Goal: Task Accomplishment & Management: Use online tool/utility

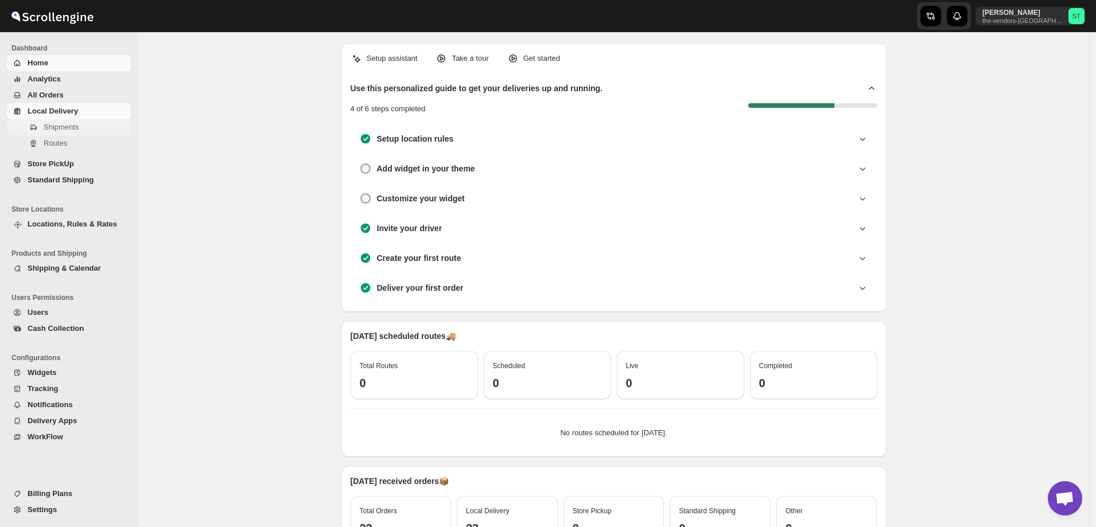
click at [68, 127] on span "Shipments" at bounding box center [61, 127] width 35 height 9
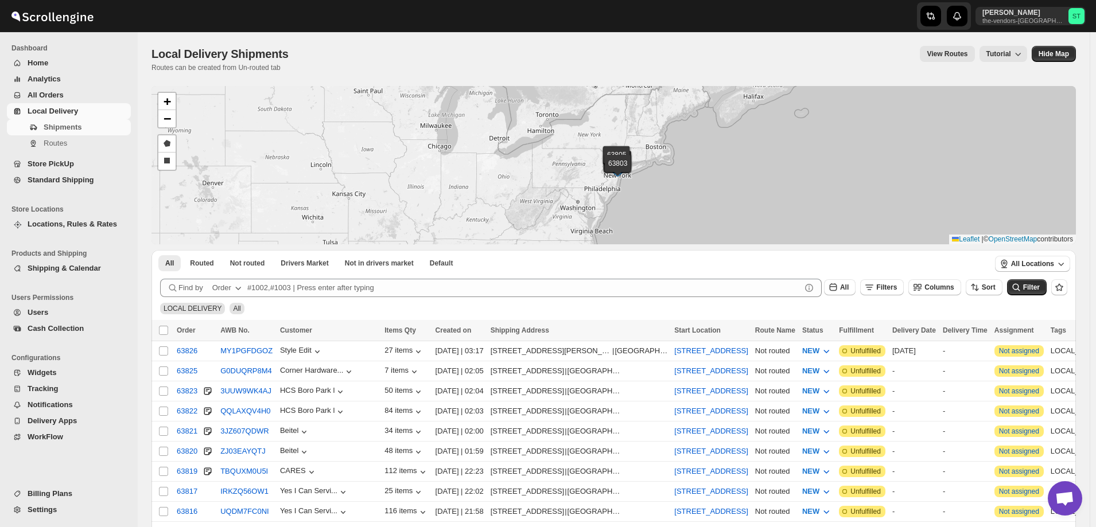
click at [229, 290] on div "Order" at bounding box center [221, 287] width 19 height 11
click at [232, 377] on div "Customer Name" at bounding box center [228, 373] width 55 height 11
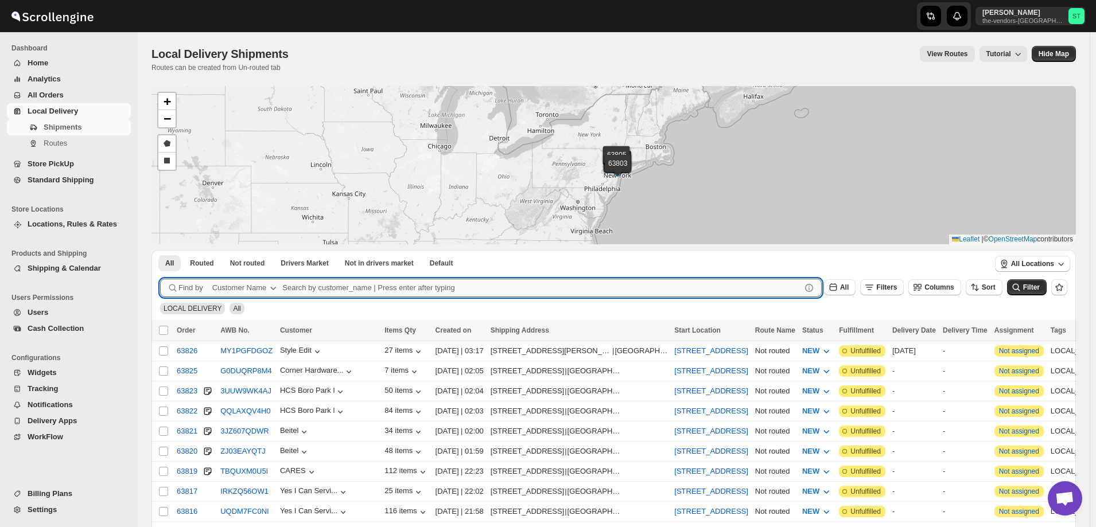
click at [370, 288] on input "text" at bounding box center [541, 288] width 519 height 18
paste input "P&G Brokerage [GEOGRAPHIC_DATA]"
click at [160, 250] on button "Submit" at bounding box center [176, 256] width 33 height 12
type input "P&G Brokerage"
click at [160, 250] on button "Submit" at bounding box center [176, 256] width 33 height 12
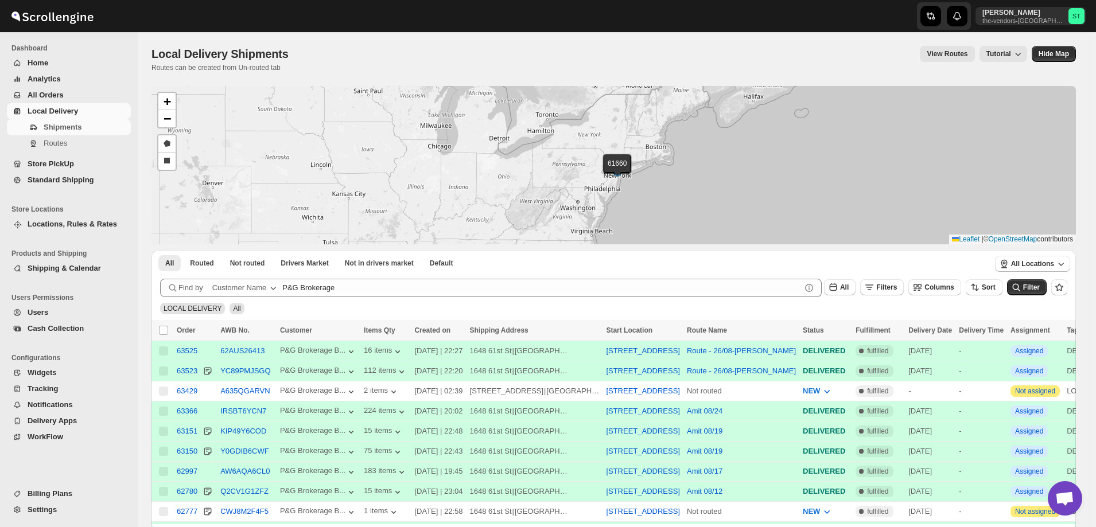
click at [48, 92] on span "All Orders" at bounding box center [46, 95] width 36 height 9
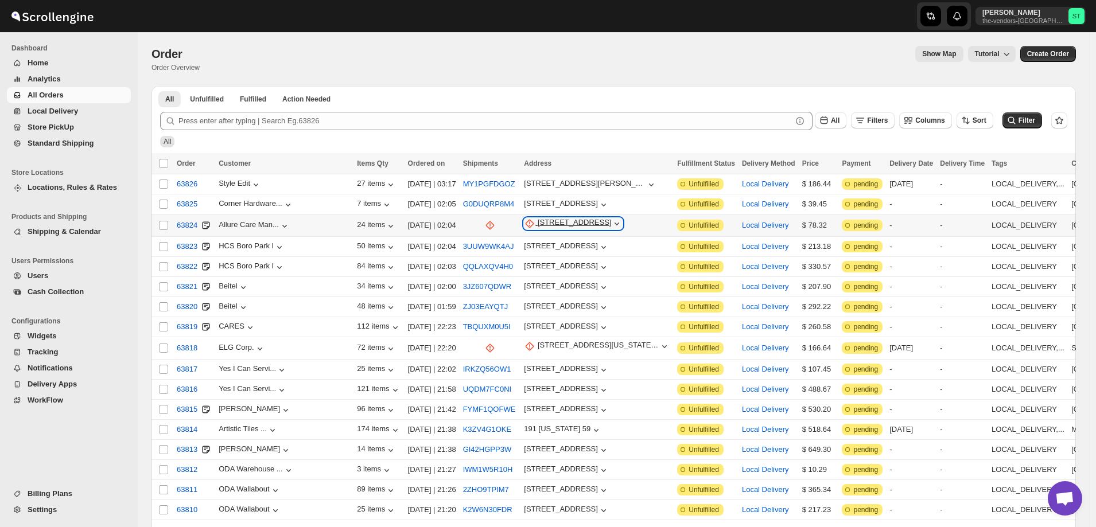
click at [538, 221] on div "[STREET_ADDRESS]" at bounding box center [575, 223] width 74 height 11
click at [517, 284] on span "Update manually" at bounding box center [523, 284] width 56 height 9
select select "US"
select select "[US_STATE]"
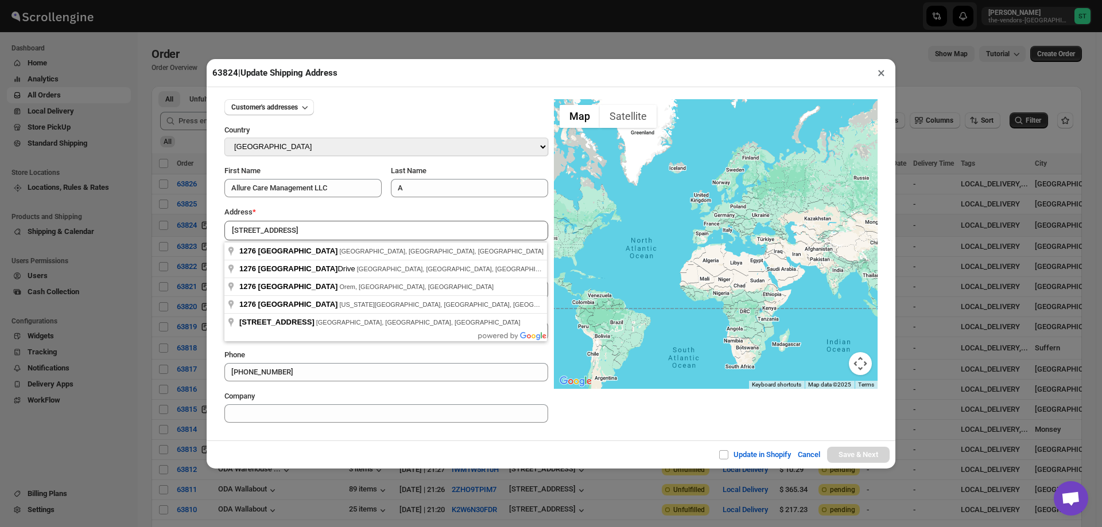
click at [407, 444] on div "Update in Shopify Cancel Save & Next" at bounding box center [551, 455] width 689 height 28
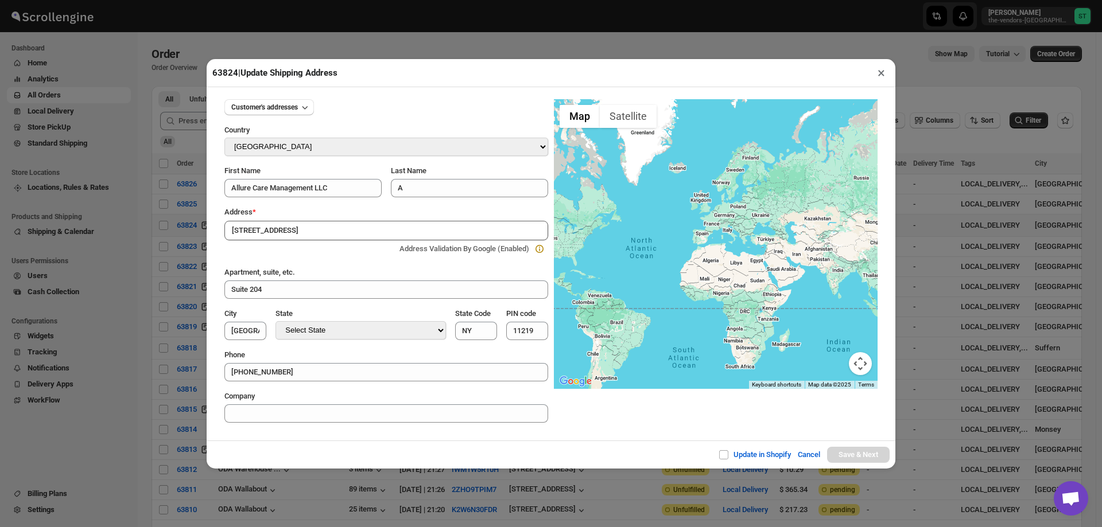
click at [320, 231] on input "[STREET_ADDRESS]" at bounding box center [386, 231] width 324 height 20
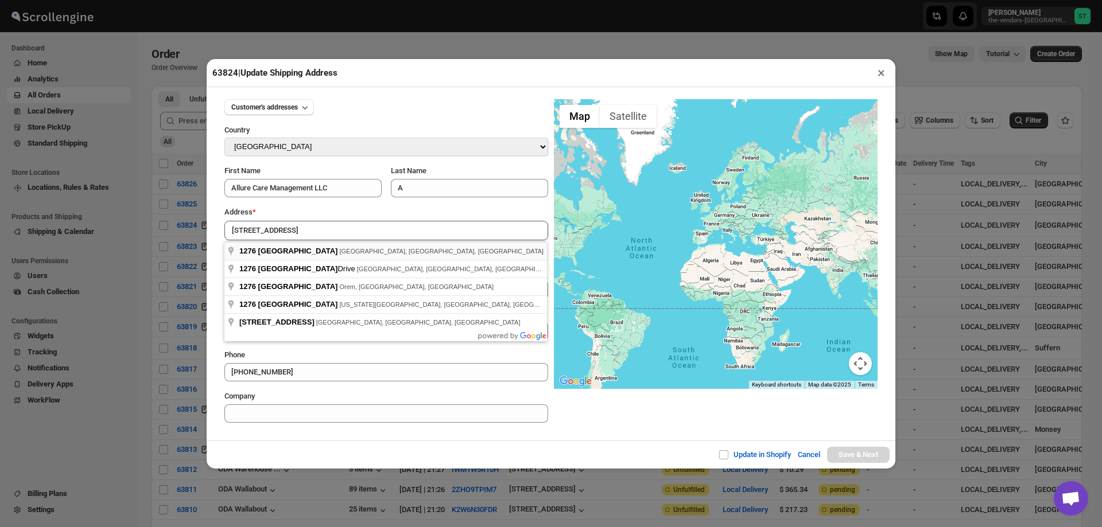
type input "[STREET_ADDRESS]"
type input "[GEOGRAPHIC_DATA]"
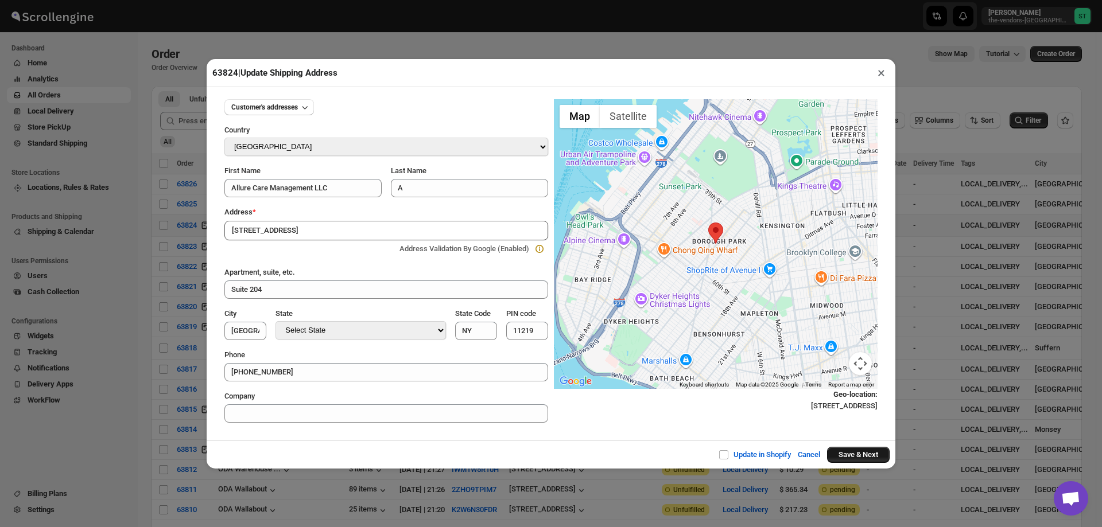
click at [848, 456] on button "Save & Next" at bounding box center [858, 455] width 63 height 16
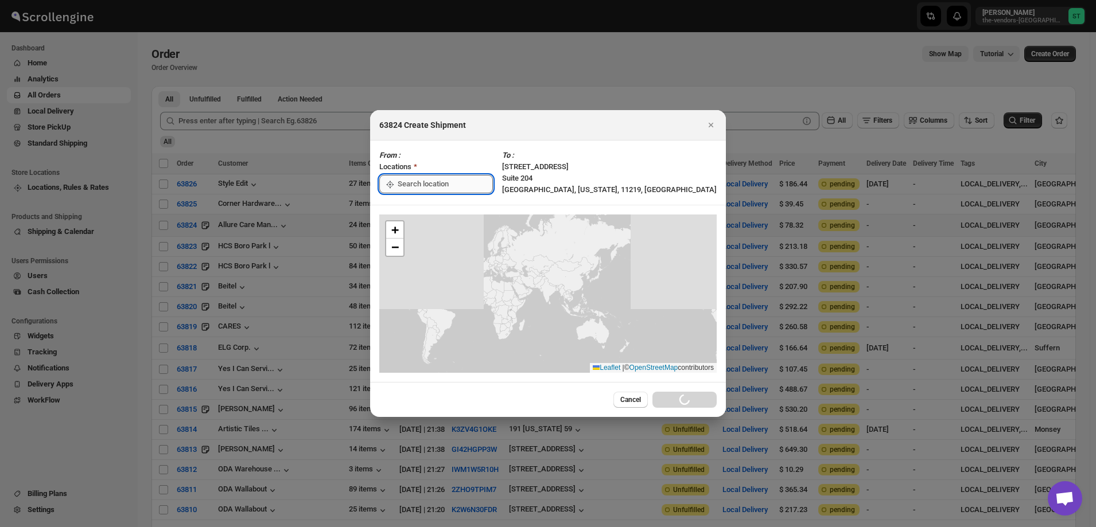
click at [439, 183] on input ":r1br:" at bounding box center [445, 184] width 95 height 18
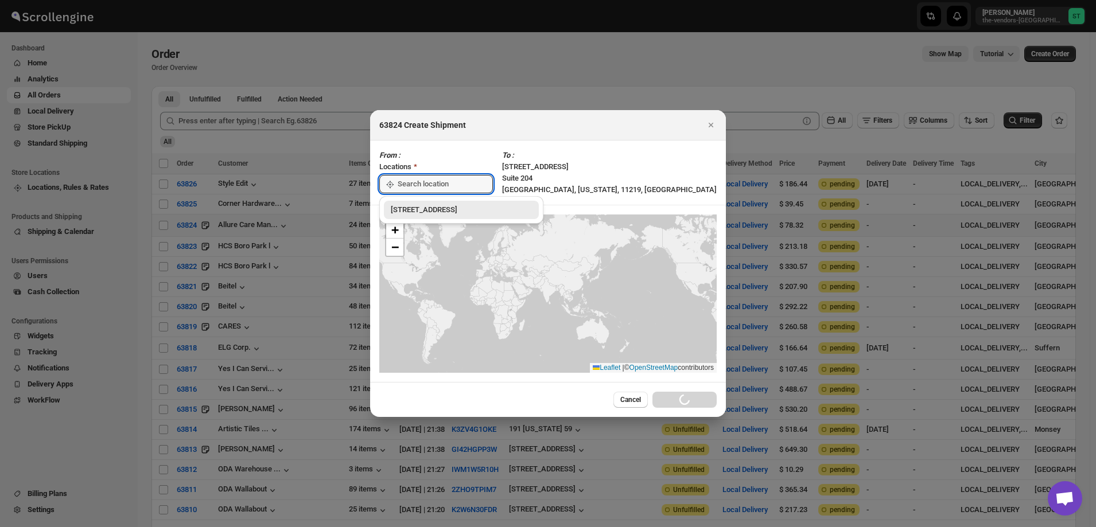
click at [416, 210] on div "[STREET_ADDRESS]" at bounding box center [461, 209] width 141 height 11
type input "[STREET_ADDRESS]"
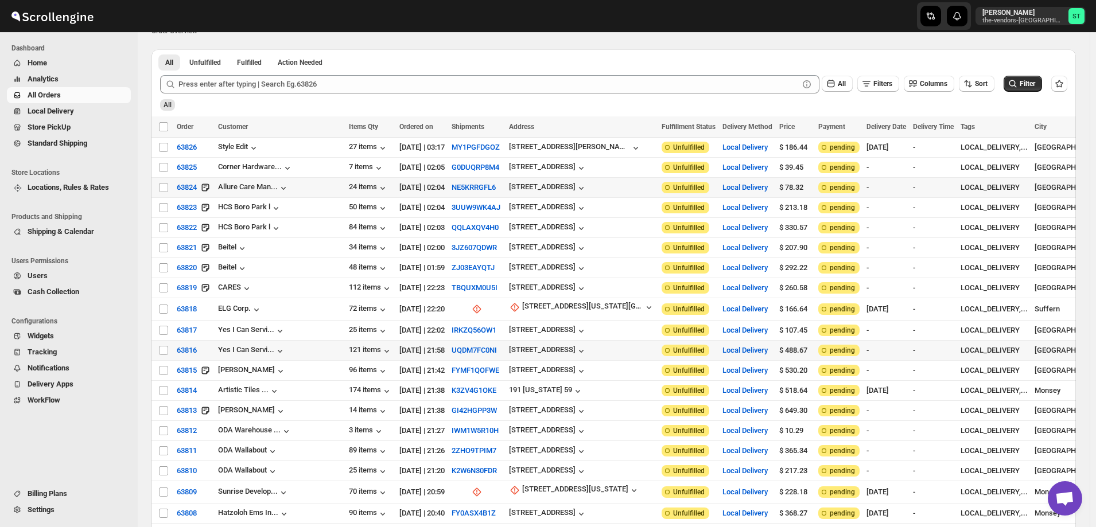
scroll to position [115, 0]
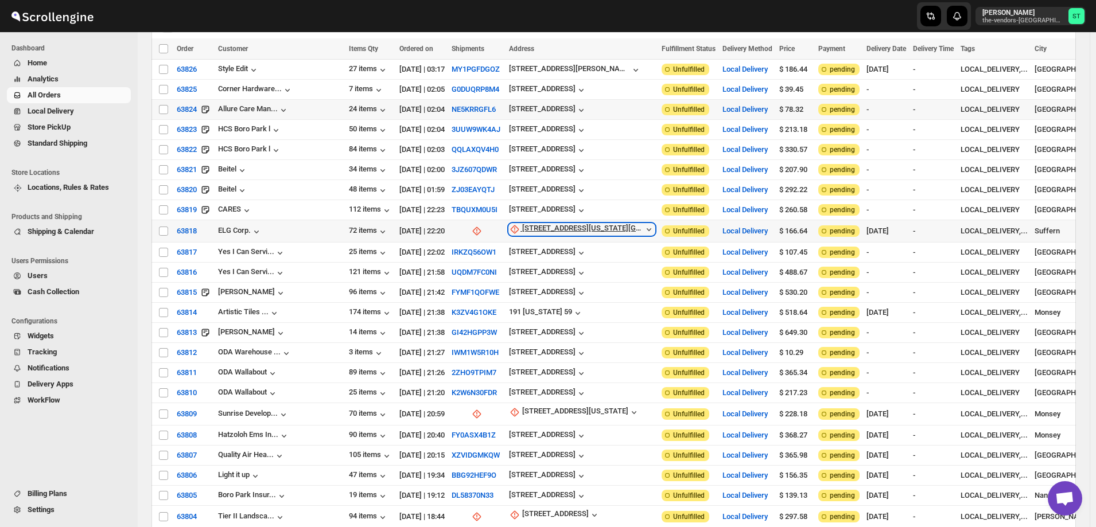
click at [538, 224] on div "[STREET_ADDRESS][US_STATE][GEOGRAPHIC_DATA] e" at bounding box center [582, 229] width 121 height 11
click at [539, 286] on span "Update manually" at bounding box center [541, 286] width 55 height 9
select select "US"
select select "[US_STATE]"
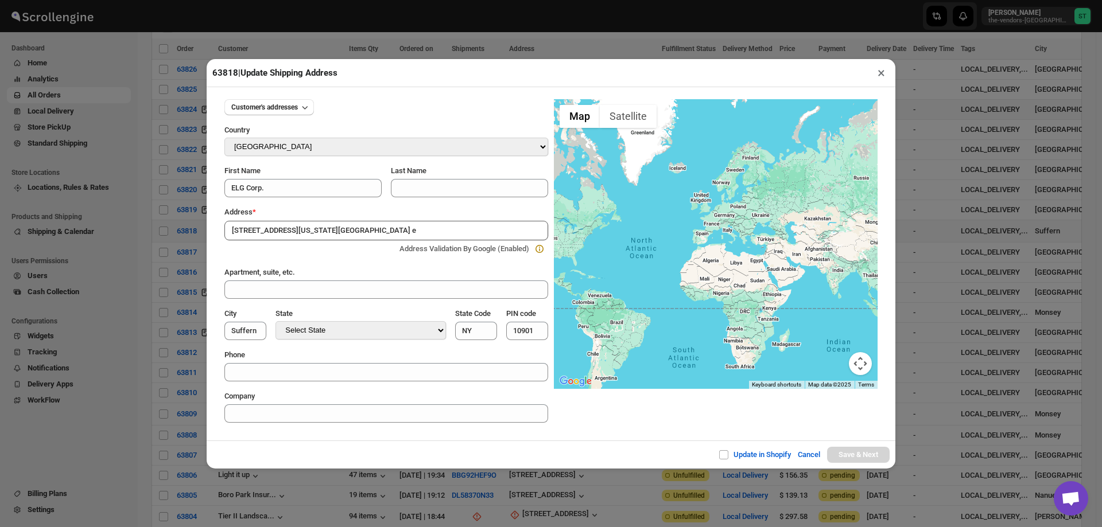
click at [337, 447] on div "Update in Shopify Cancel Save & Next" at bounding box center [551, 455] width 689 height 28
click at [344, 230] on input "[STREET_ADDRESS][US_STATE][GEOGRAPHIC_DATA] e" at bounding box center [386, 231] width 324 height 20
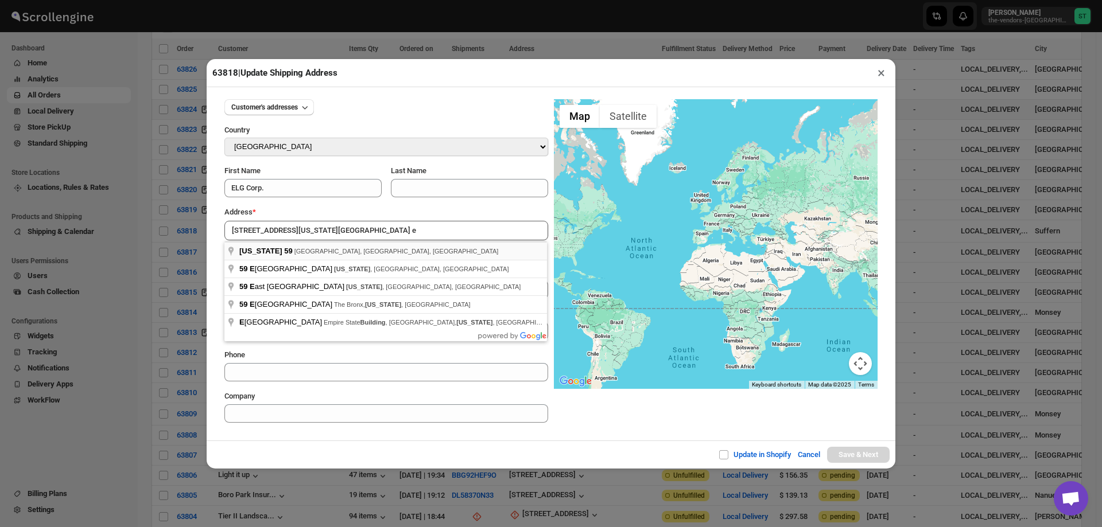
type input "[US_STATE] 59, [GEOGRAPHIC_DATA], [GEOGRAPHIC_DATA], [GEOGRAPHIC_DATA]"
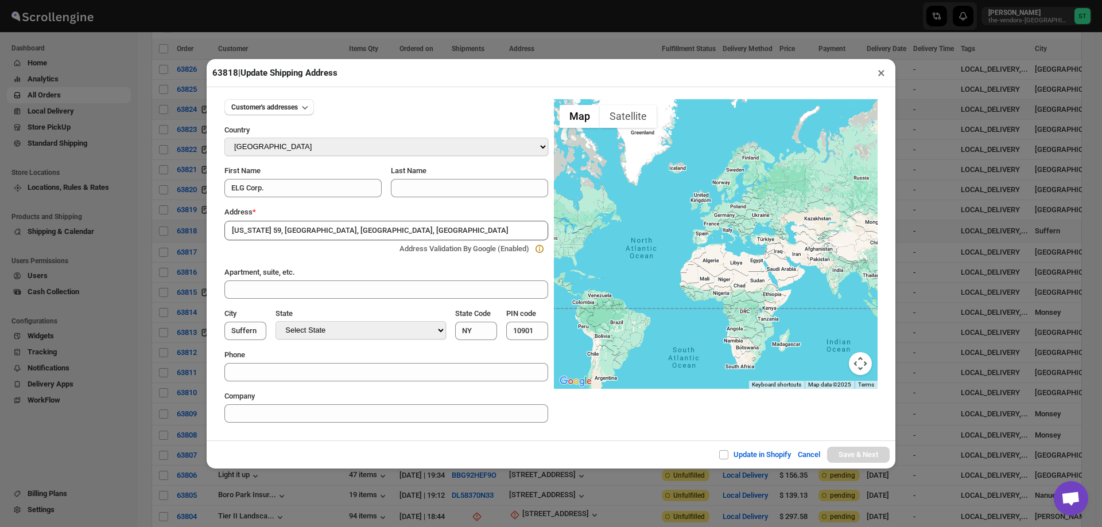
type input "[GEOGRAPHIC_DATA]"
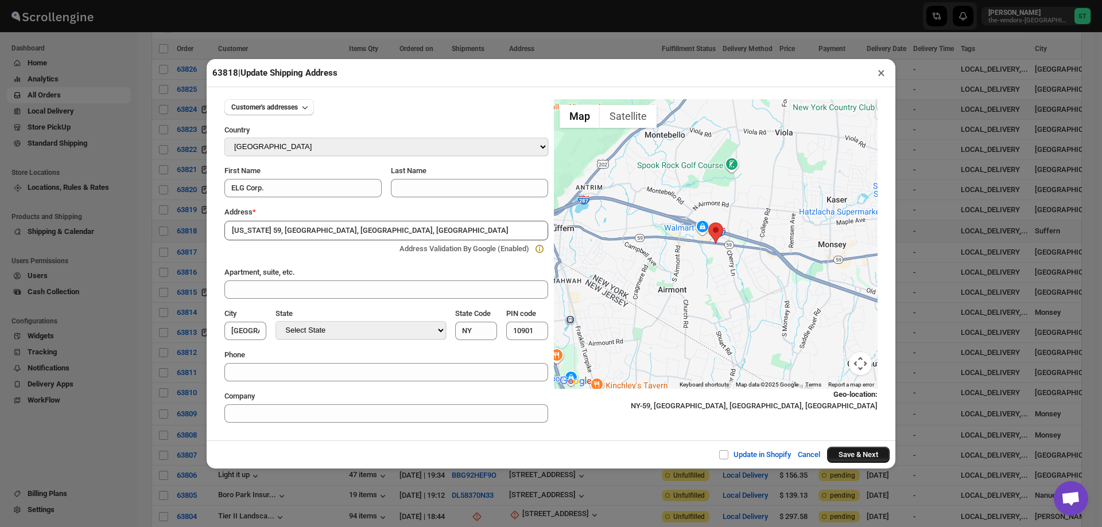
click at [856, 459] on button "Save & Next" at bounding box center [858, 455] width 63 height 16
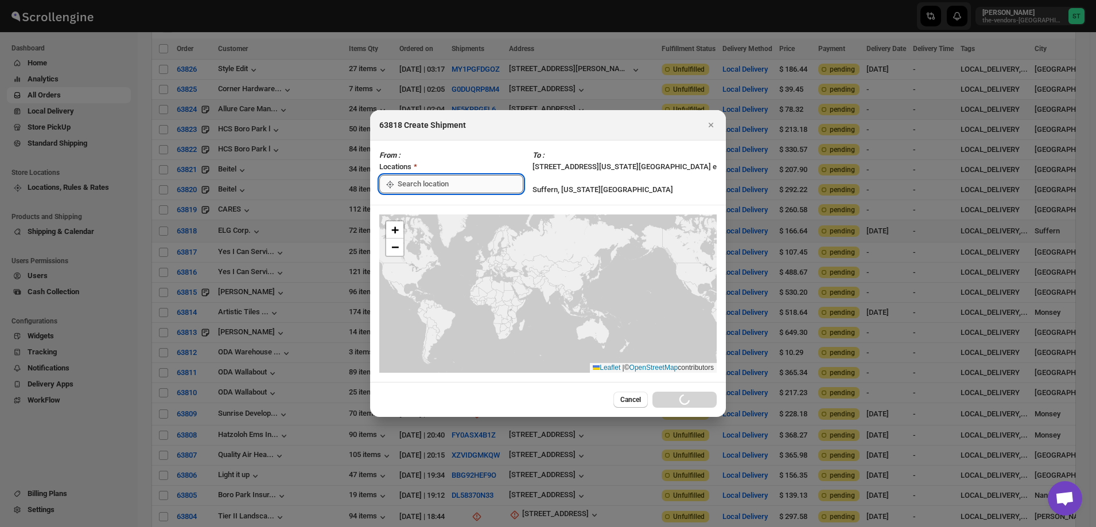
click at [435, 184] on input ":r1ds:" at bounding box center [461, 184] width 126 height 18
click at [424, 213] on div "[STREET_ADDRESS]" at bounding box center [461, 209] width 141 height 11
type input "[STREET_ADDRESS]"
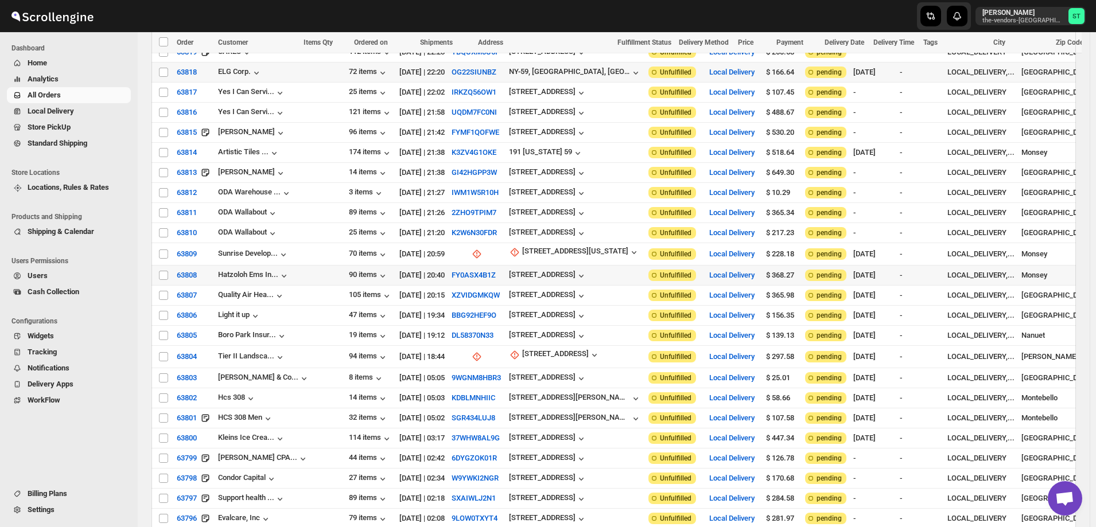
scroll to position [287, 0]
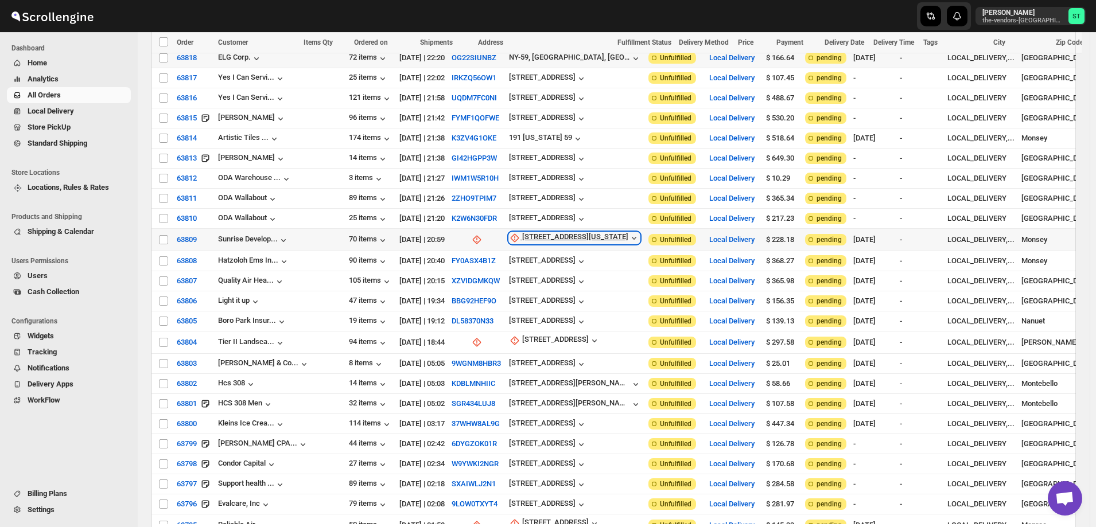
click at [537, 232] on div "[STREET_ADDRESS][US_STATE]" at bounding box center [575, 237] width 106 height 11
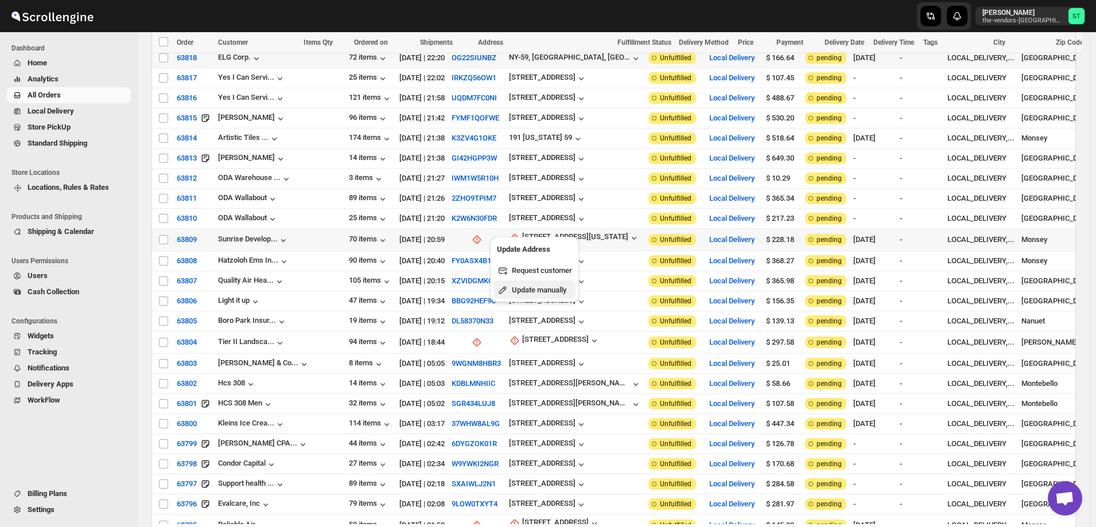
click at [536, 288] on span "Update manually" at bounding box center [539, 290] width 55 height 9
select select "US"
select select "[US_STATE]"
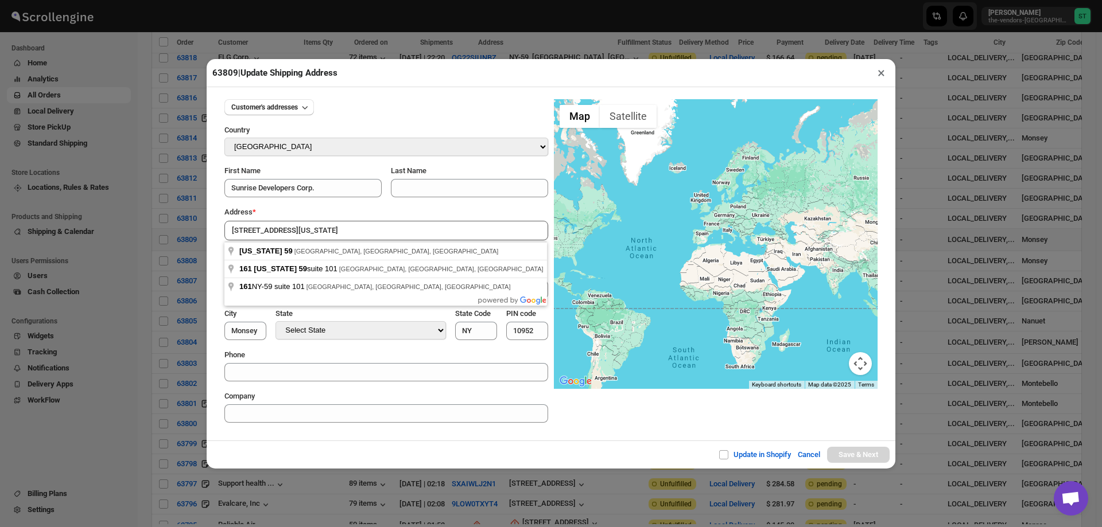
click at [409, 433] on div "Customer's addresses Country Select Country [GEOGRAPHIC_DATA] [GEOGRAPHIC_DATA]…" at bounding box center [551, 264] width 689 height 354
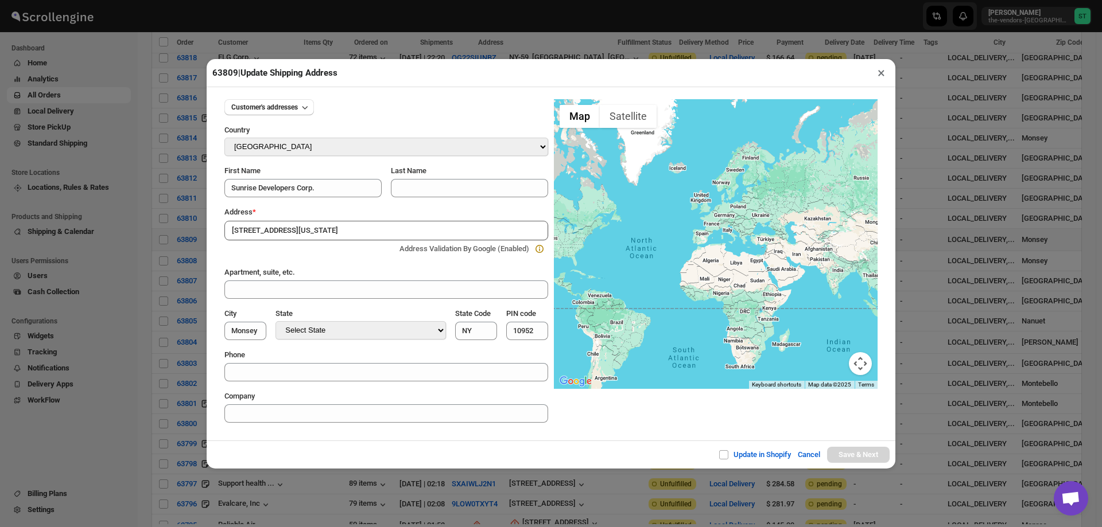
click at [351, 231] on input "[STREET_ADDRESS][US_STATE]" at bounding box center [386, 231] width 324 height 20
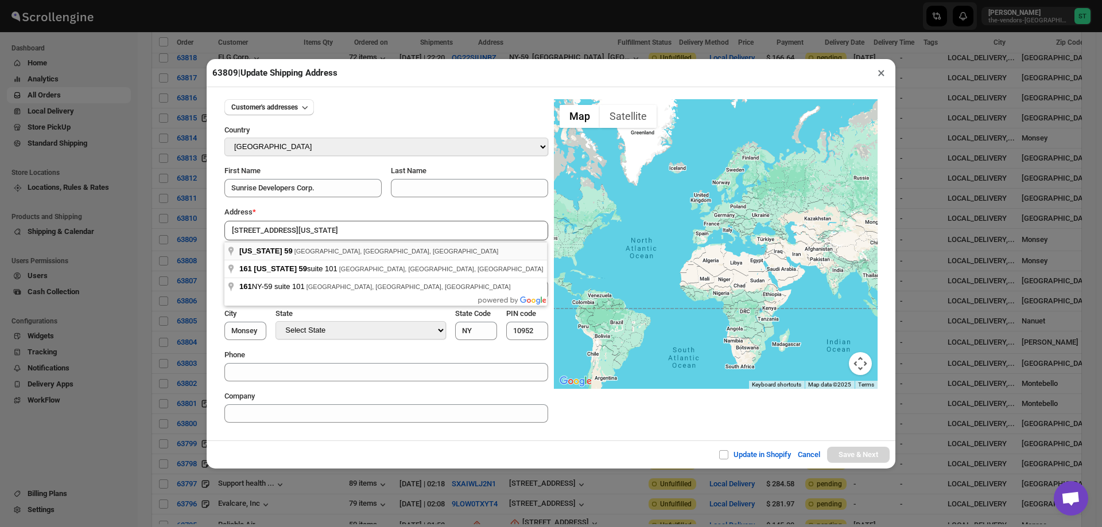
type input "[US_STATE] 59, [GEOGRAPHIC_DATA], [GEOGRAPHIC_DATA], [GEOGRAPHIC_DATA]"
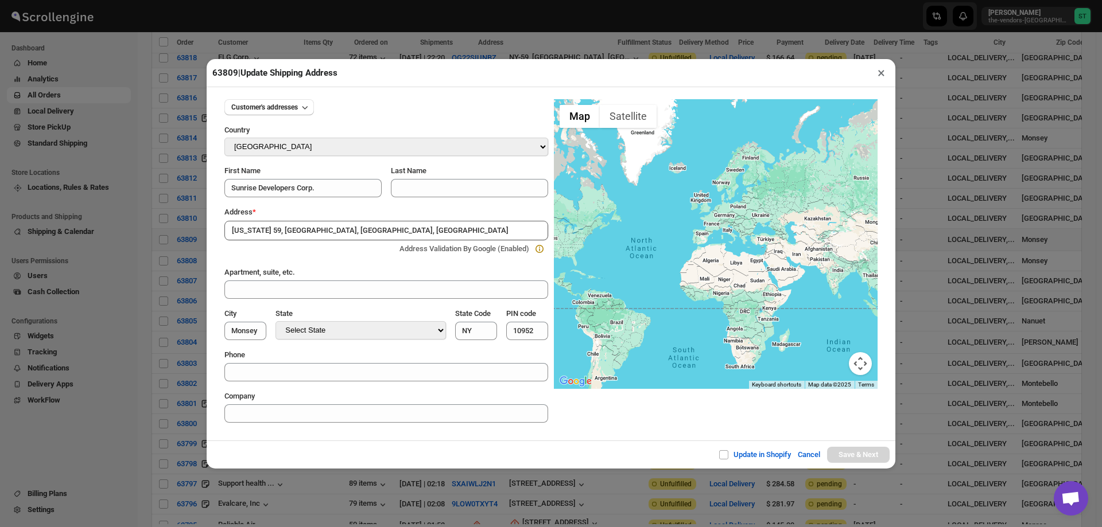
type input "[GEOGRAPHIC_DATA]"
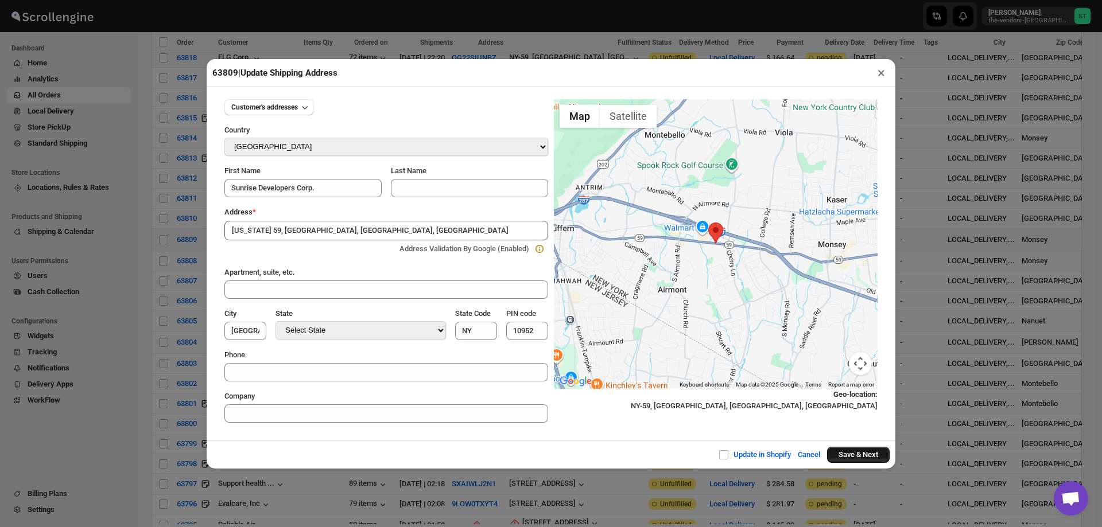
click at [857, 454] on button "Save & Next" at bounding box center [858, 455] width 63 height 16
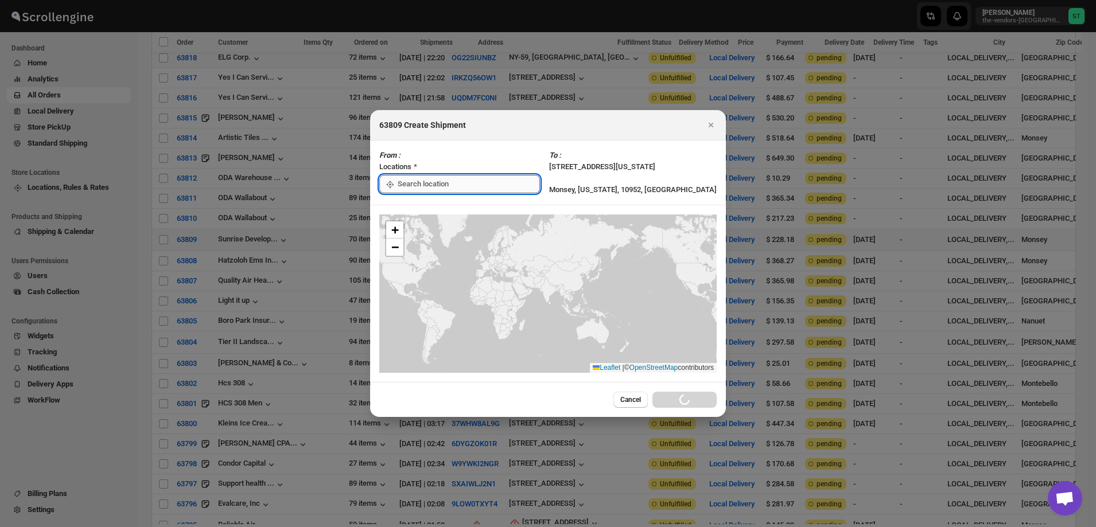
click at [438, 181] on input ":r1gv:" at bounding box center [469, 184] width 142 height 18
click at [426, 212] on div "[STREET_ADDRESS]" at bounding box center [461, 209] width 141 height 11
type input "[STREET_ADDRESS]"
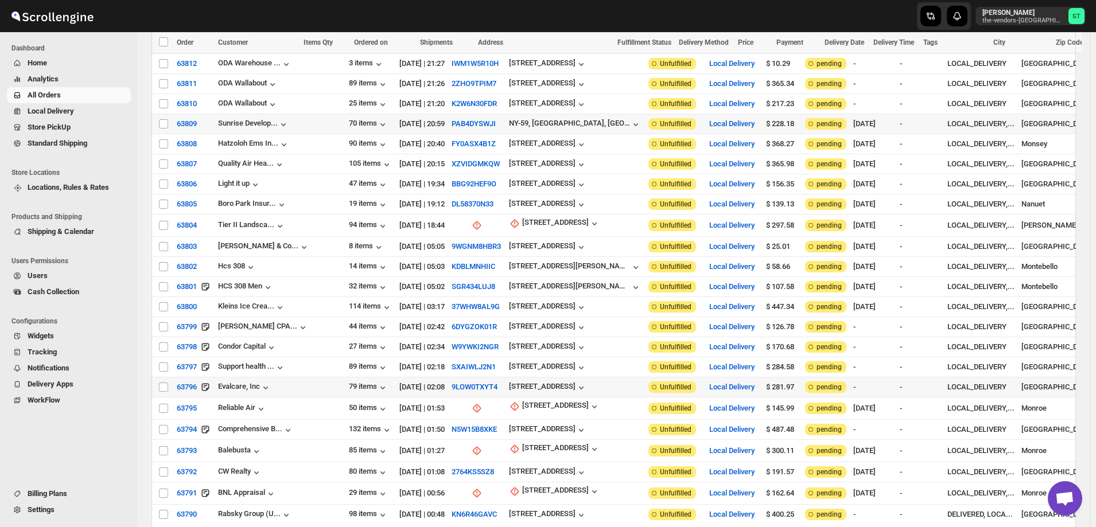
scroll to position [459, 0]
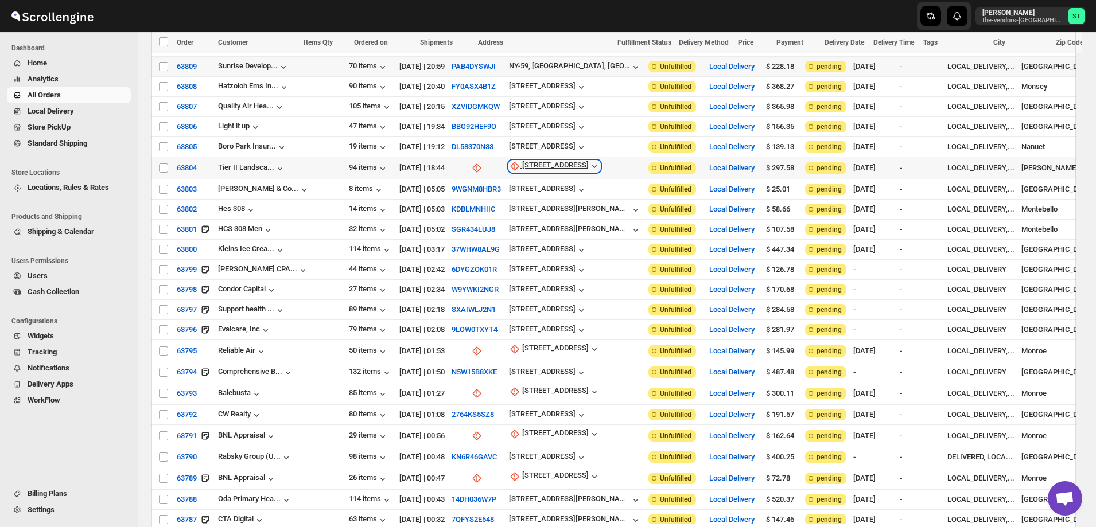
click at [522, 161] on div "[STREET_ADDRESS]" at bounding box center [555, 166] width 67 height 11
click at [523, 218] on span "Update manually" at bounding box center [519, 215] width 55 height 9
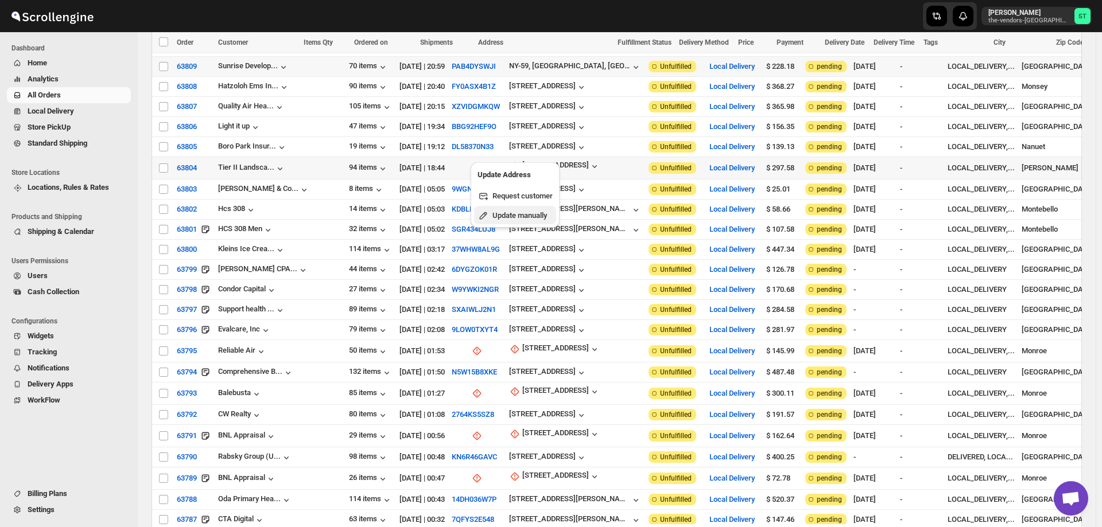
select select "US"
select select "[US_STATE]"
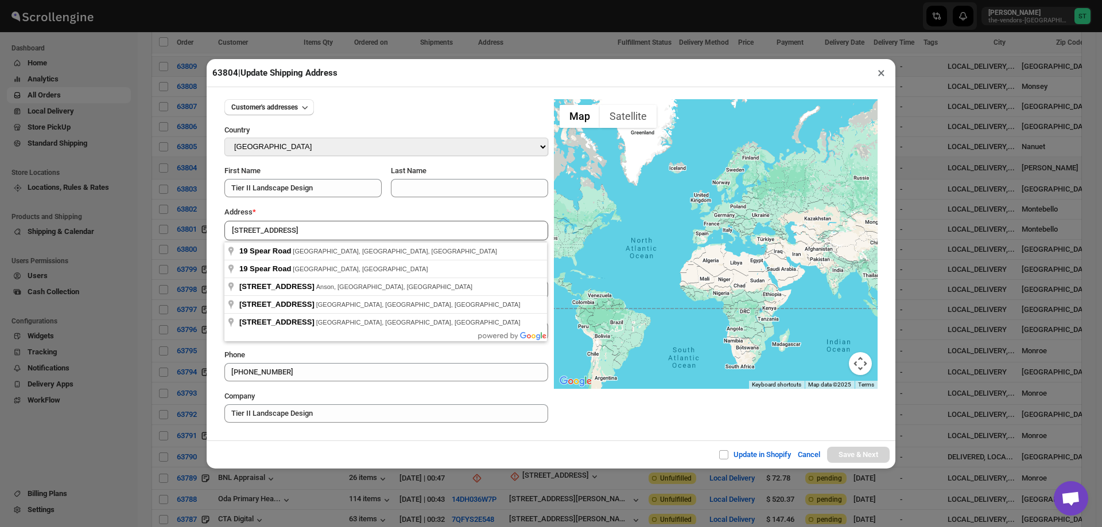
click at [312, 441] on div "Update in Shopify Cancel Save & Next" at bounding box center [551, 455] width 689 height 28
click at [302, 230] on input "[STREET_ADDRESS]" at bounding box center [386, 231] width 324 height 20
type input "[STREET_ADDRESS]"
type input "[GEOGRAPHIC_DATA]"
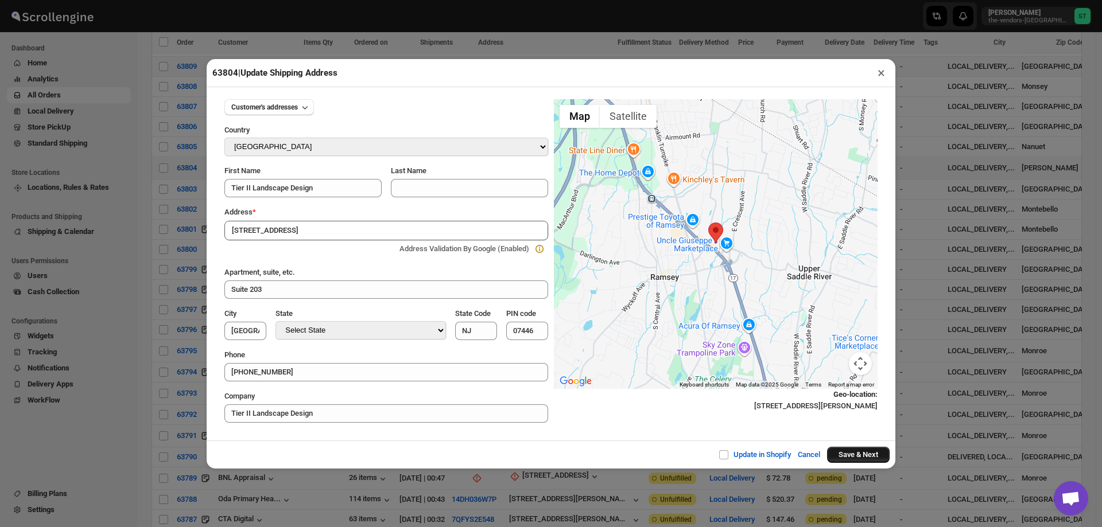
click at [856, 454] on button "Save & Next" at bounding box center [858, 455] width 63 height 16
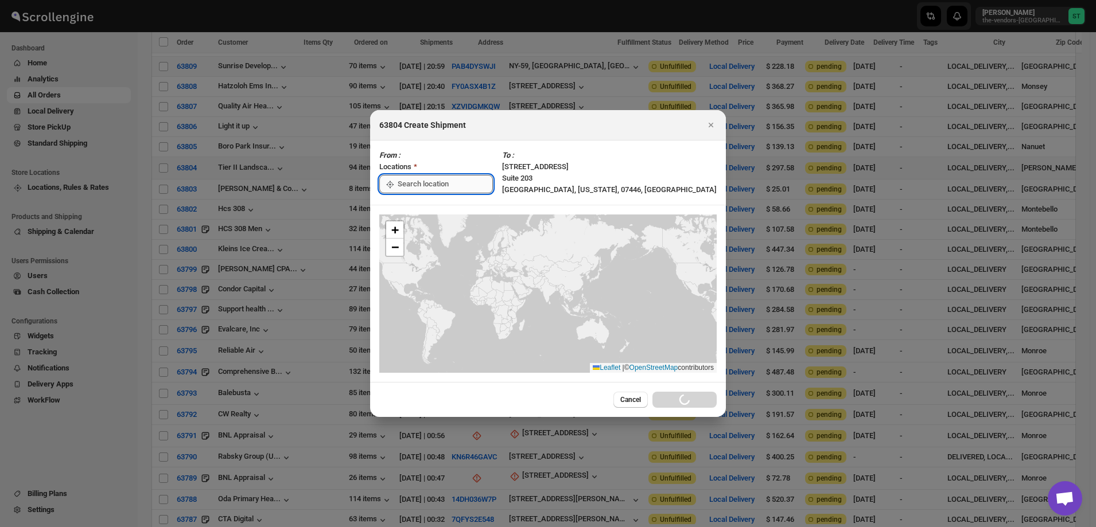
click at [455, 185] on input ":r1iq:" at bounding box center [445, 184] width 95 height 18
click at [416, 208] on div "[STREET_ADDRESS]" at bounding box center [461, 209] width 141 height 11
type input "[STREET_ADDRESS]"
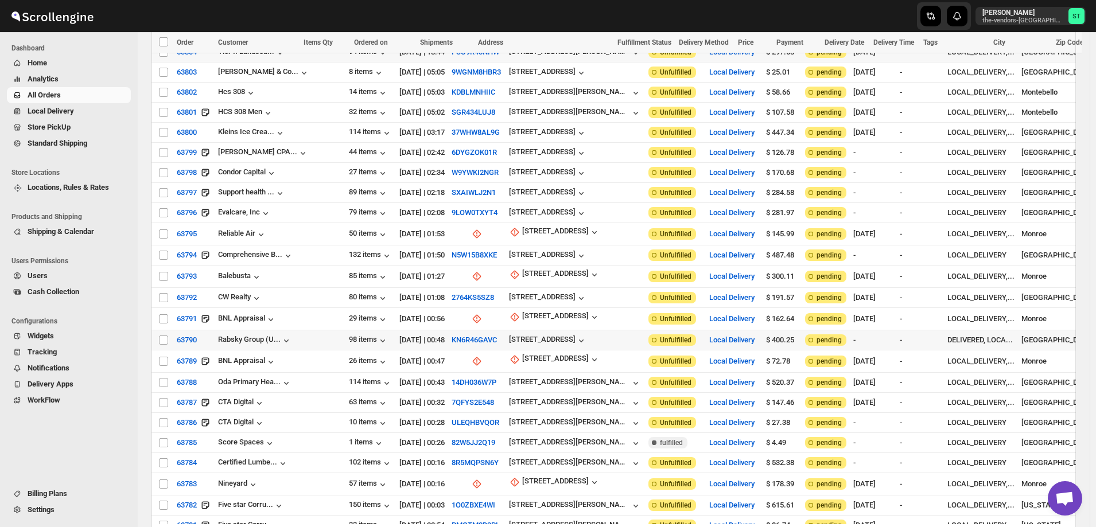
scroll to position [631, 0]
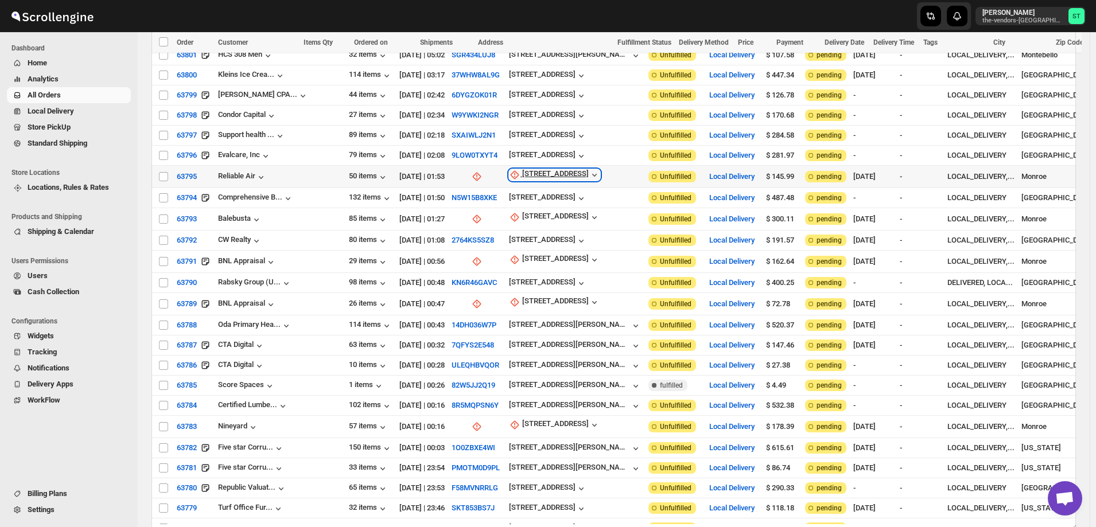
click at [522, 169] on div "[STREET_ADDRESS]" at bounding box center [555, 174] width 67 height 11
click at [525, 220] on span "Update manually" at bounding box center [523, 219] width 55 height 9
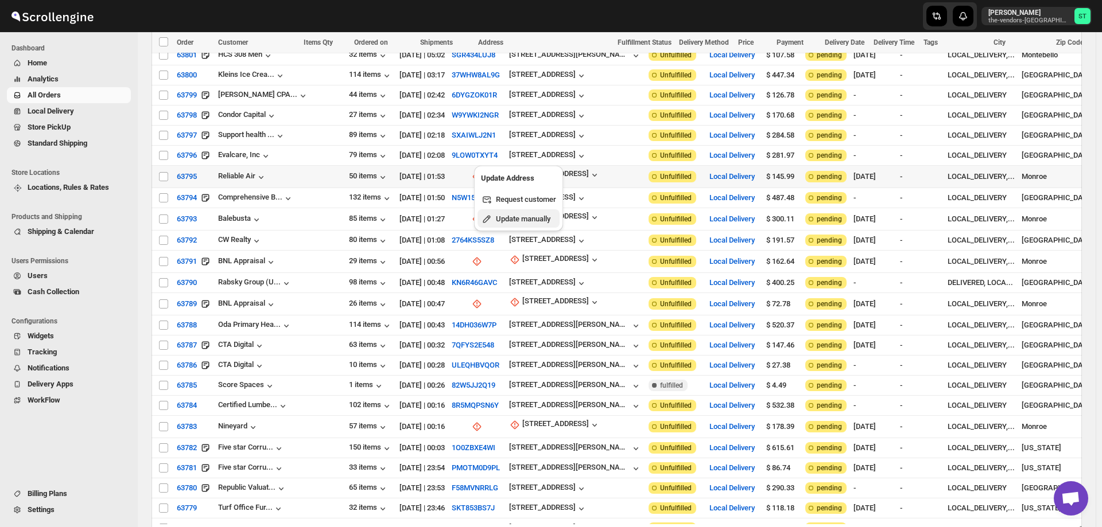
select select "US"
select select "[US_STATE]"
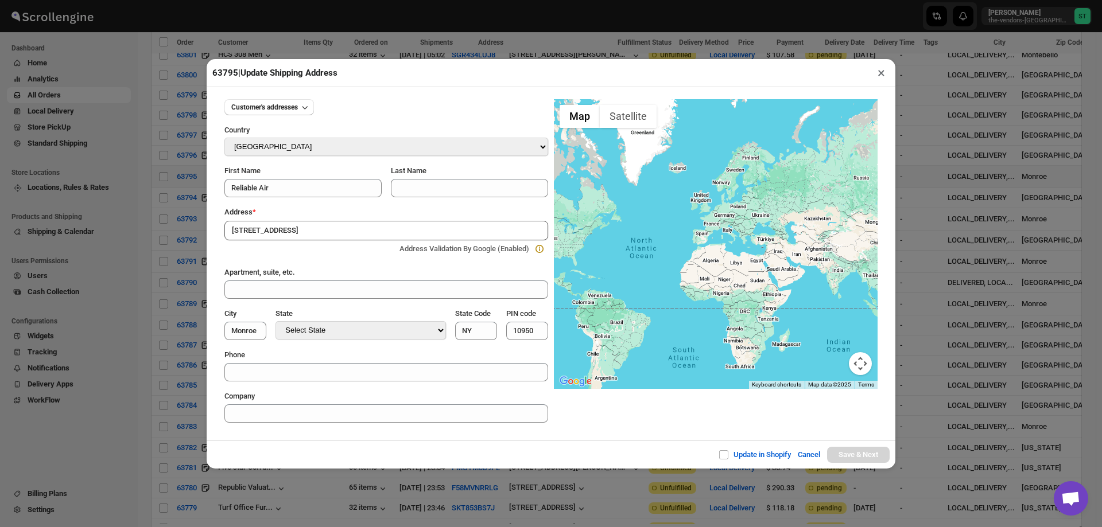
click at [363, 447] on div "Update in Shopify Cancel Save & Next" at bounding box center [551, 455] width 689 height 28
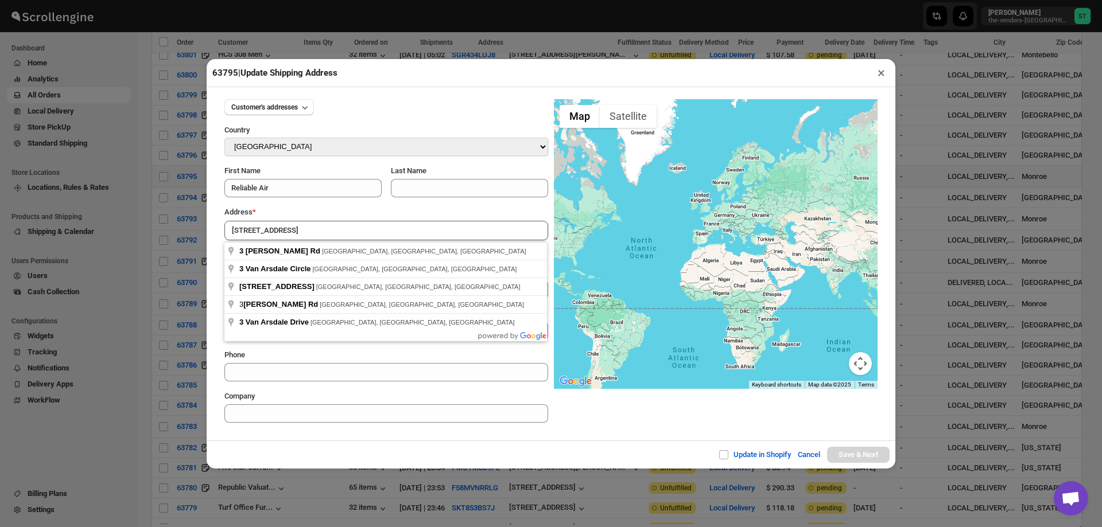
click at [320, 228] on input "[STREET_ADDRESS]" at bounding box center [386, 231] width 324 height 20
type input "[STREET_ADDRESS]"
type input "[GEOGRAPHIC_DATA]"
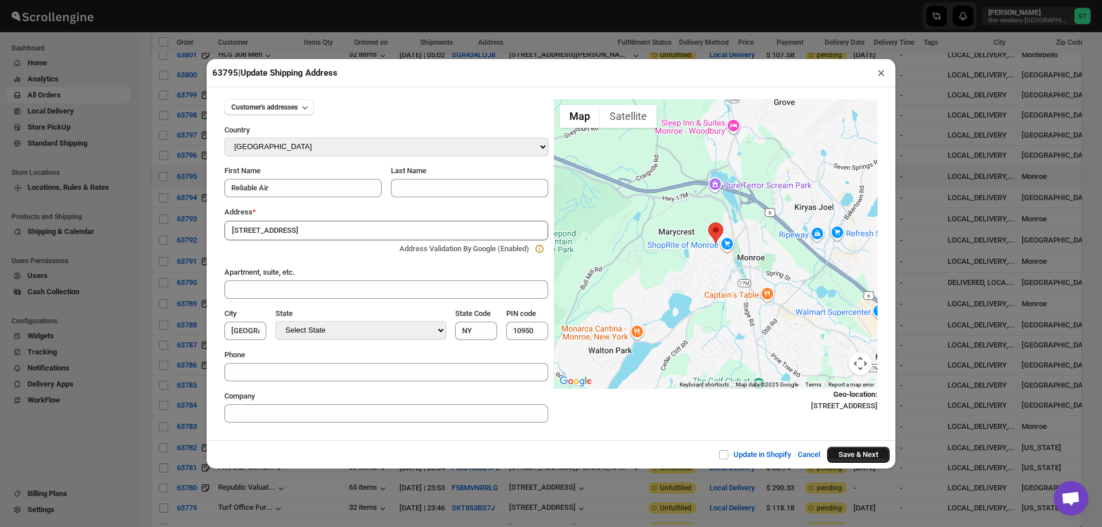
click at [863, 453] on button "Save & Next" at bounding box center [858, 455] width 63 height 16
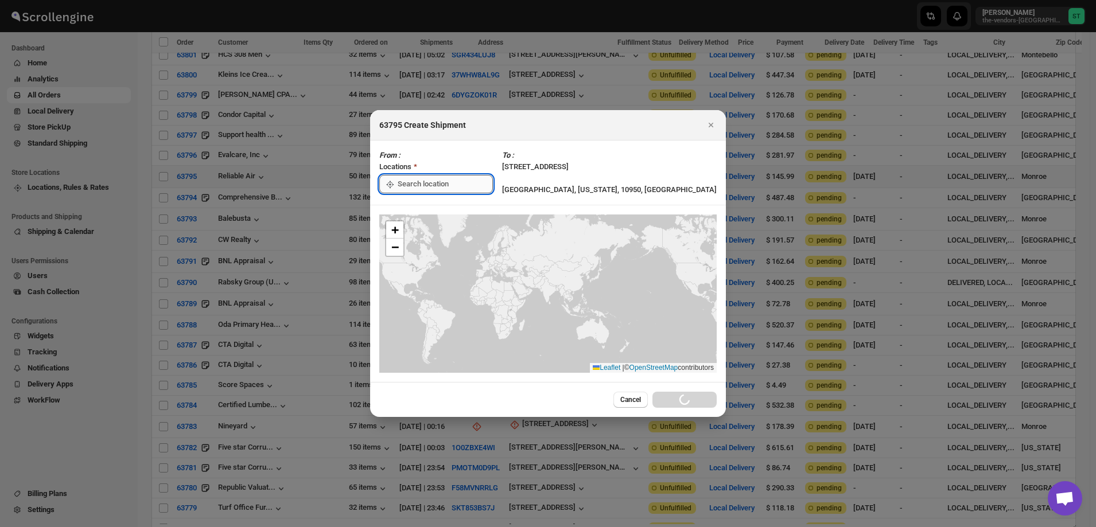
click at [452, 185] on input ":r1m2:" at bounding box center [445, 184] width 95 height 18
click at [427, 210] on div "[STREET_ADDRESS]" at bounding box center [461, 209] width 141 height 11
type input "[STREET_ADDRESS]"
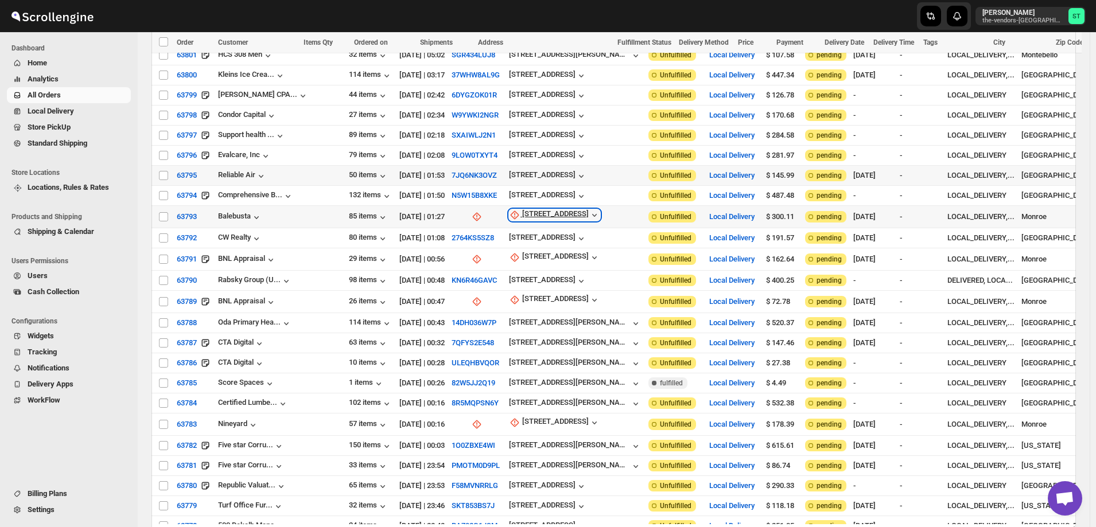
click at [522, 209] on div "[STREET_ADDRESS]" at bounding box center [555, 214] width 67 height 11
click at [525, 258] on span "Update manually" at bounding box center [523, 258] width 55 height 9
select select "US"
select select "[US_STATE]"
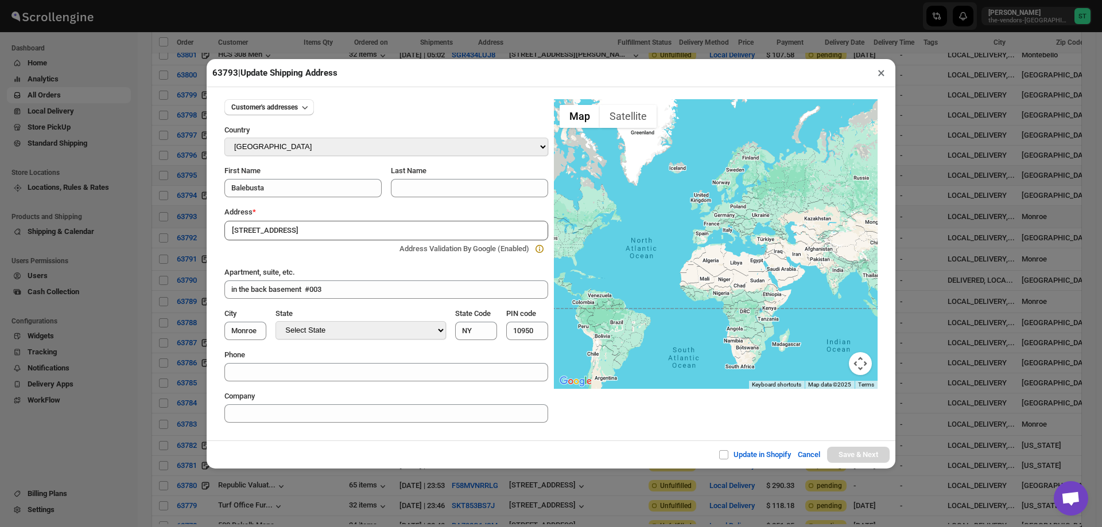
click at [333, 447] on div "Update in Shopify Cancel Save & Next" at bounding box center [551, 455] width 689 height 28
click at [296, 232] on input "[STREET_ADDRESS]" at bounding box center [386, 231] width 324 height 20
type input "[STREET_ADDRESS]"
type input "[GEOGRAPHIC_DATA]"
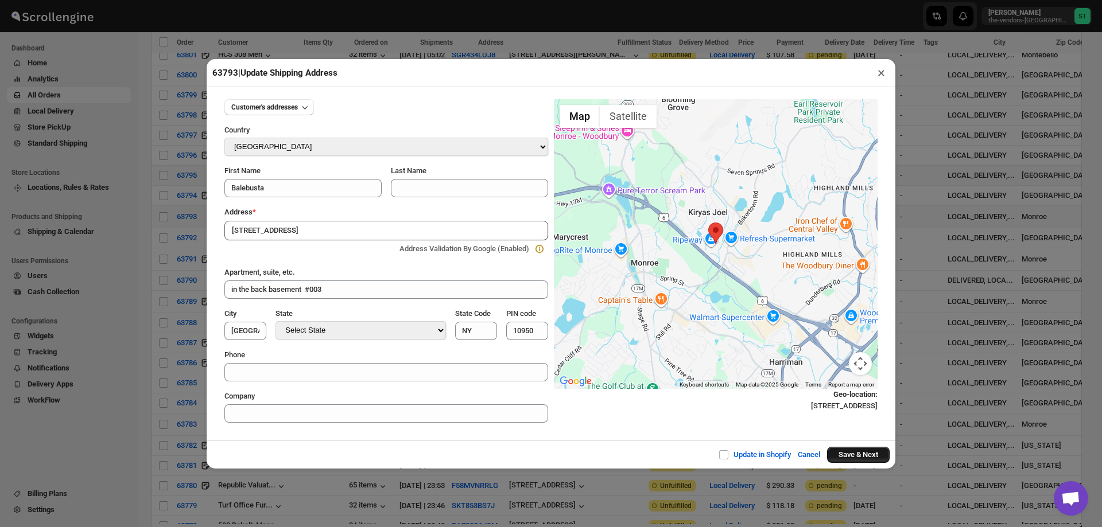
click at [857, 451] on button "Save & Next" at bounding box center [858, 455] width 63 height 16
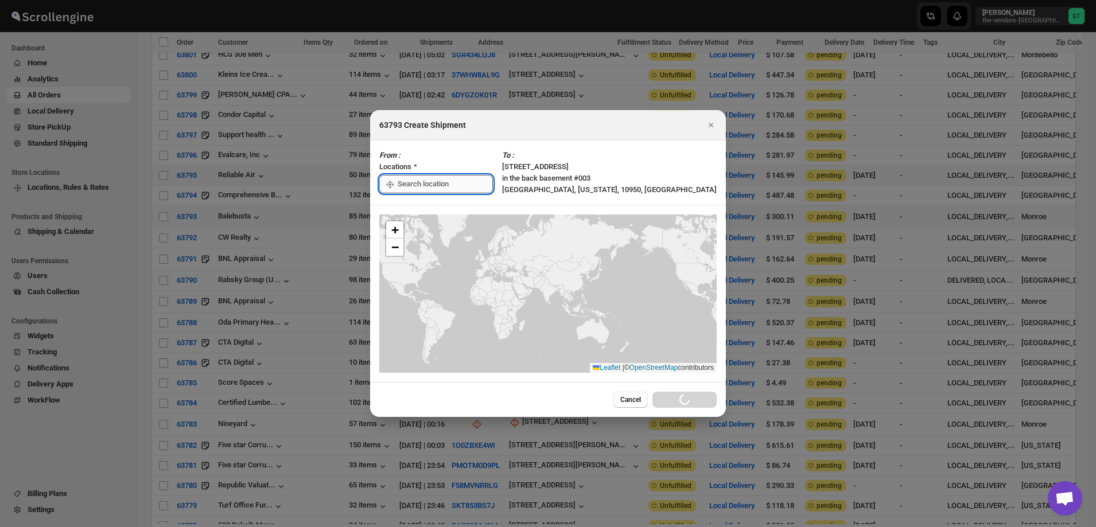
click at [421, 185] on input ":r1mp:" at bounding box center [445, 184] width 95 height 18
click at [426, 211] on div "[STREET_ADDRESS]" at bounding box center [461, 209] width 141 height 11
type input "[STREET_ADDRESS]"
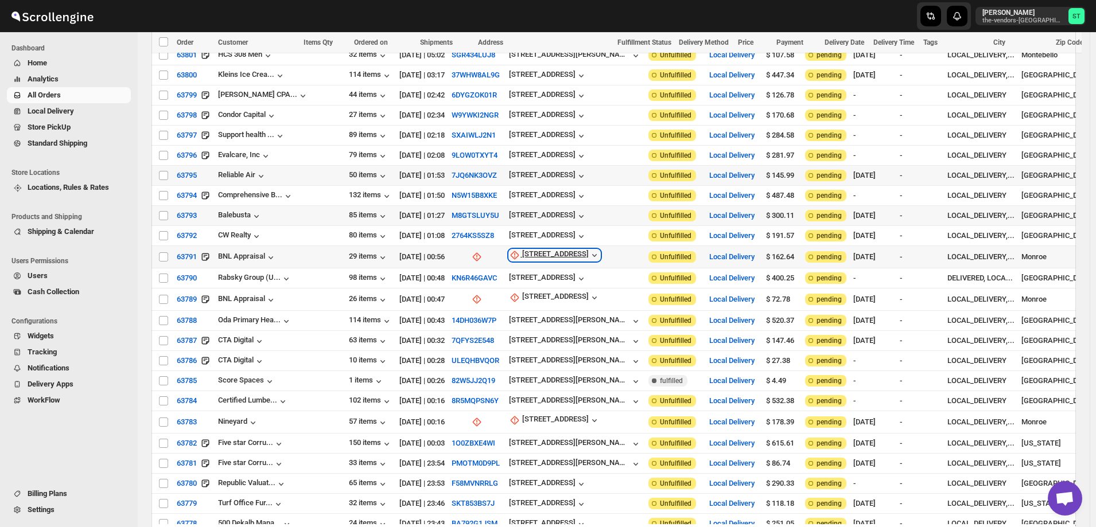
click at [522, 250] on div "[STREET_ADDRESS]" at bounding box center [555, 255] width 67 height 11
click at [523, 295] on span "Update manually" at bounding box center [525, 297] width 55 height 9
select select "US"
select select "[US_STATE]"
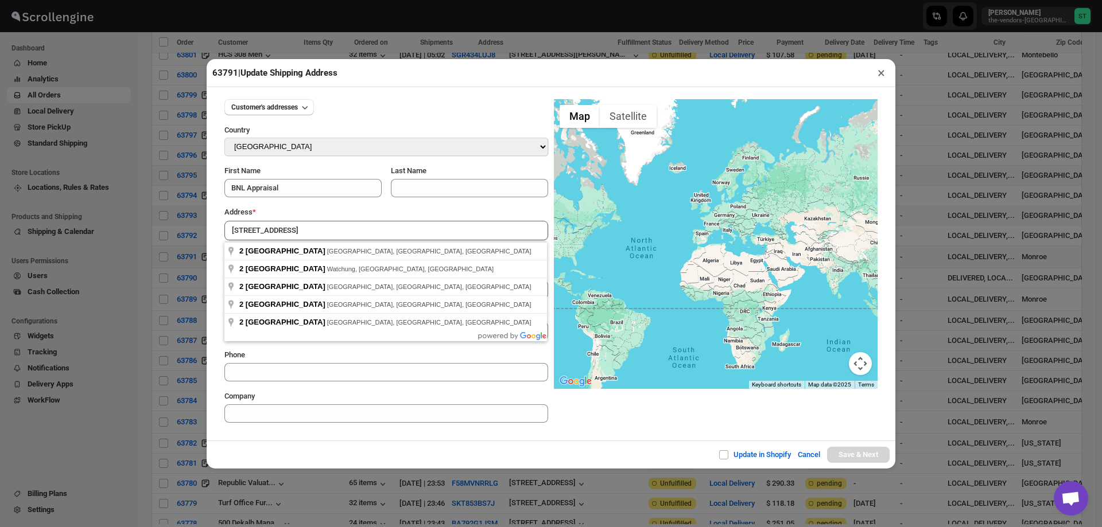
click at [445, 453] on div "Update in Shopify Cancel Save & Next" at bounding box center [551, 455] width 689 height 28
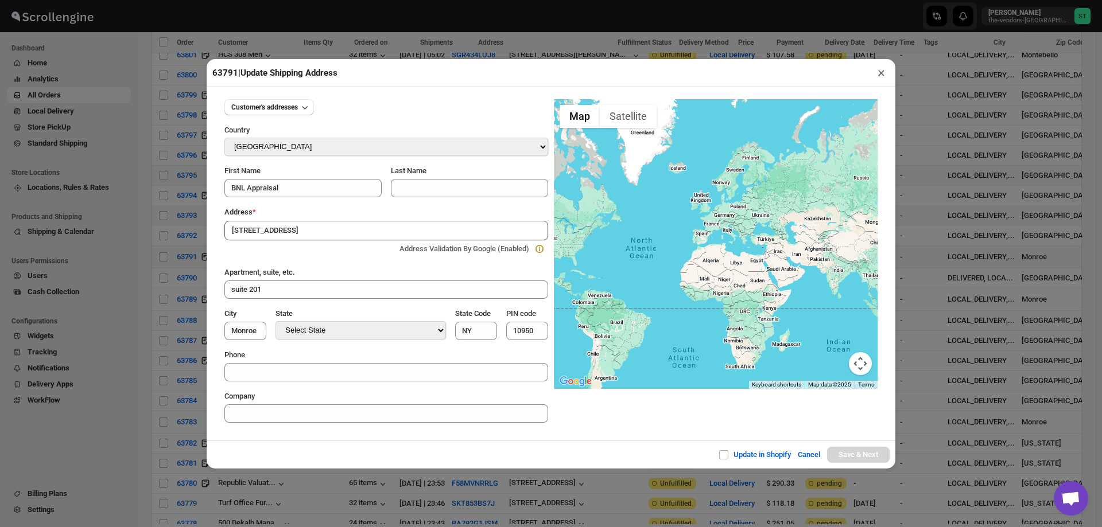
click at [321, 228] on input "[STREET_ADDRESS]" at bounding box center [386, 231] width 324 height 20
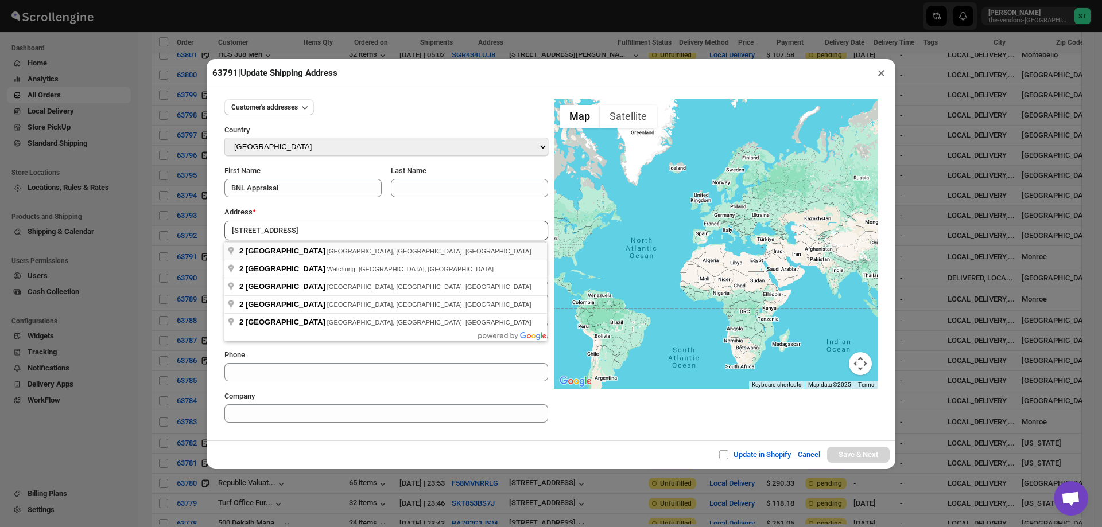
type input "[STREET_ADDRESS]"
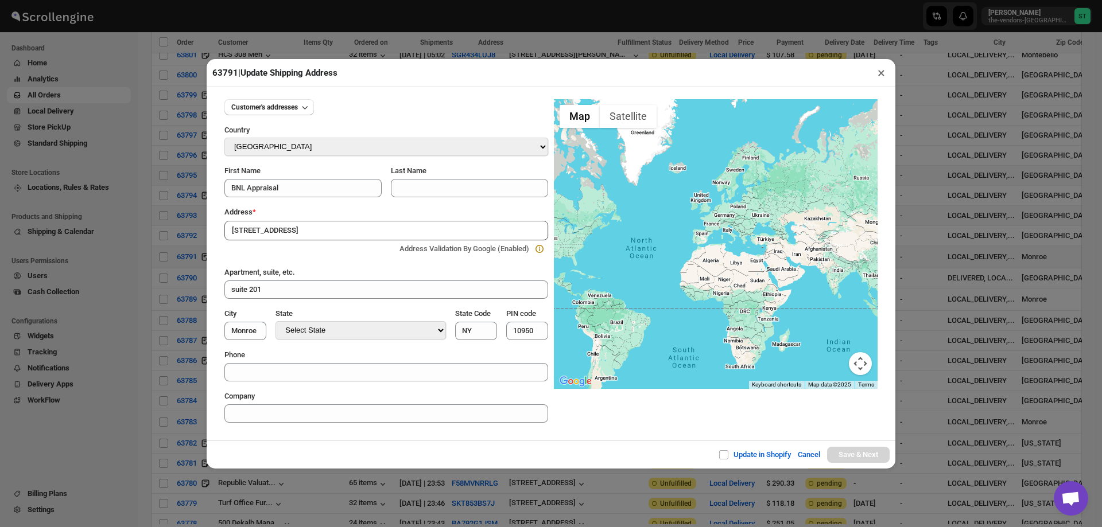
type input "[GEOGRAPHIC_DATA]"
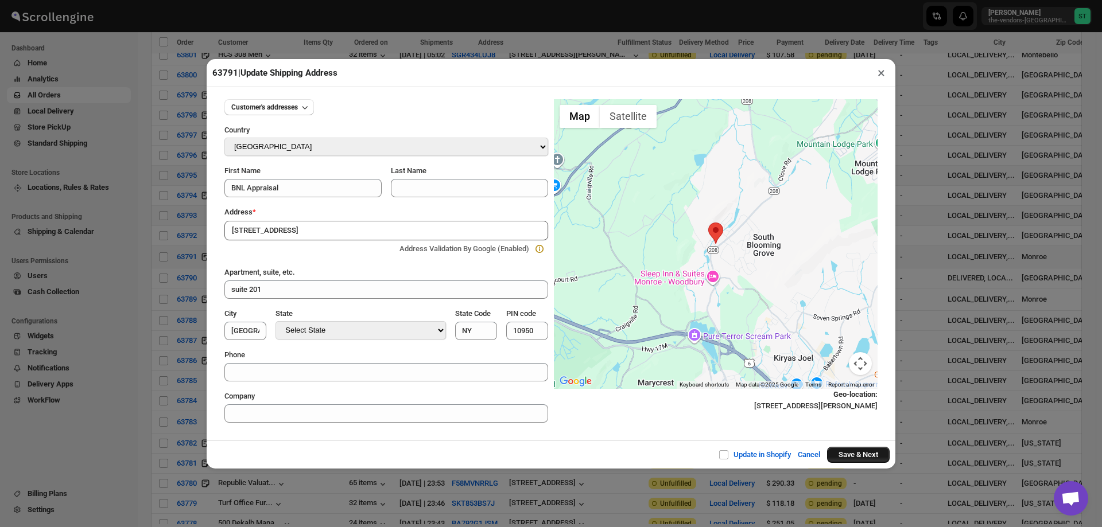
click at [863, 453] on button "Save & Next" at bounding box center [858, 455] width 63 height 16
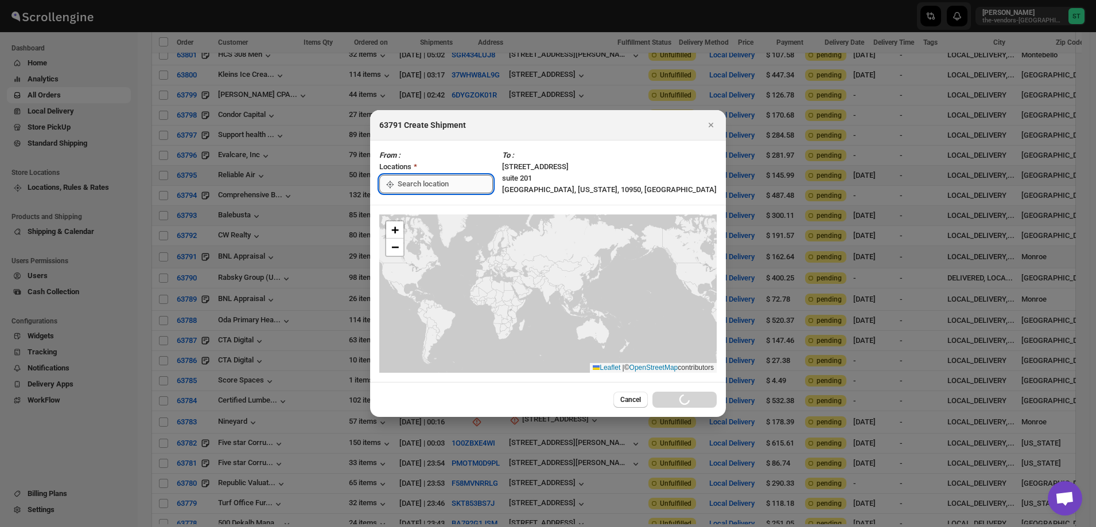
click at [459, 185] on input ":r1ng:" at bounding box center [445, 184] width 95 height 18
click at [435, 207] on div "[STREET_ADDRESS]" at bounding box center [461, 209] width 141 height 11
type input "[STREET_ADDRESS]"
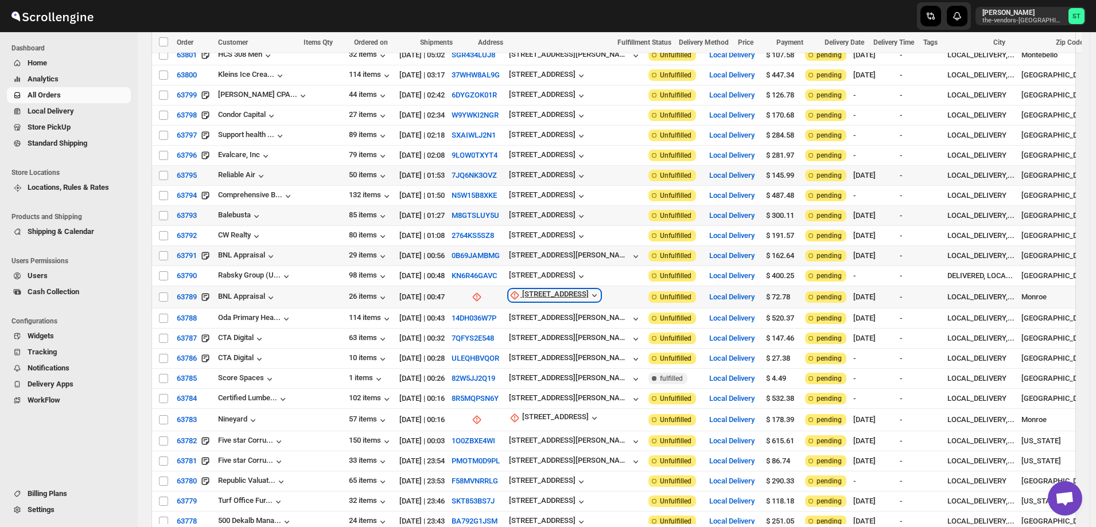
click at [529, 290] on div "[STREET_ADDRESS]" at bounding box center [555, 295] width 67 height 11
click at [541, 338] on span "Update manually" at bounding box center [525, 336] width 55 height 9
select select "US"
select select "[US_STATE]"
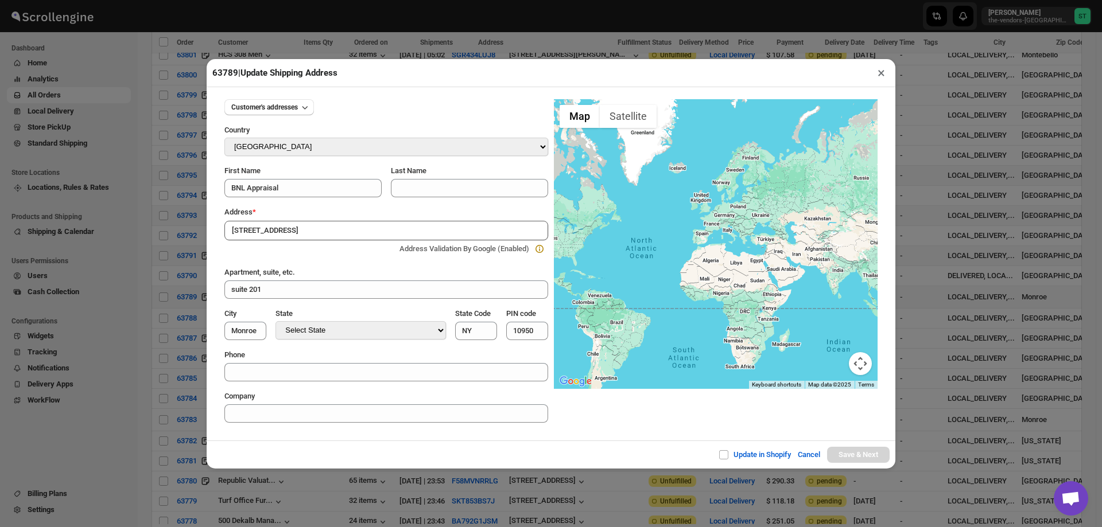
click at [413, 432] on section "Customer's addresses Country Select Country [GEOGRAPHIC_DATA] [GEOGRAPHIC_DATA]…" at bounding box center [550, 261] width 671 height 342
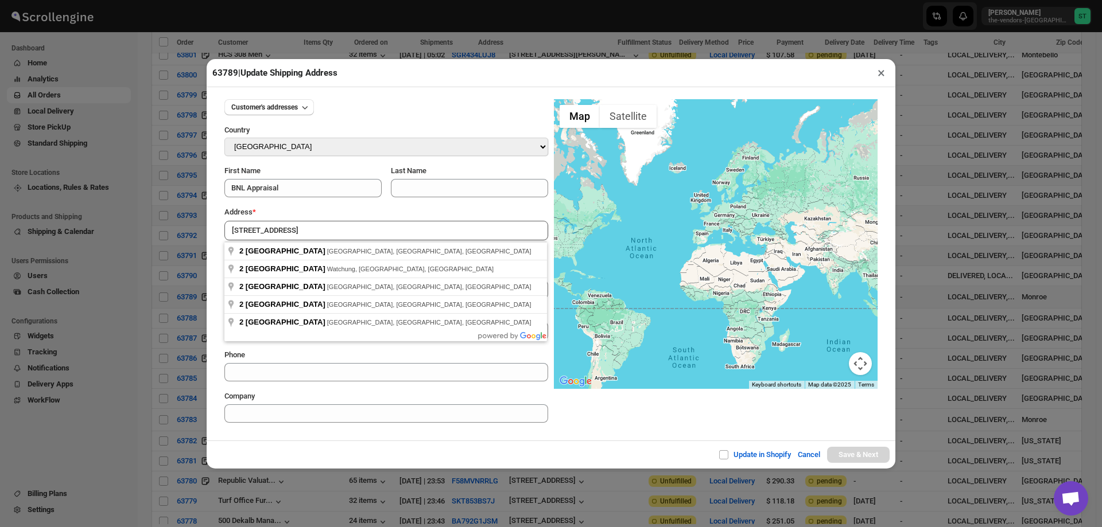
click at [306, 231] on input "[STREET_ADDRESS]" at bounding box center [386, 231] width 324 height 20
type input "[STREET_ADDRESS]"
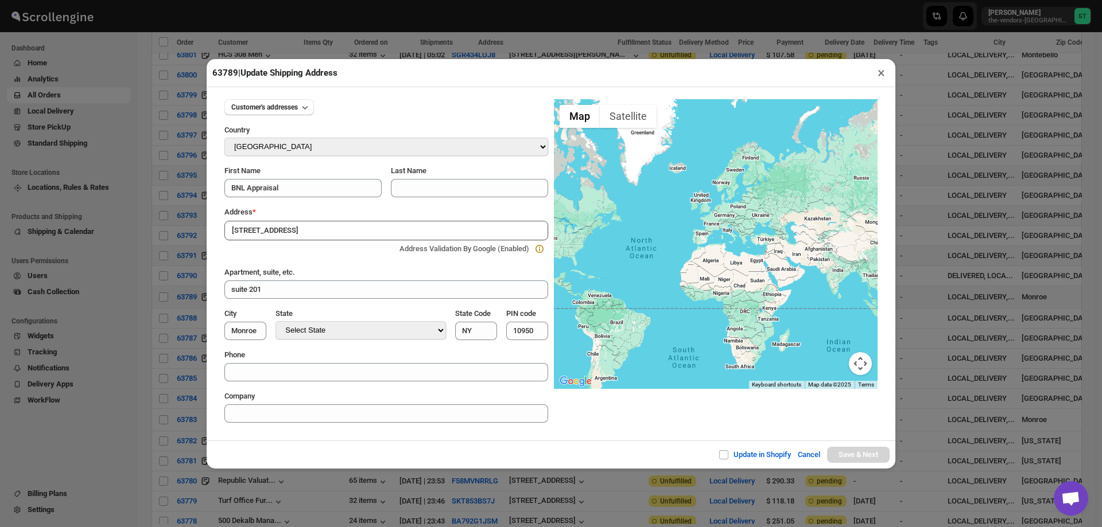
type input "[GEOGRAPHIC_DATA]"
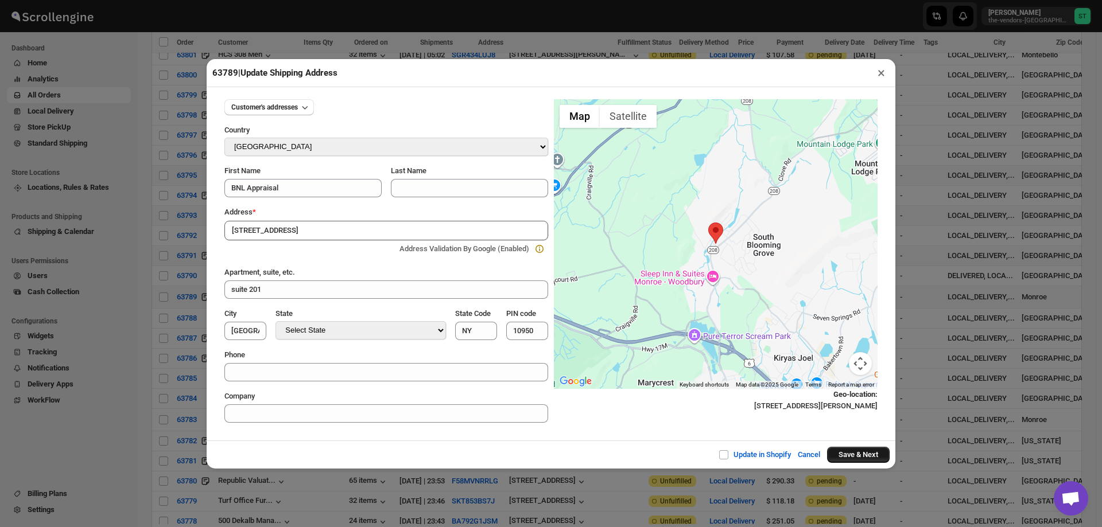
click at [863, 455] on button "Save & Next" at bounding box center [858, 455] width 63 height 16
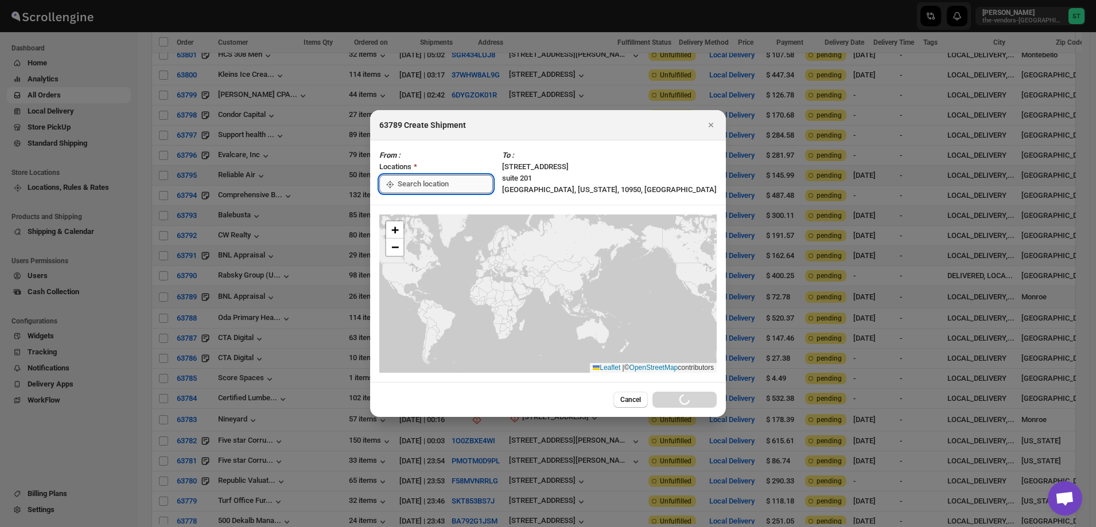
click at [467, 183] on input ":r1o8:" at bounding box center [445, 184] width 95 height 18
click at [443, 210] on div "[STREET_ADDRESS]" at bounding box center [461, 209] width 141 height 11
type input "[STREET_ADDRESS]"
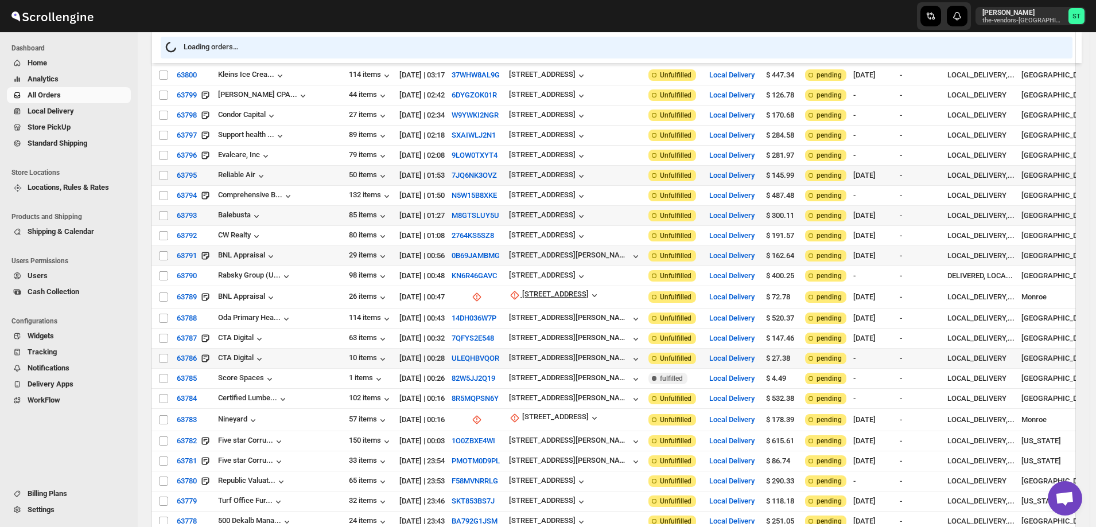
scroll to position [689, 0]
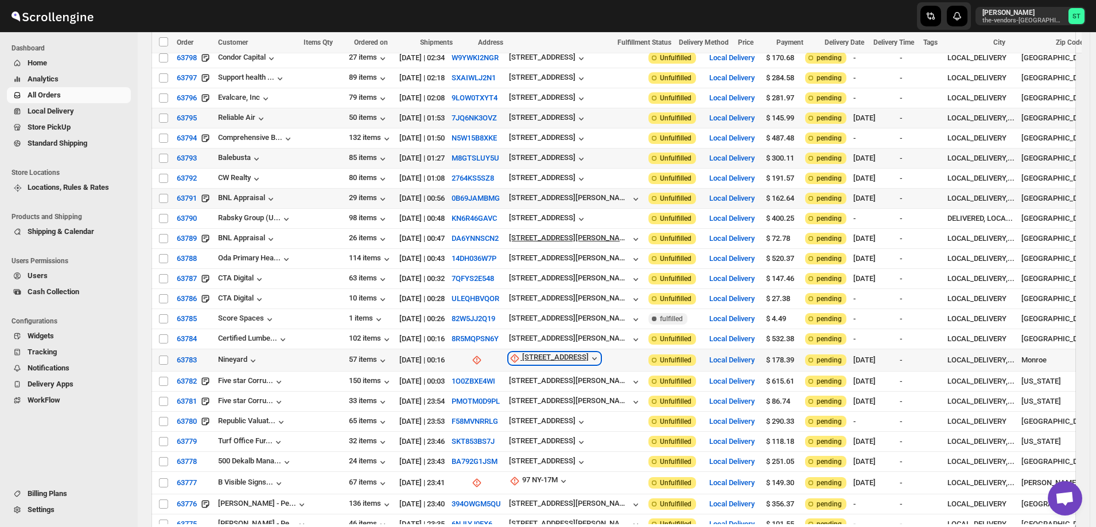
click at [522, 353] on div "[STREET_ADDRESS]" at bounding box center [555, 358] width 67 height 11
click at [526, 394] on span "Update manually" at bounding box center [521, 395] width 55 height 9
select select "US"
select select "[US_STATE]"
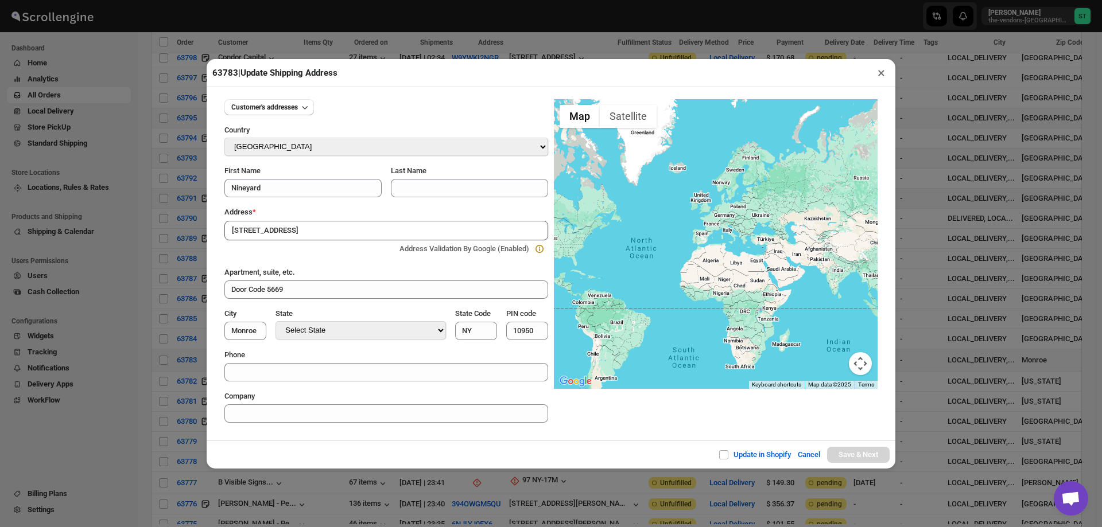
click at [419, 429] on section "Customer's addresses Country Select Country [GEOGRAPHIC_DATA] [GEOGRAPHIC_DATA]…" at bounding box center [550, 261] width 671 height 342
click at [319, 228] on input "[STREET_ADDRESS]" at bounding box center [386, 231] width 324 height 20
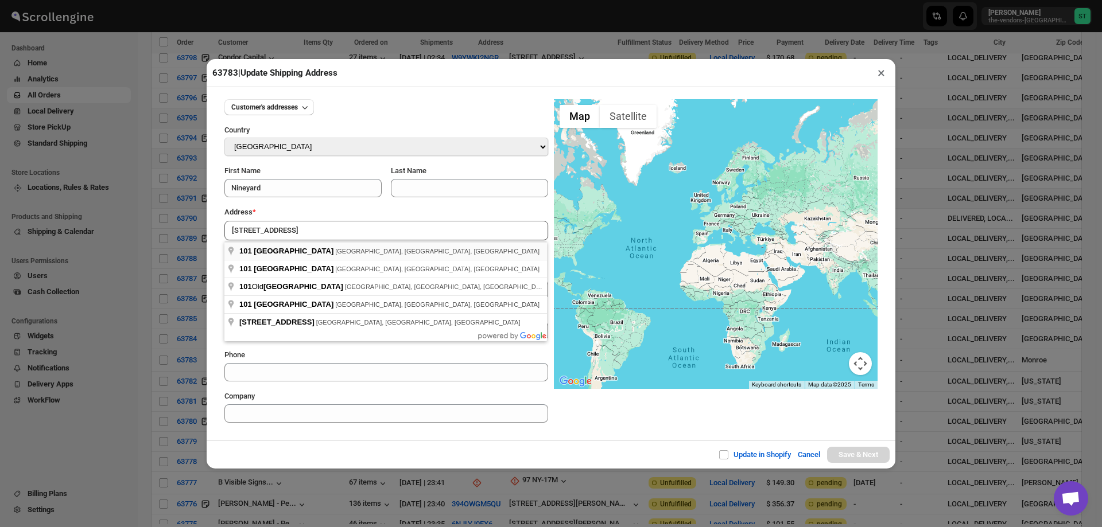
type input "[STREET_ADDRESS]"
type input "[GEOGRAPHIC_DATA]"
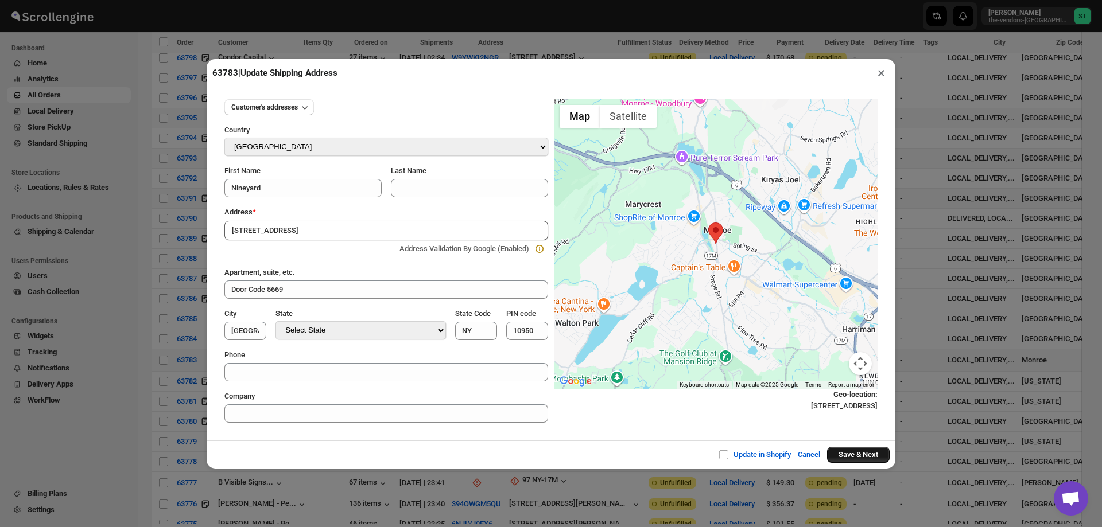
click at [863, 454] on button "Save & Next" at bounding box center [858, 455] width 63 height 16
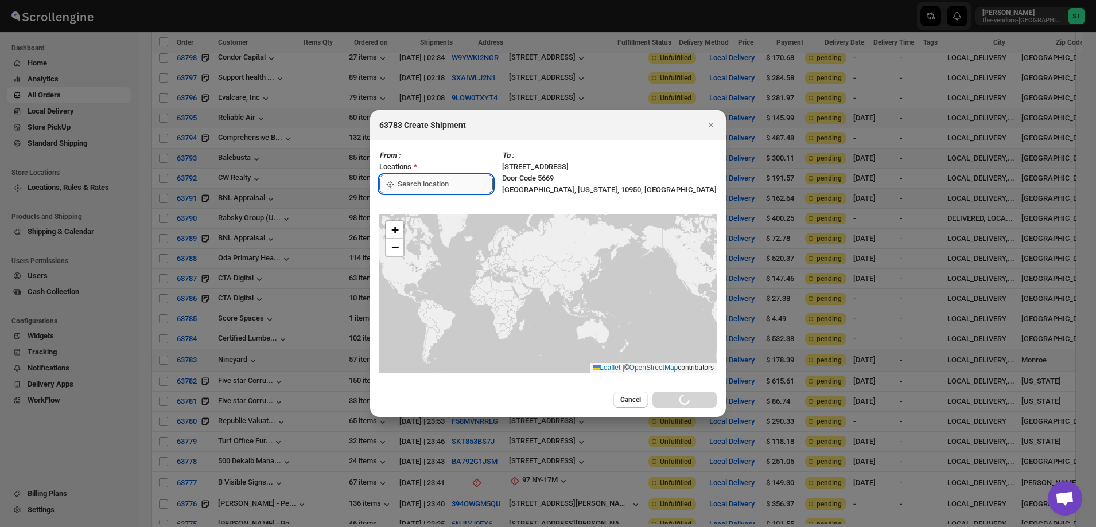
click at [460, 180] on input ":r1qb:" at bounding box center [445, 184] width 95 height 18
click at [427, 212] on div "[STREET_ADDRESS]" at bounding box center [461, 209] width 141 height 11
type input "[STREET_ADDRESS]"
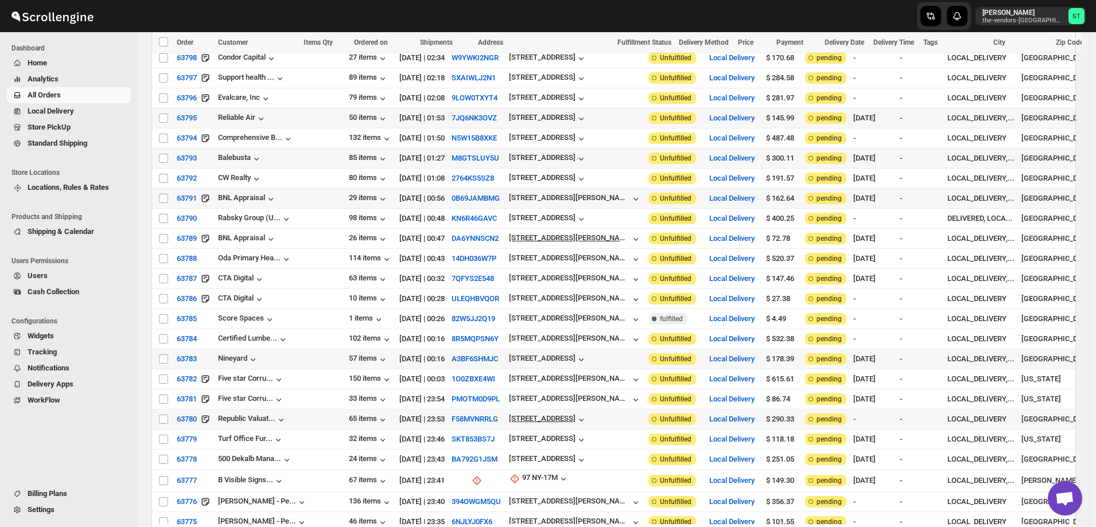
scroll to position [918, 0]
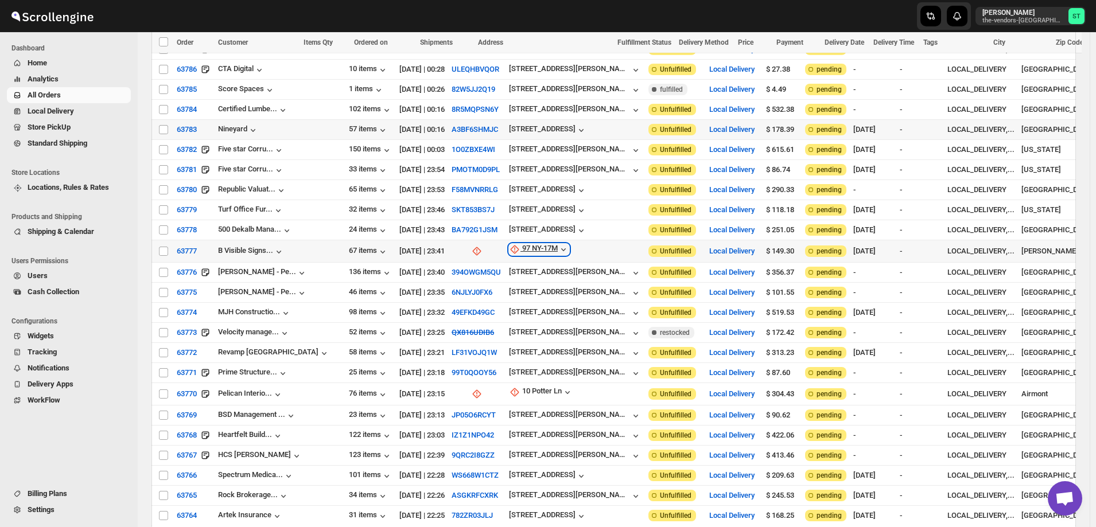
click at [522, 244] on div "97 NY-17M" at bounding box center [540, 249] width 36 height 11
click at [503, 284] on span "Update manually" at bounding box center [514, 283] width 55 height 9
select select "US"
select select "[US_STATE]"
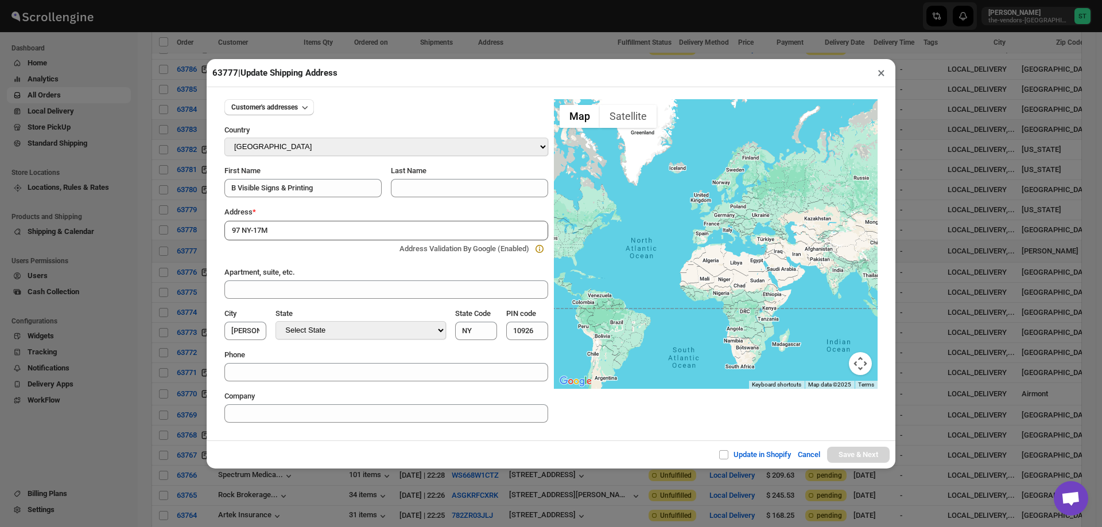
click at [353, 448] on div "Update in Shopify Cancel Save & Next" at bounding box center [551, 455] width 689 height 28
click at [290, 228] on input "97 NY-17M" at bounding box center [386, 231] width 324 height 20
type input "97 NY-17M, [GEOGRAPHIC_DATA], [GEOGRAPHIC_DATA], [GEOGRAPHIC_DATA]"
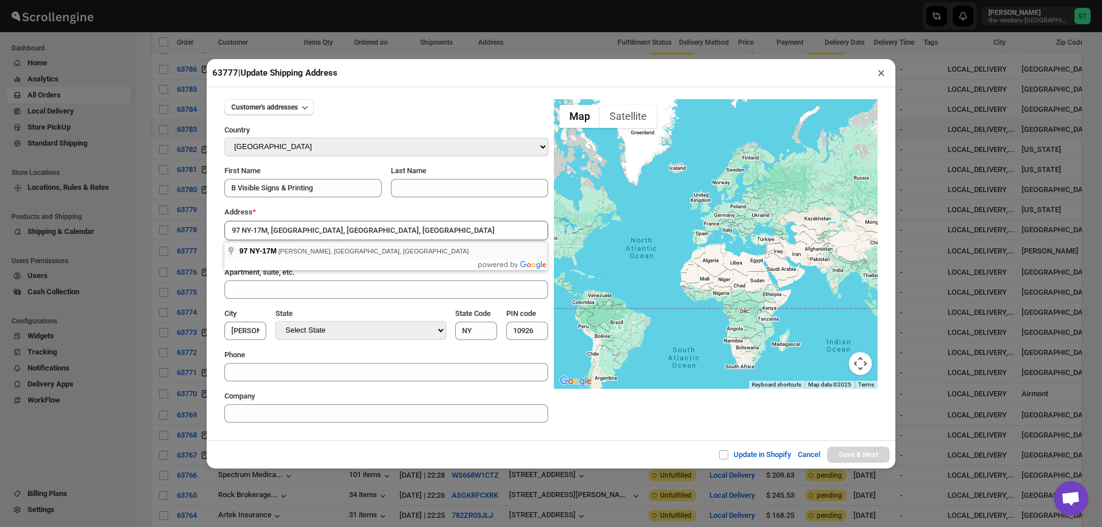
type input "[GEOGRAPHIC_DATA]"
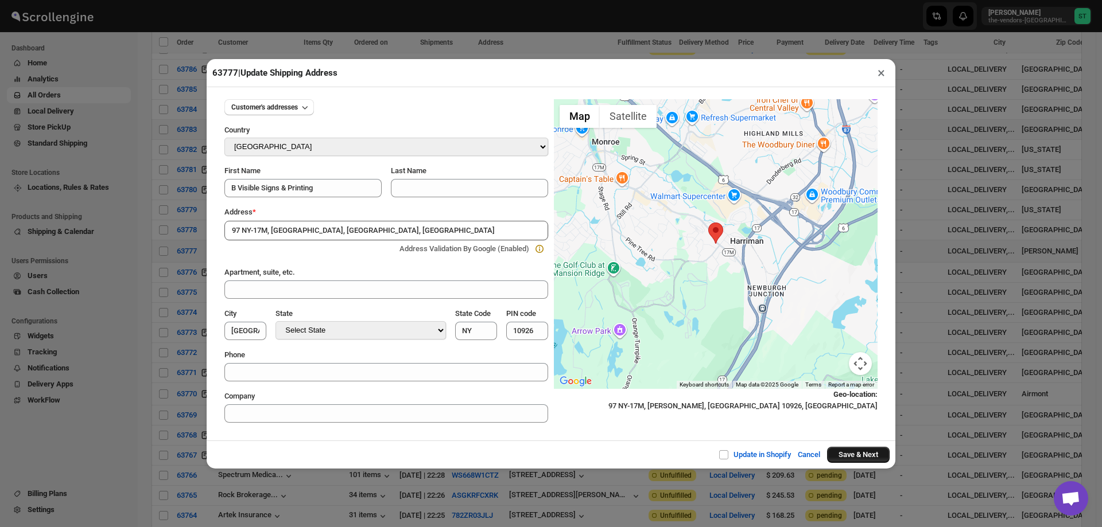
click at [871, 456] on button "Save & Next" at bounding box center [858, 455] width 63 height 16
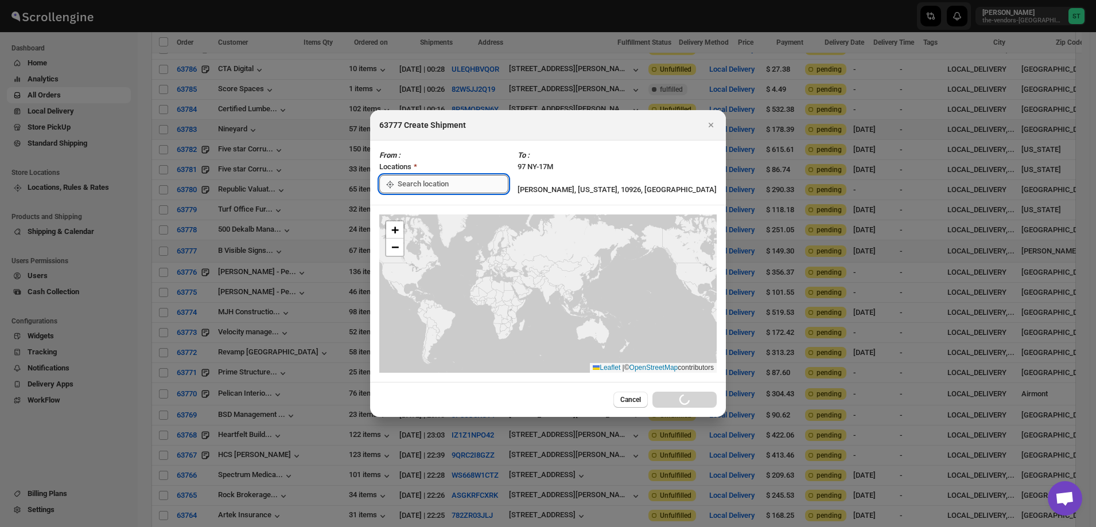
click at [469, 183] on input ":r1sl:" at bounding box center [453, 184] width 111 height 18
click at [432, 209] on div "[STREET_ADDRESS]" at bounding box center [461, 209] width 141 height 11
type input "[STREET_ADDRESS]"
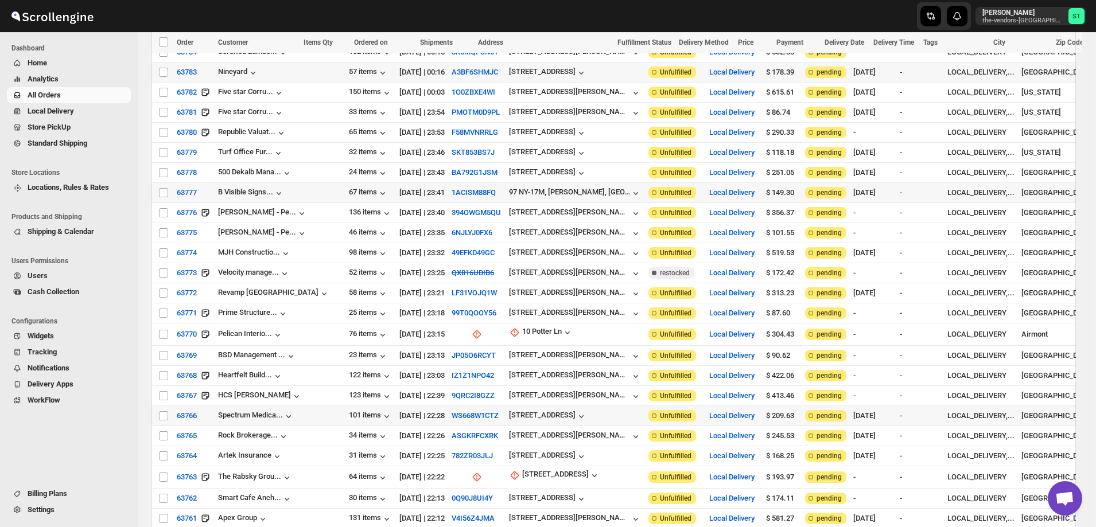
scroll to position [1148, 0]
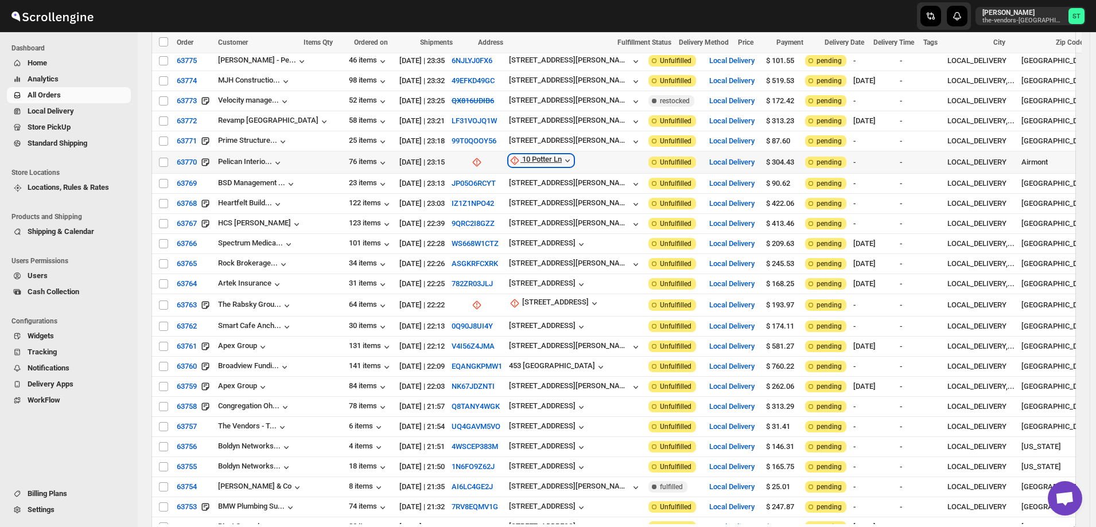
click at [522, 155] on div "10 Potter Ln" at bounding box center [542, 160] width 40 height 11
click at [518, 193] on span "Update manually" at bounding box center [515, 190] width 55 height 9
select select "US"
select select "[US_STATE]"
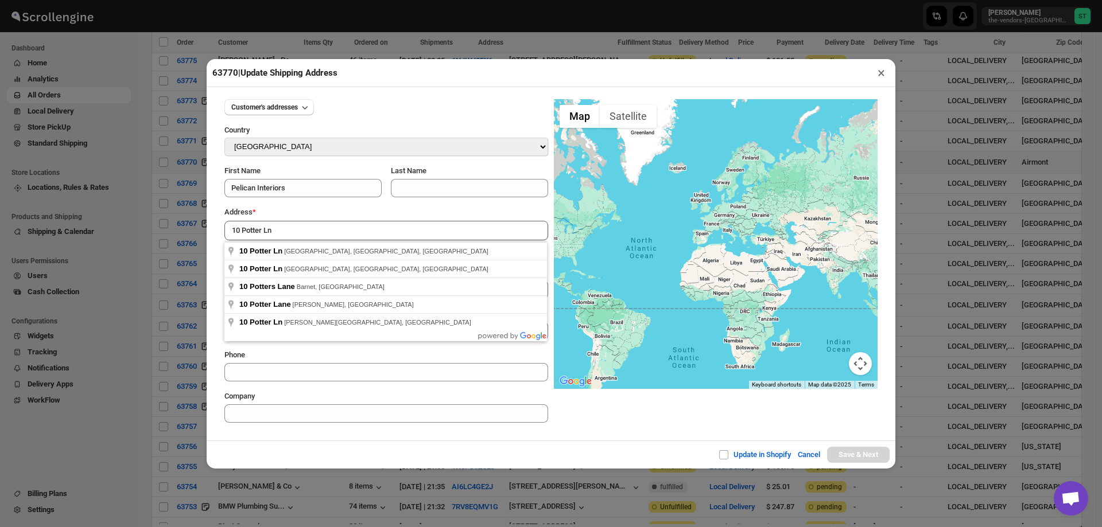
click at [417, 442] on div "Update in Shopify Cancel Save & Next" at bounding box center [551, 455] width 689 height 28
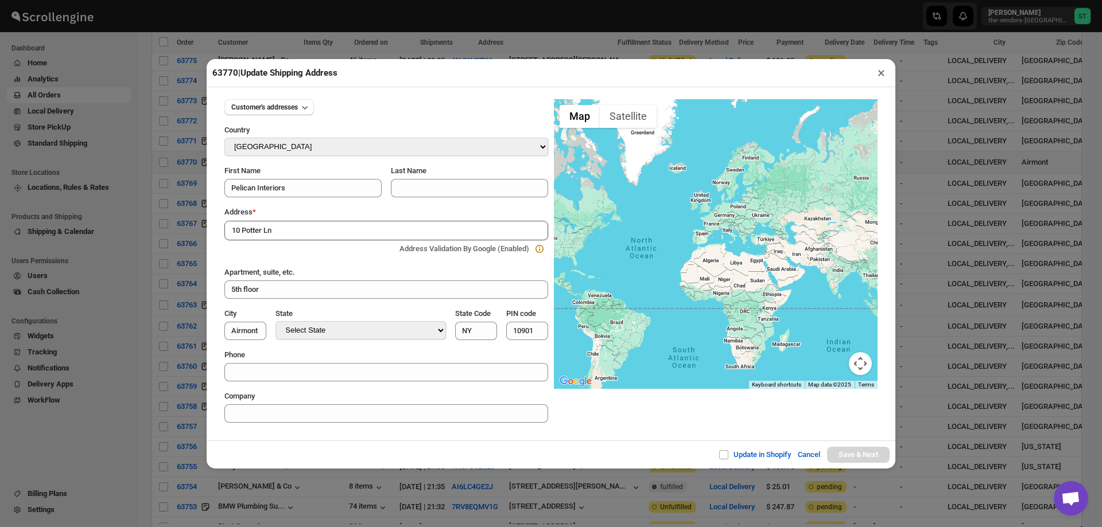
click at [296, 224] on input "10 Potter Ln" at bounding box center [386, 231] width 324 height 20
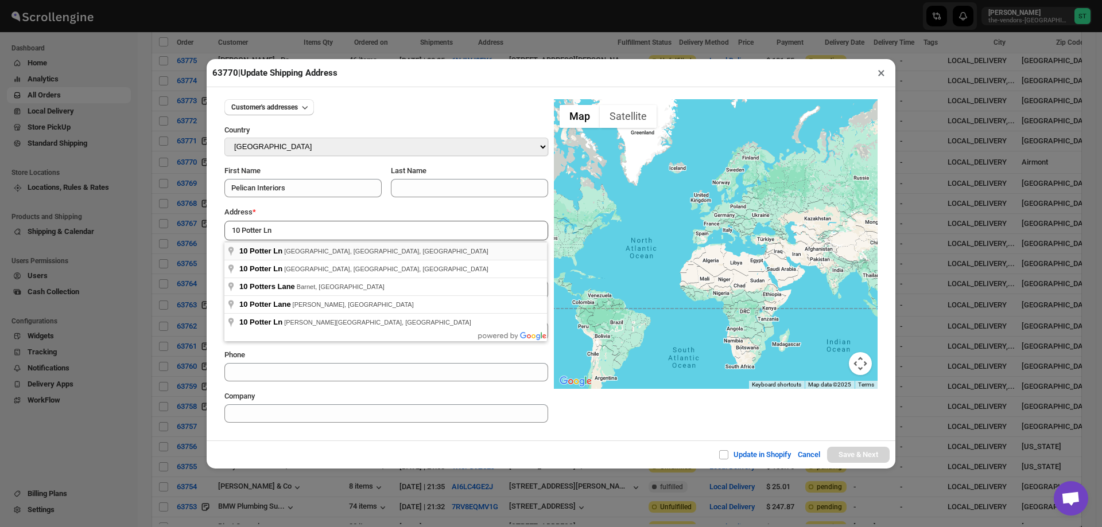
type input "[STREET_ADDRESS]"
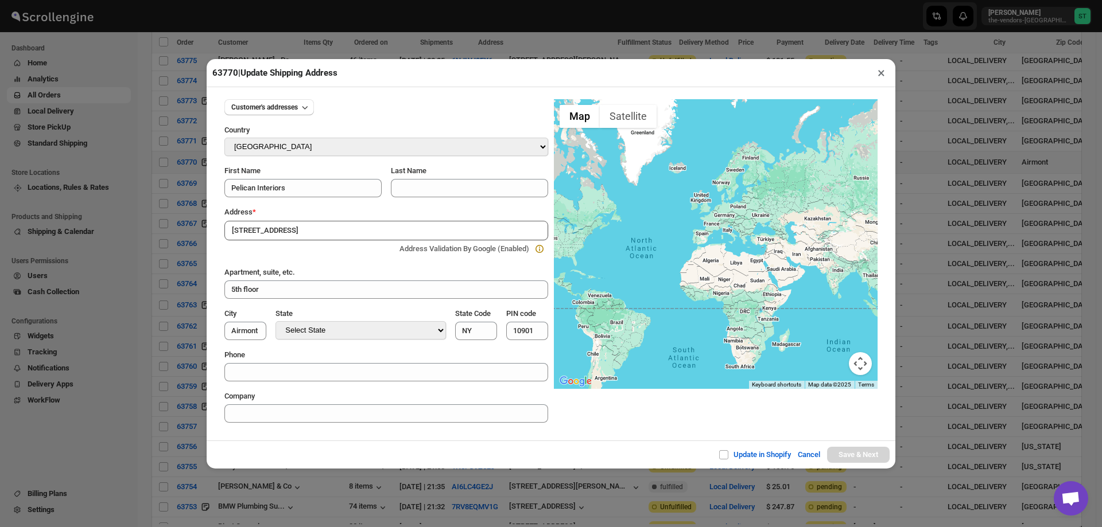
type input "[GEOGRAPHIC_DATA]"
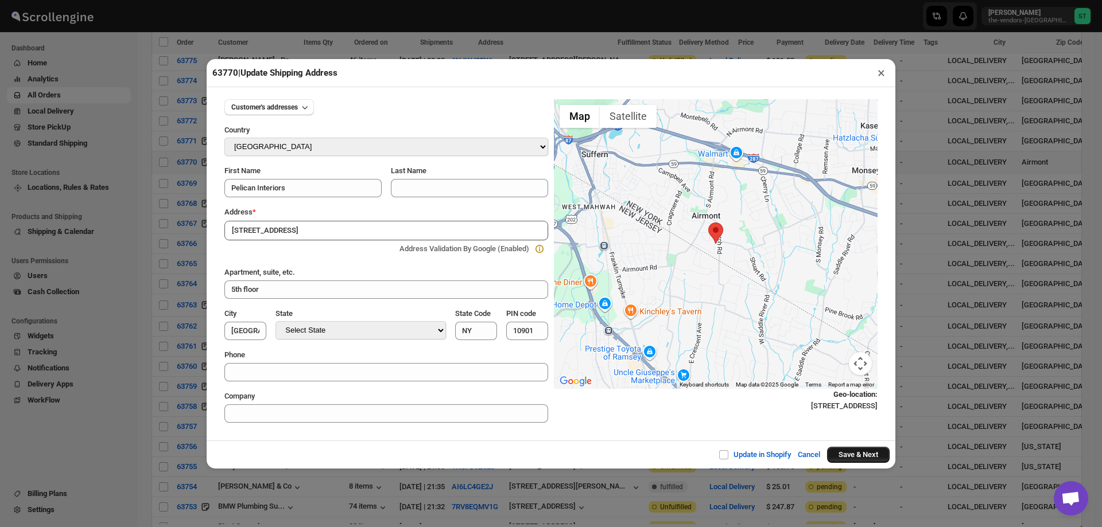
click at [867, 455] on button "Save & Next" at bounding box center [858, 455] width 63 height 16
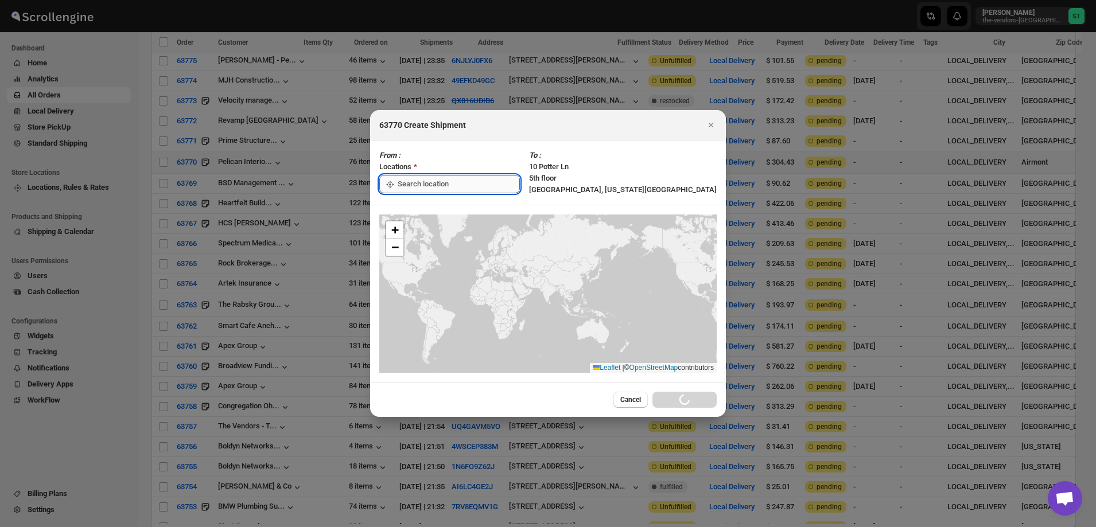
click at [447, 181] on input ":r1v8:" at bounding box center [459, 184] width 122 height 18
click at [437, 203] on div "[STREET_ADDRESS]" at bounding box center [461, 210] width 155 height 18
type input "[STREET_ADDRESS]"
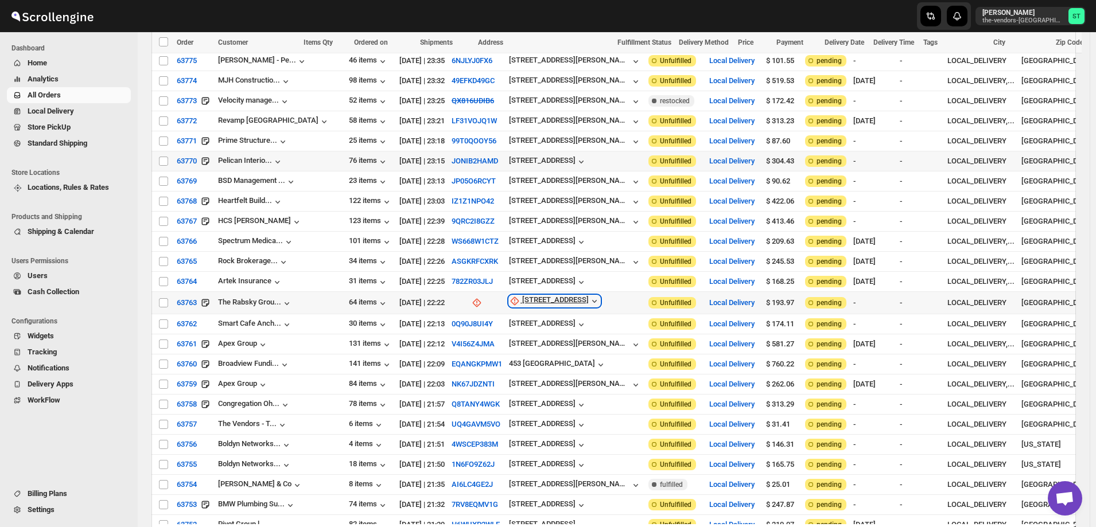
click at [522, 296] on div "[STREET_ADDRESS]" at bounding box center [555, 301] width 67 height 11
click at [526, 328] on span "Update manually" at bounding box center [518, 327] width 55 height 9
select select "US"
select select "[US_STATE]"
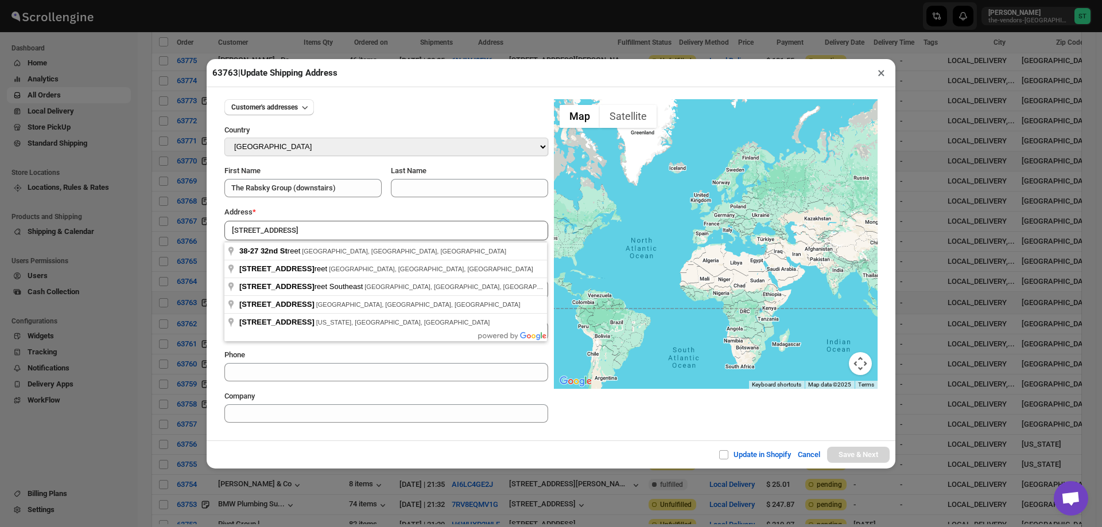
click at [436, 444] on div "Update in Shopify Cancel Save & Next" at bounding box center [551, 455] width 689 height 28
click at [303, 231] on input "[STREET_ADDRESS]" at bounding box center [386, 231] width 324 height 20
click at [360, 441] on div "Update in Shopify Cancel Save & Next" at bounding box center [551, 455] width 689 height 28
click at [325, 230] on input "[STREET_ADDRESS]" at bounding box center [386, 231] width 324 height 20
type input "[STREET_ADDRESS]"
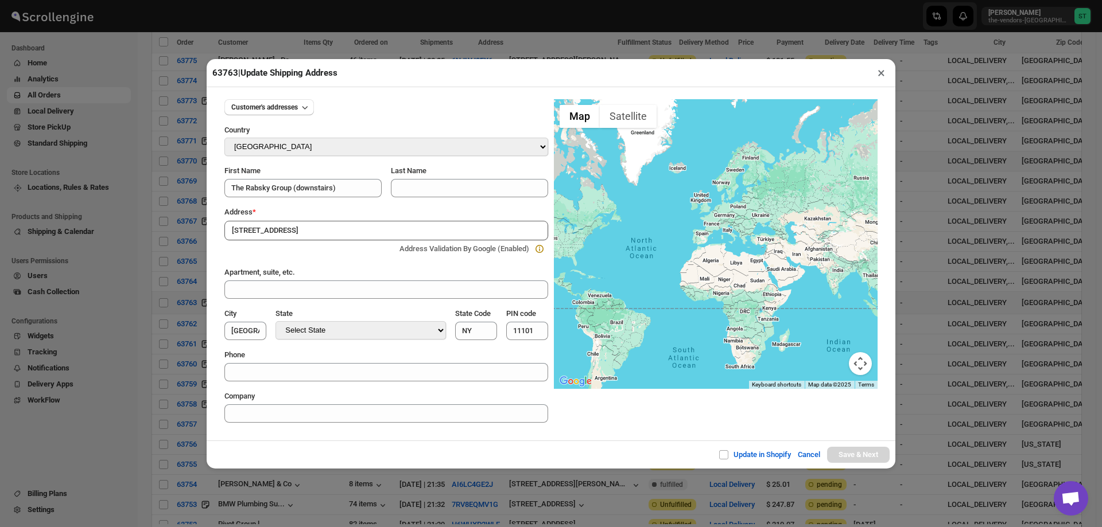
type input "[GEOGRAPHIC_DATA]"
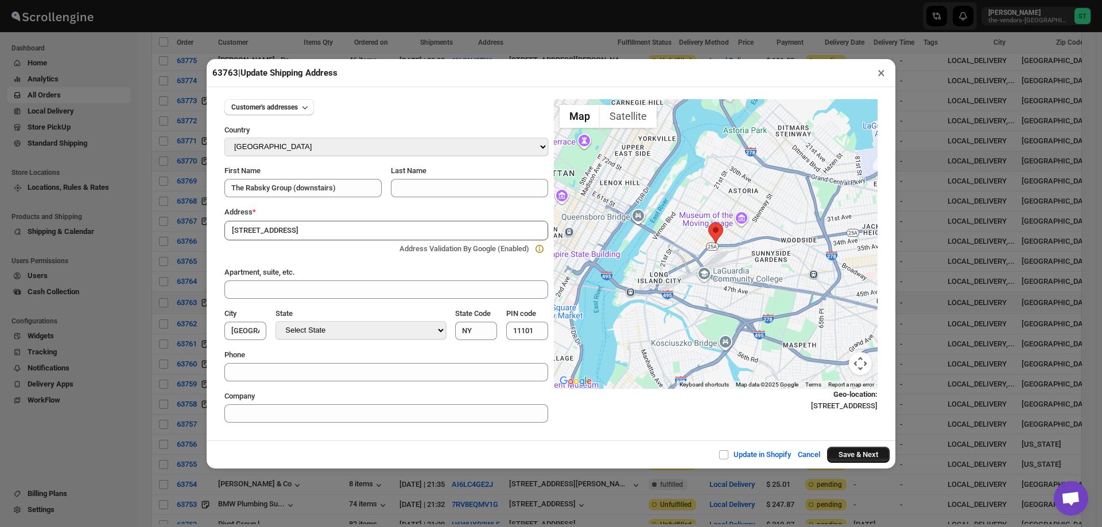
click at [864, 455] on button "Save & Next" at bounding box center [858, 455] width 63 height 16
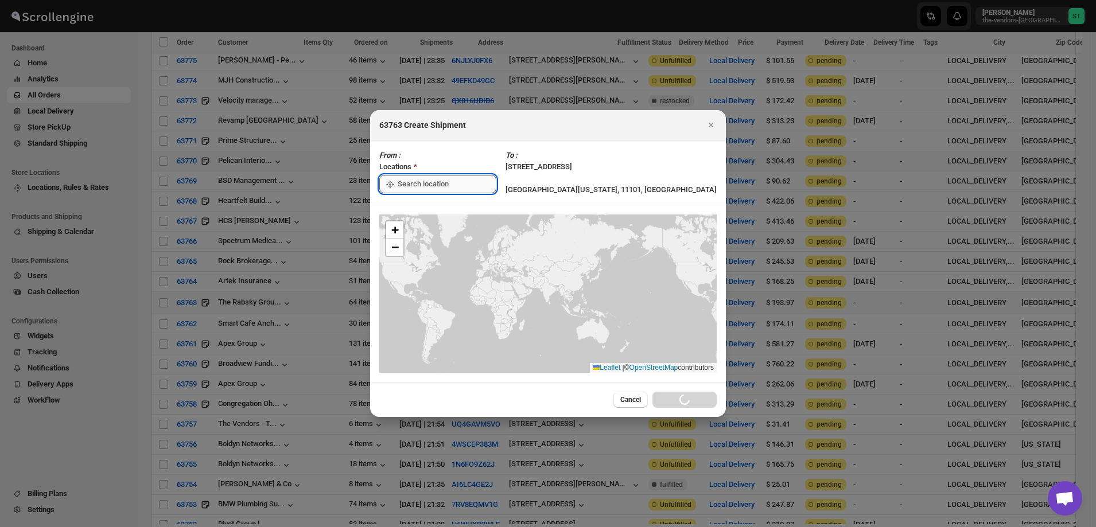
click at [442, 188] on input ":r21p:" at bounding box center [447, 184] width 99 height 18
click at [423, 210] on div "[STREET_ADDRESS]" at bounding box center [461, 209] width 141 height 11
type input "[STREET_ADDRESS]"
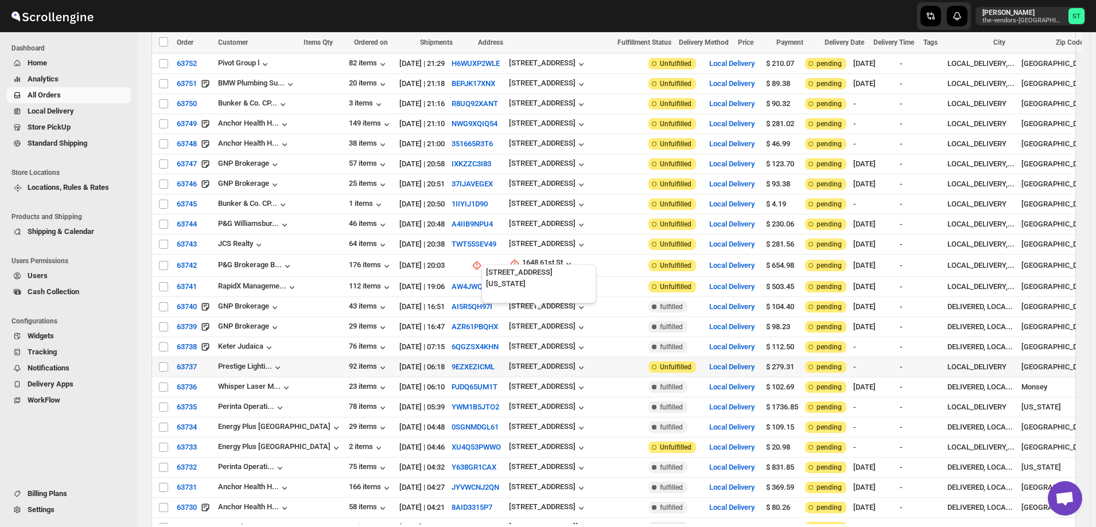
scroll to position [1664, 0]
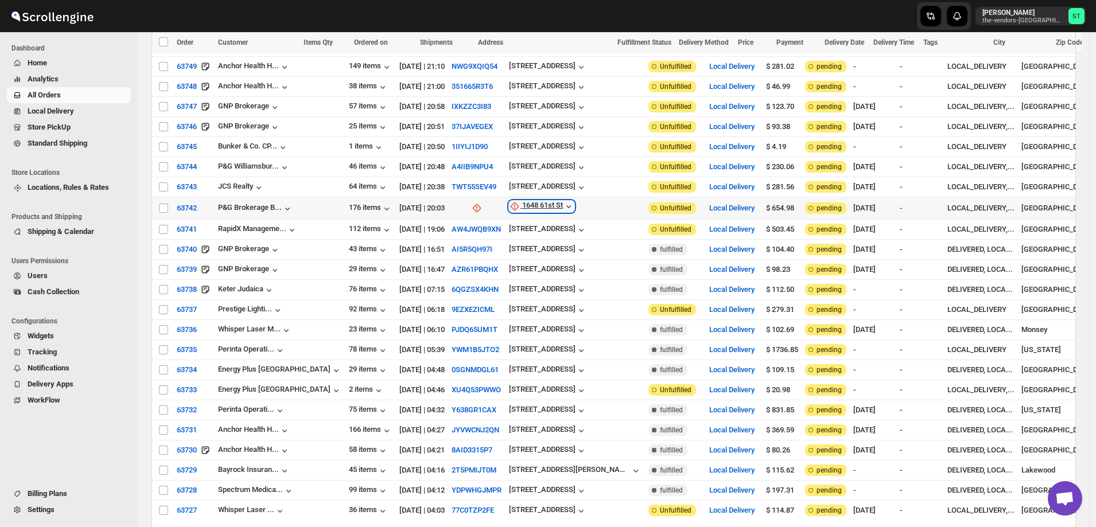
click at [522, 201] on div "1648 61st St" at bounding box center [542, 206] width 41 height 11
click at [517, 224] on span "Update manually" at bounding box center [515, 220] width 55 height 9
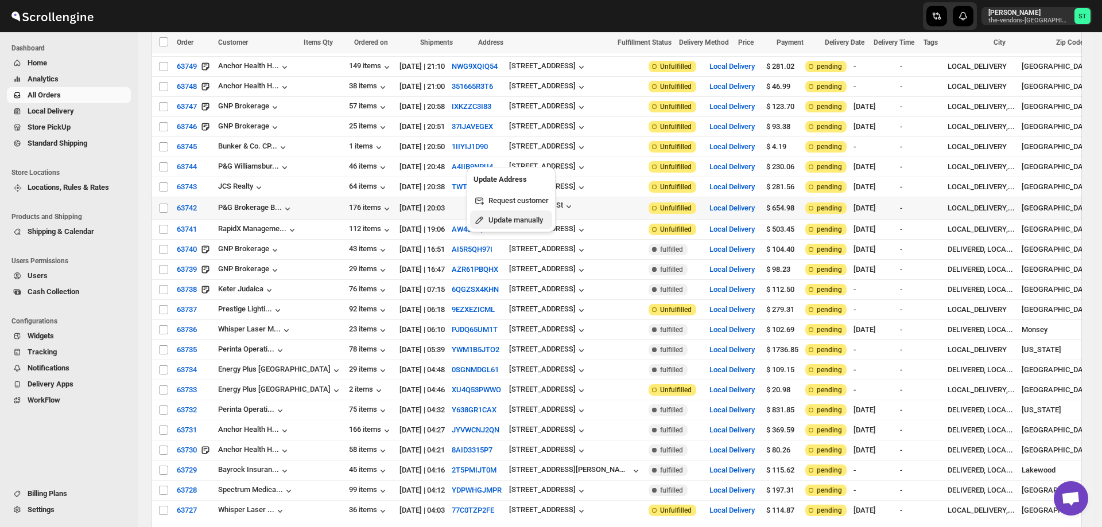
select select "US"
select select "[US_STATE]"
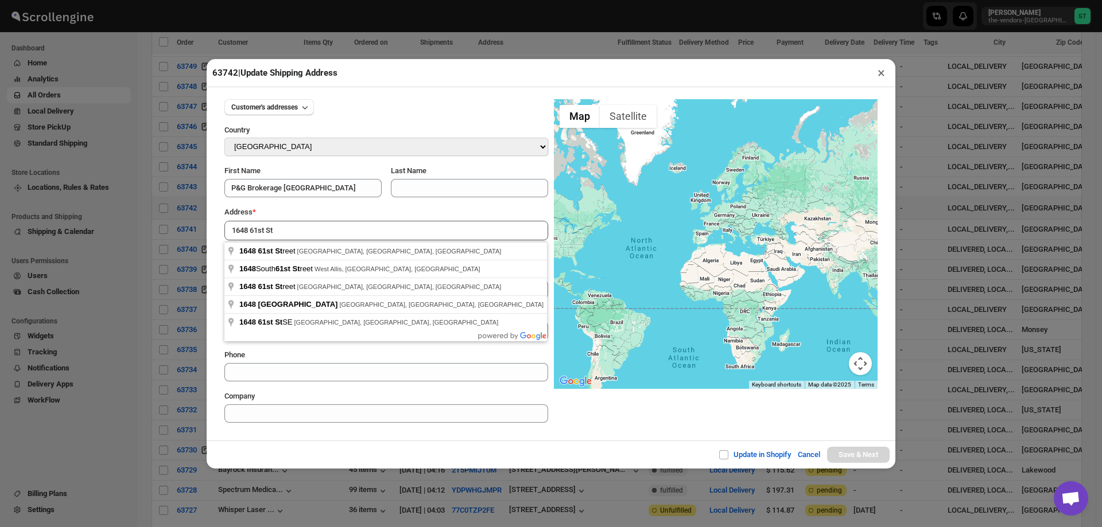
click at [347, 448] on div "Update in Shopify Cancel Save & Next" at bounding box center [551, 455] width 689 height 28
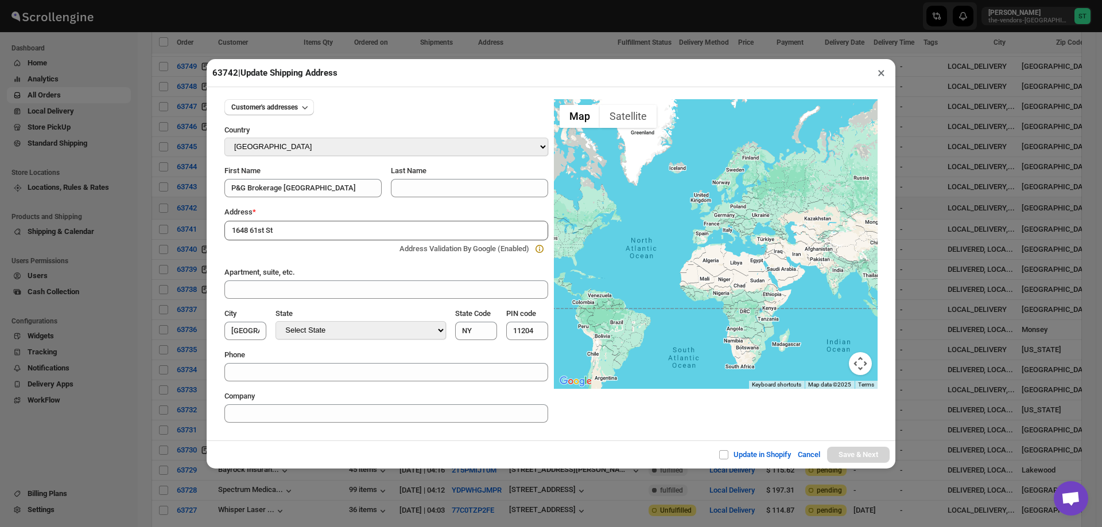
click at [305, 228] on input "1648 61st St" at bounding box center [386, 231] width 324 height 20
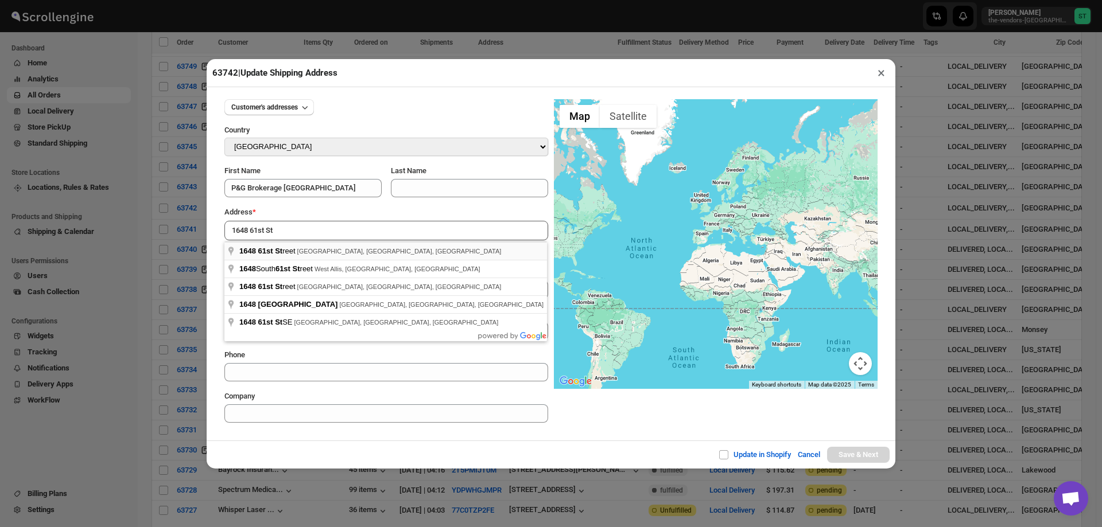
type input "[STREET_ADDRESS]"
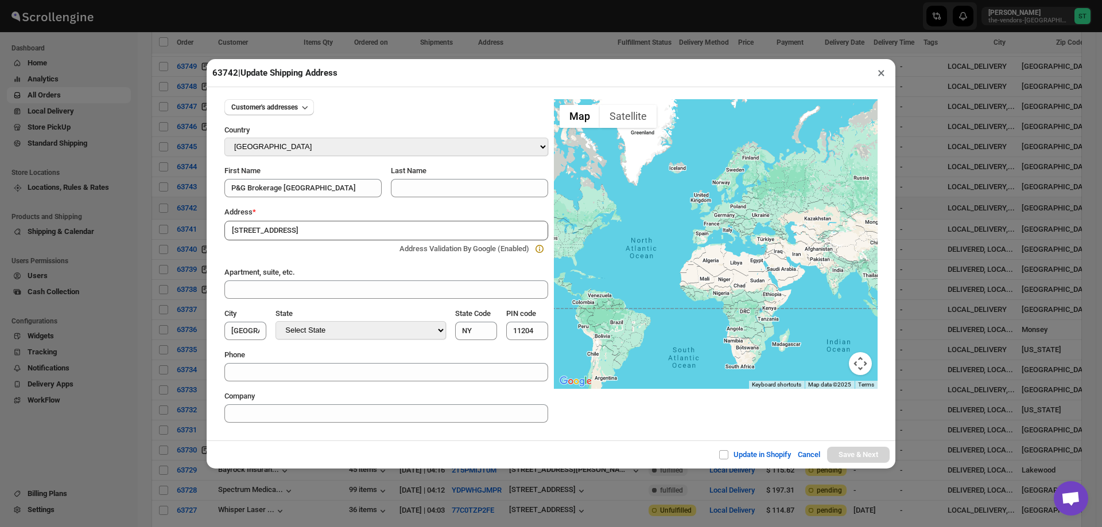
type input "[GEOGRAPHIC_DATA]"
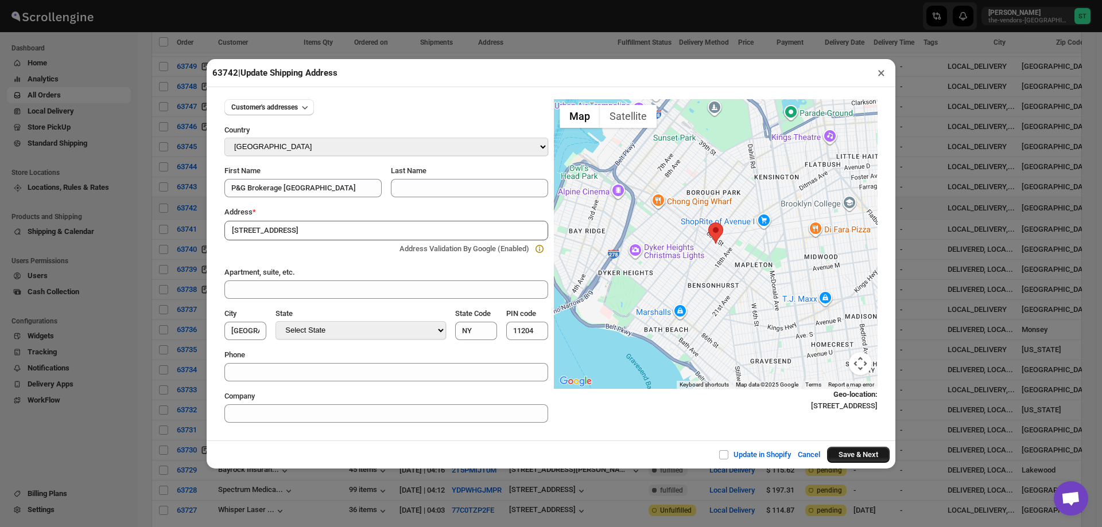
click at [860, 456] on button "Save & Next" at bounding box center [858, 455] width 63 height 16
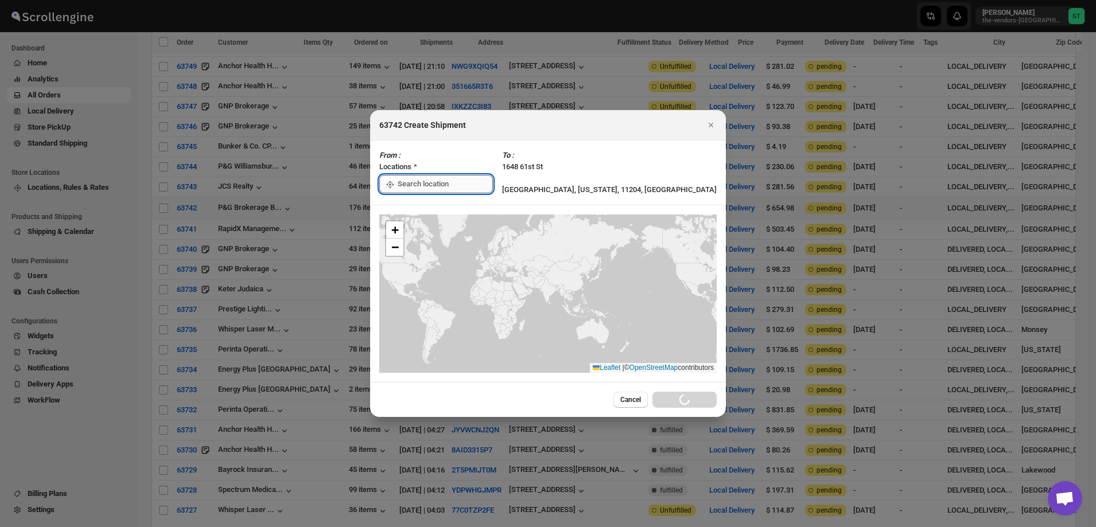
click at [441, 177] on input ":r29b:" at bounding box center [445, 184] width 95 height 18
click at [430, 209] on div "[STREET_ADDRESS]" at bounding box center [461, 209] width 141 height 11
type input "[STREET_ADDRESS]"
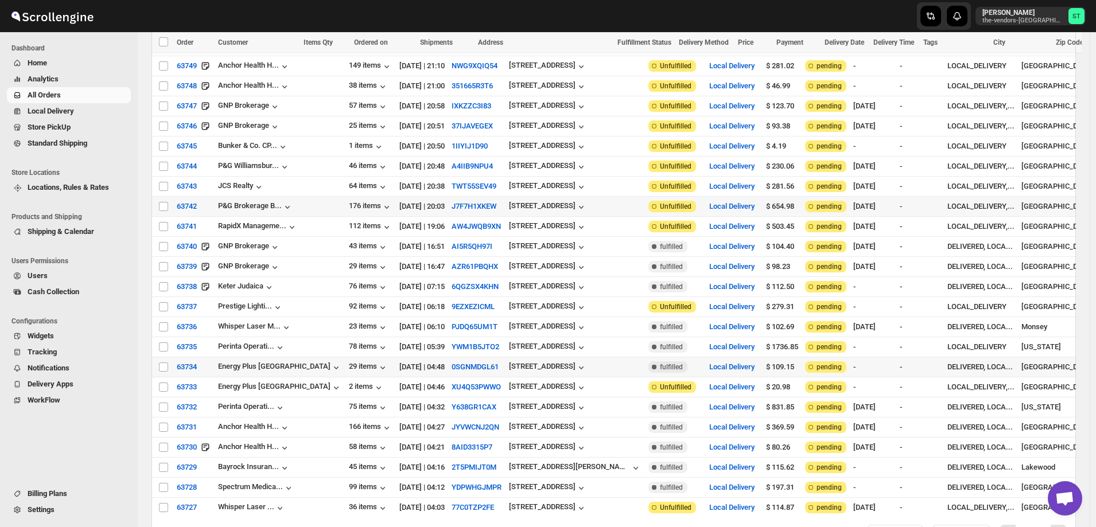
scroll to position [1692, 0]
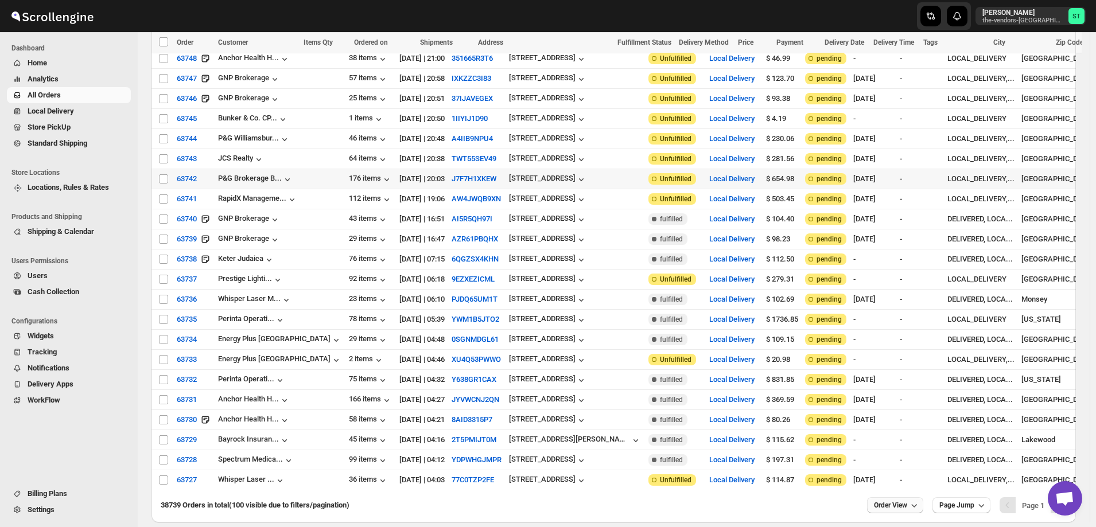
click at [919, 500] on icon "button" at bounding box center [914, 505] width 11 height 11
click at [553, 500] on div "38739 Orders in total (100 visible due to filters/pagination)" at bounding box center [509, 505] width 697 height 11
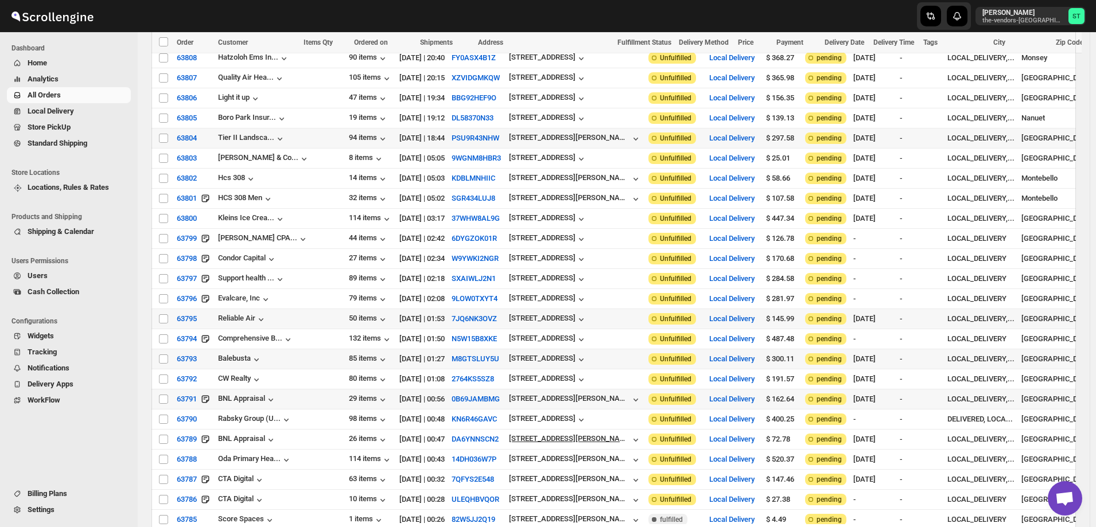
scroll to position [487, 0]
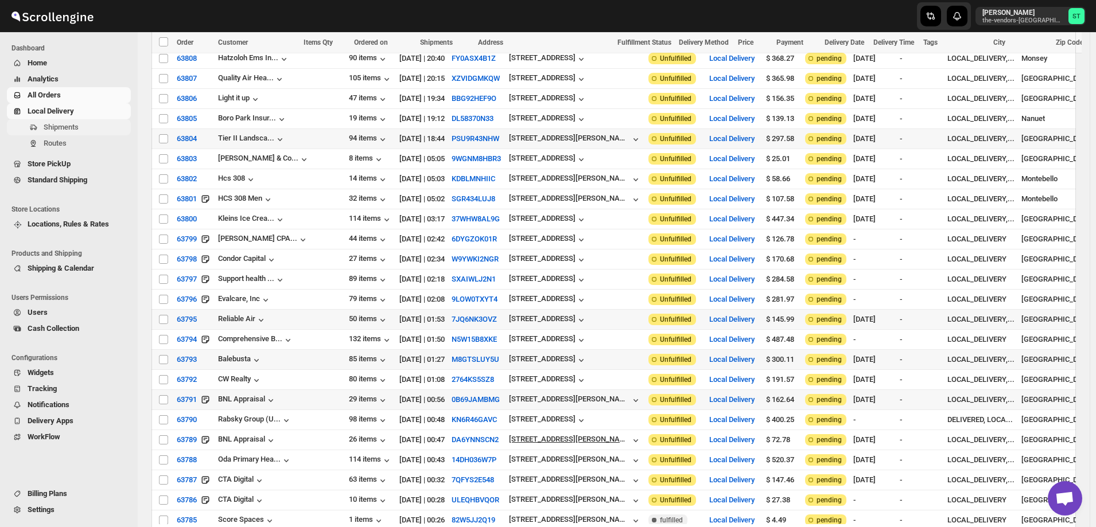
click at [57, 129] on span "Shipments" at bounding box center [61, 127] width 35 height 9
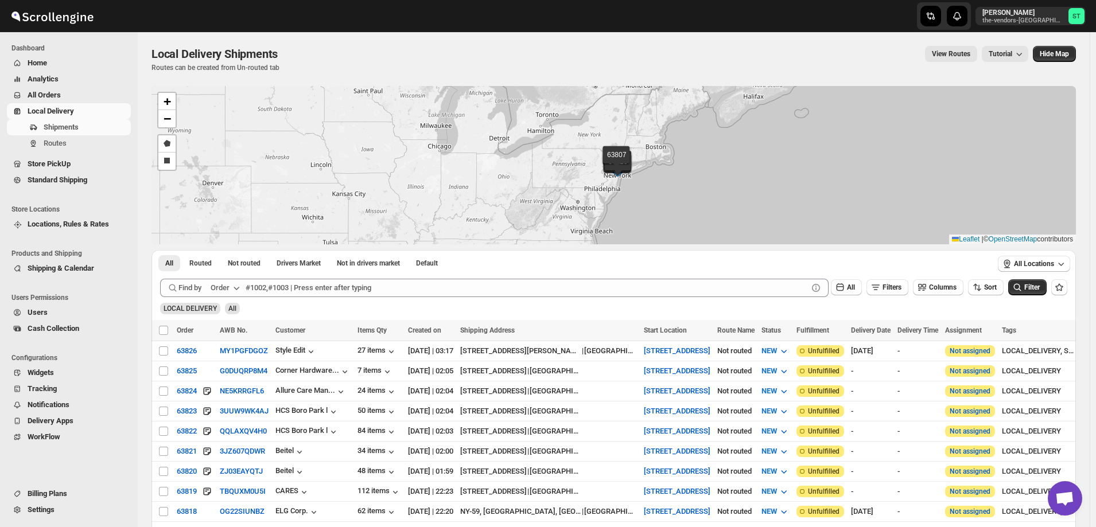
click at [231, 287] on button "Order" at bounding box center [226, 288] width 45 height 18
click at [236, 376] on div "Customer Name" at bounding box center [227, 373] width 53 height 11
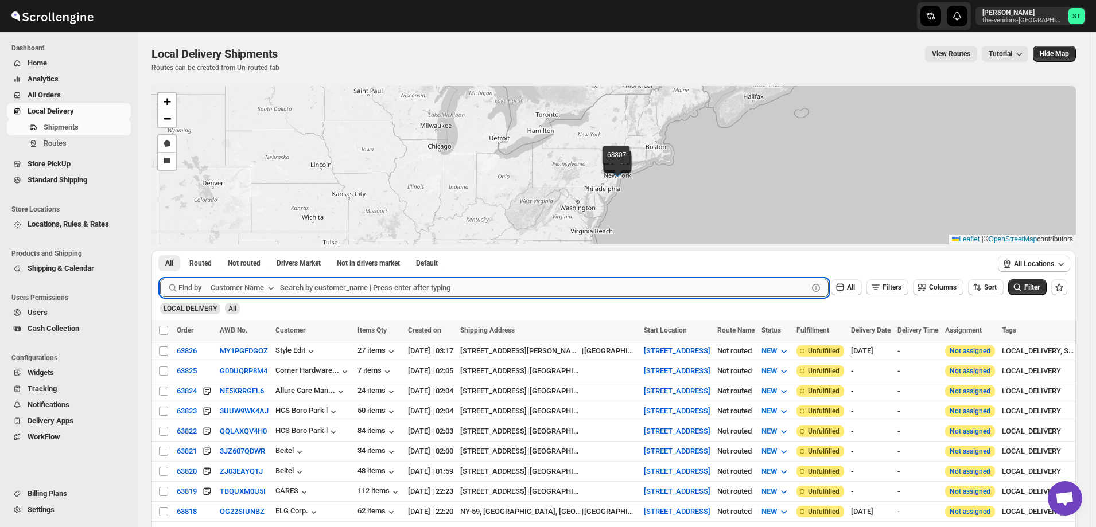
click at [374, 290] on input "text" at bounding box center [544, 288] width 528 height 18
paste input "P&G Brokerage [GEOGRAPHIC_DATA]"
type input "P&G Brokerage [GEOGRAPHIC_DATA]"
click at [160, 250] on button "Submit" at bounding box center [176, 256] width 33 height 12
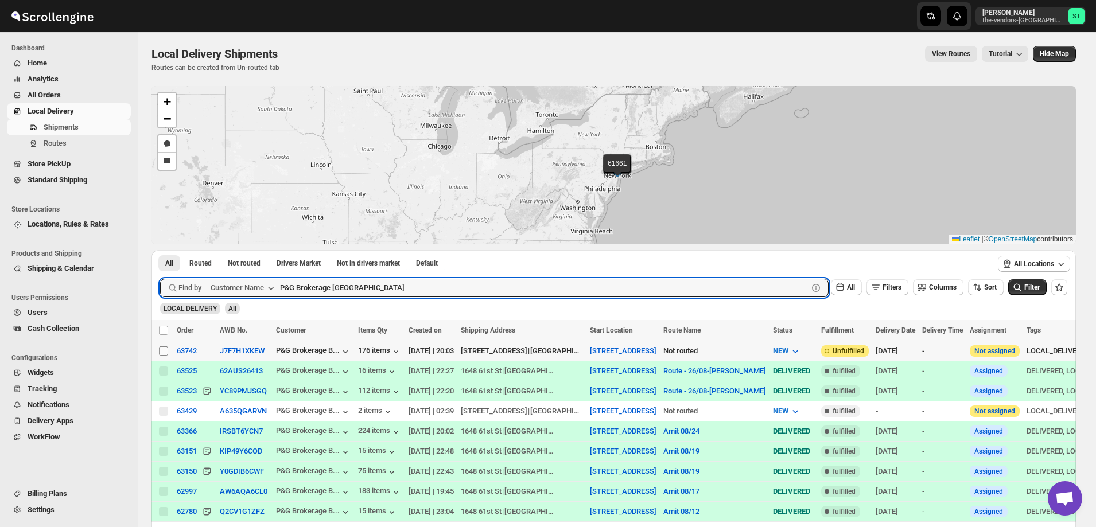
click at [162, 350] on input "Select shipment" at bounding box center [163, 351] width 9 height 9
checkbox input "true"
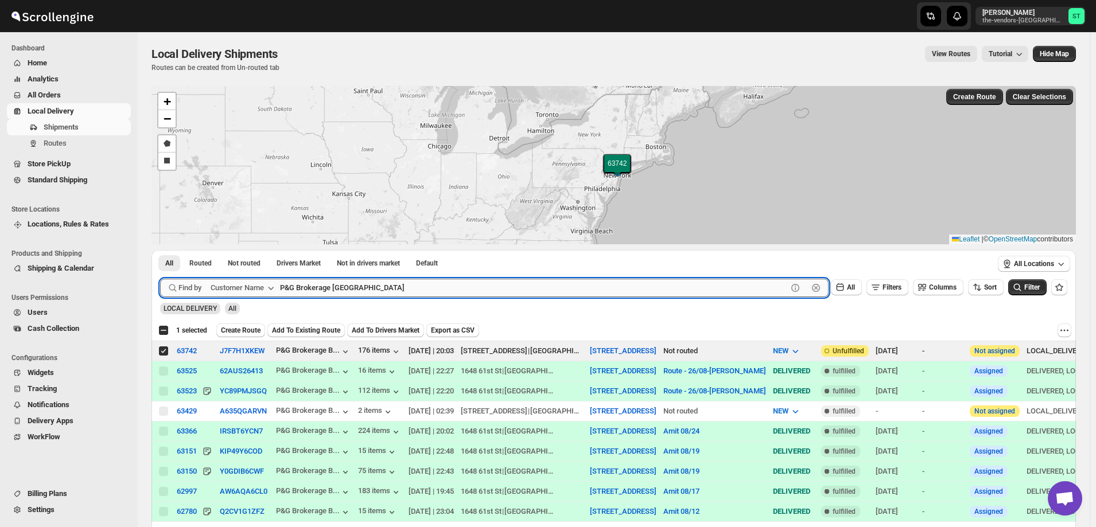
click at [381, 290] on input "P&G Brokerage [GEOGRAPHIC_DATA]" at bounding box center [533, 288] width 507 height 18
paste input "Comprehensive Behavior Supports"
type input "Comprehensive Behavior"
click at [160, 250] on button "Submit" at bounding box center [176, 256] width 33 height 12
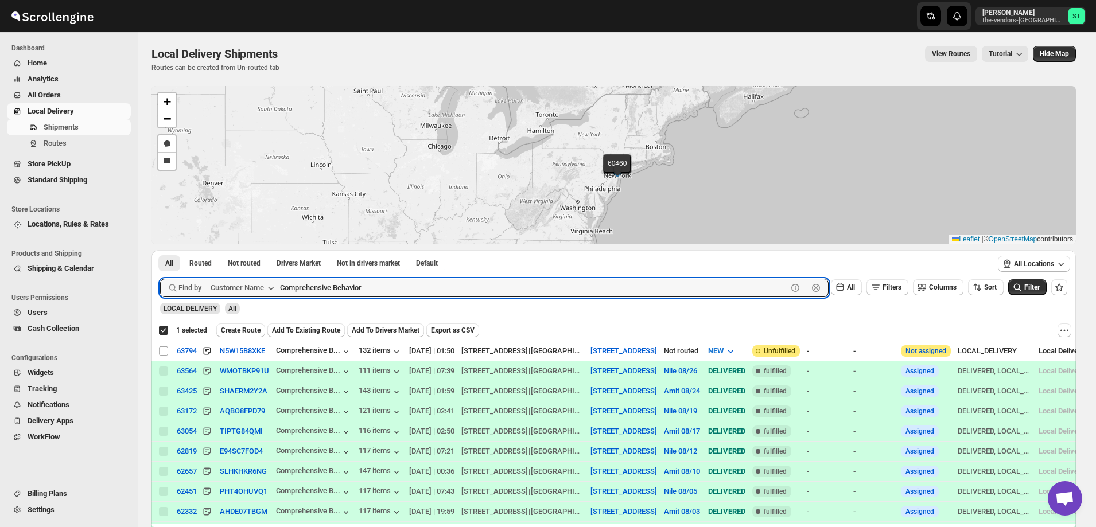
checkbox input "true"
click at [163, 351] on input "Select shipment" at bounding box center [163, 351] width 9 height 9
checkbox input "true"
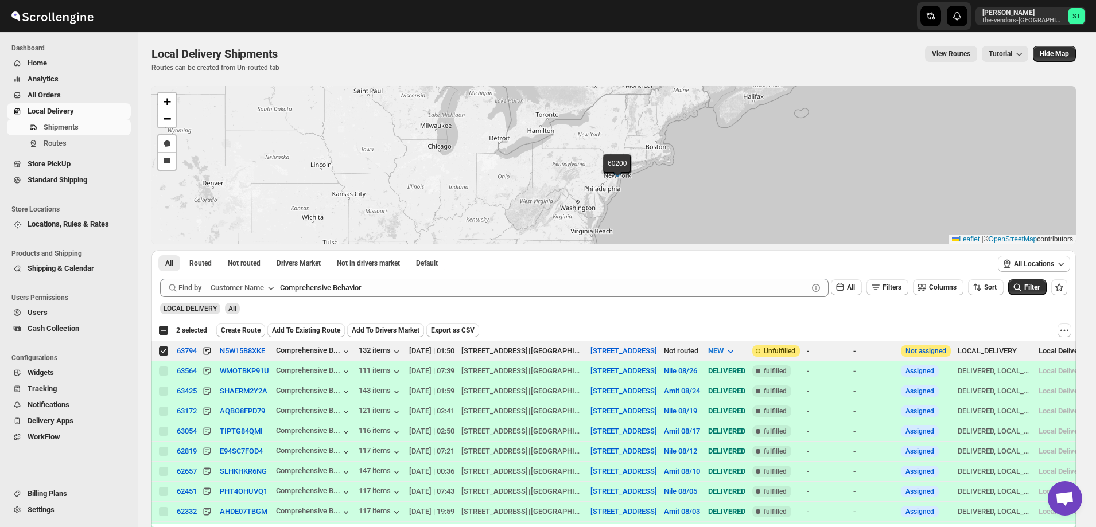
checkbox input "false"
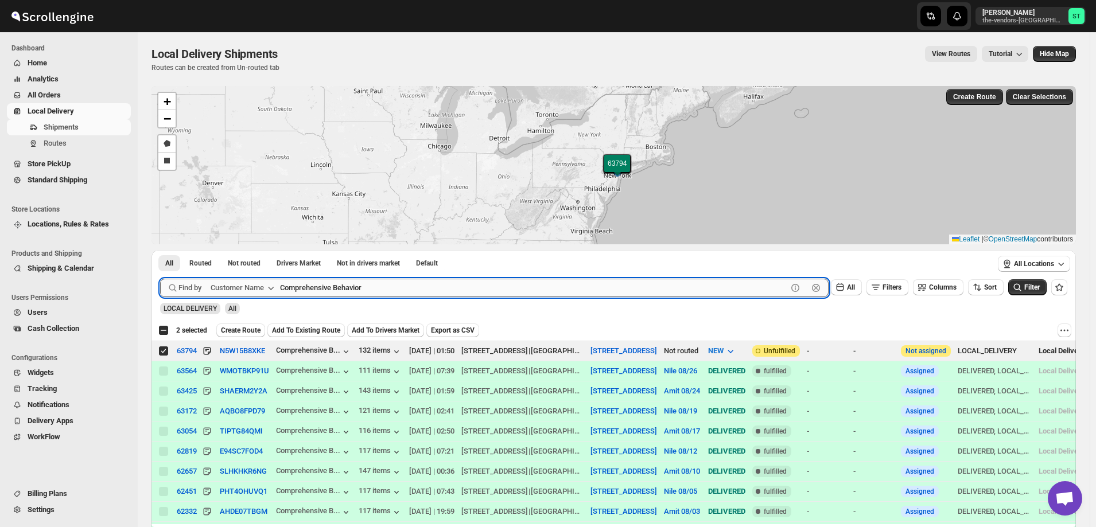
click at [397, 285] on input "Comprehensive Behavior" at bounding box center [533, 288] width 507 height 18
paste input "Yeled V'[PERSON_NAME] ECC Inc"
click at [160, 250] on button "Submit" at bounding box center [176, 256] width 33 height 12
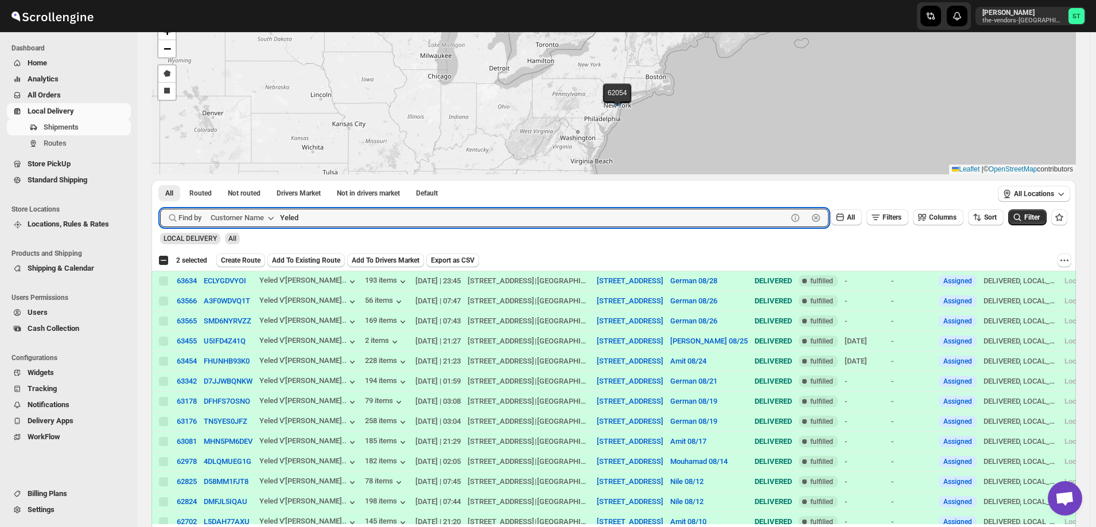
scroll to position [57, 0]
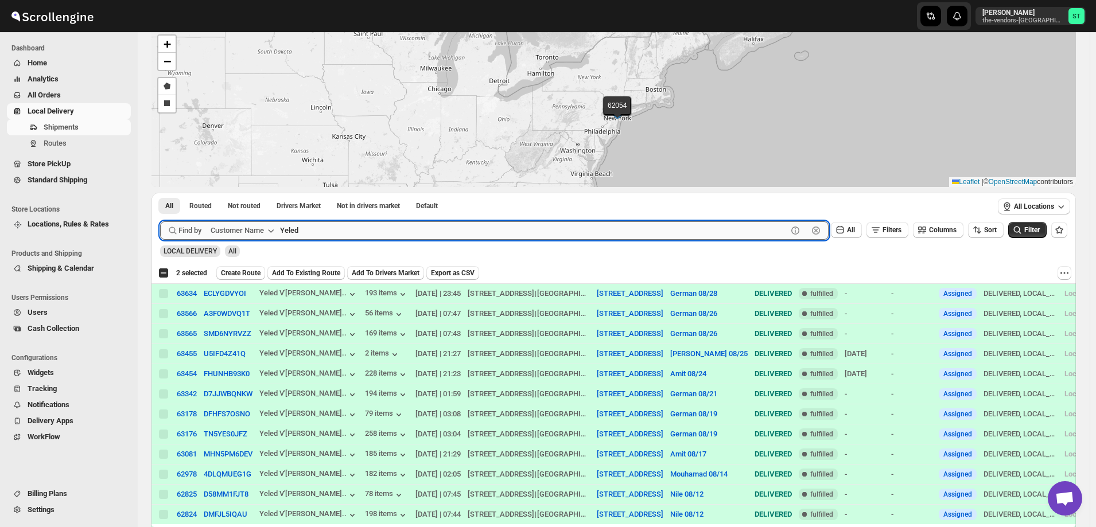
click at [314, 227] on input "Yeled" at bounding box center [533, 231] width 507 height 18
paste input "Kleins Ice Cream"
type input "Kleins Ice Cream"
click at [160, 193] on button "Submit" at bounding box center [176, 199] width 33 height 12
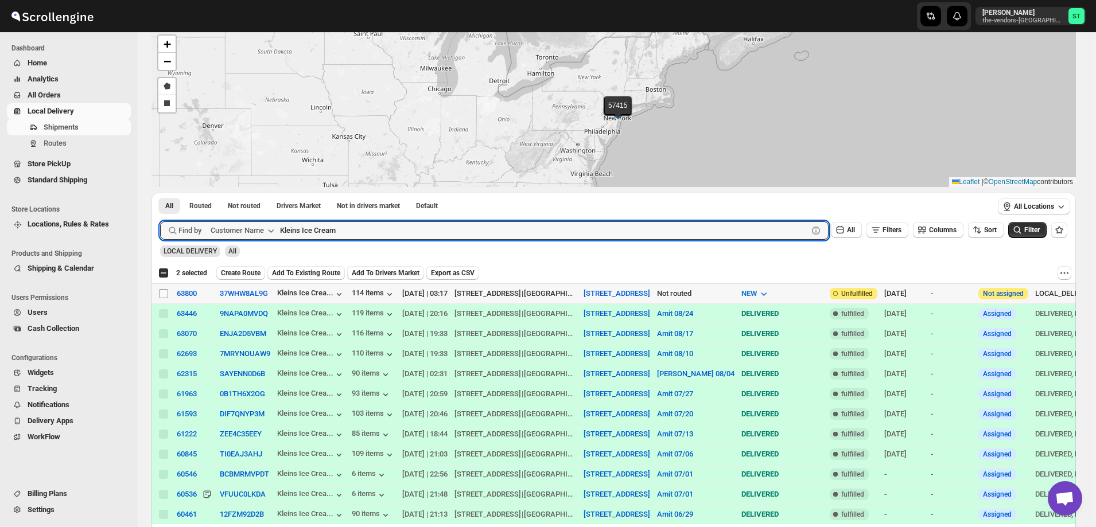
click at [161, 290] on input "Select shipment" at bounding box center [163, 293] width 9 height 9
checkbox input "true"
click at [368, 228] on input "Kleins Ice Cream" at bounding box center [533, 231] width 507 height 18
paste input "Support Health LLC"
type input "Support Health LLC"
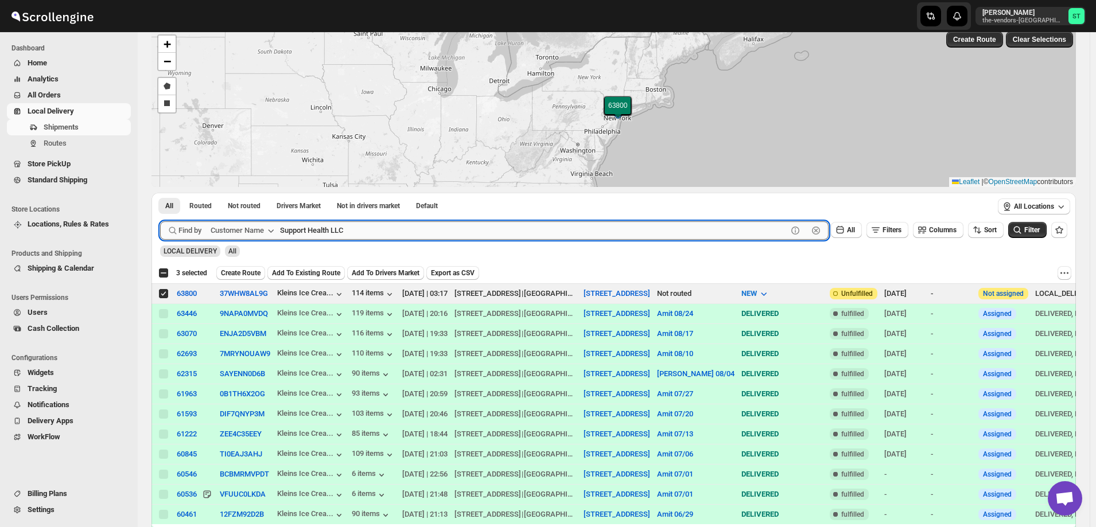
click at [160, 193] on button "Submit" at bounding box center [176, 199] width 33 height 12
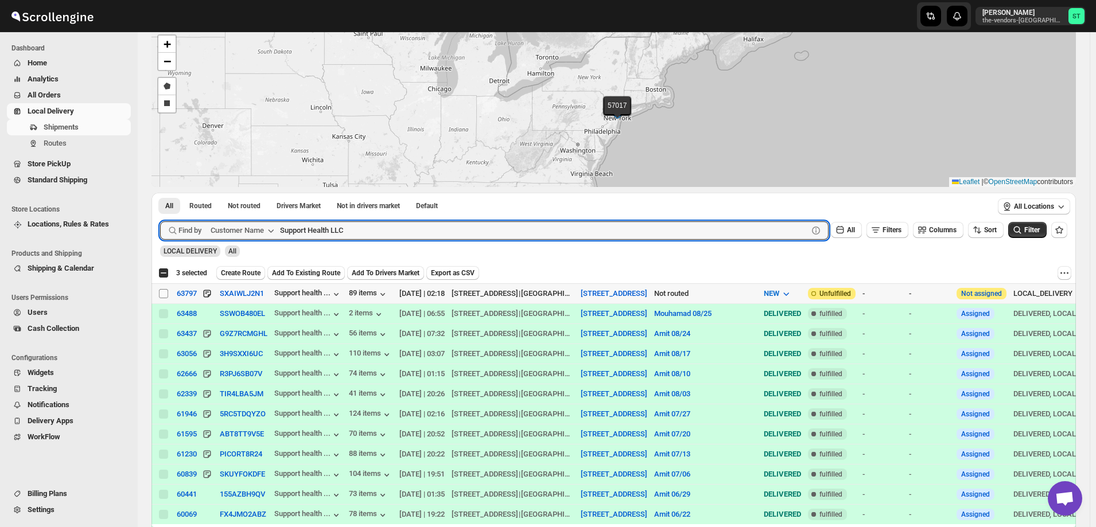
click at [161, 291] on input "Select shipment" at bounding box center [163, 293] width 9 height 9
checkbox input "true"
click at [385, 228] on input "Support Health LLC" at bounding box center [533, 231] width 507 height 18
paste input "Evalcare, Inc"
type input "Evalcare"
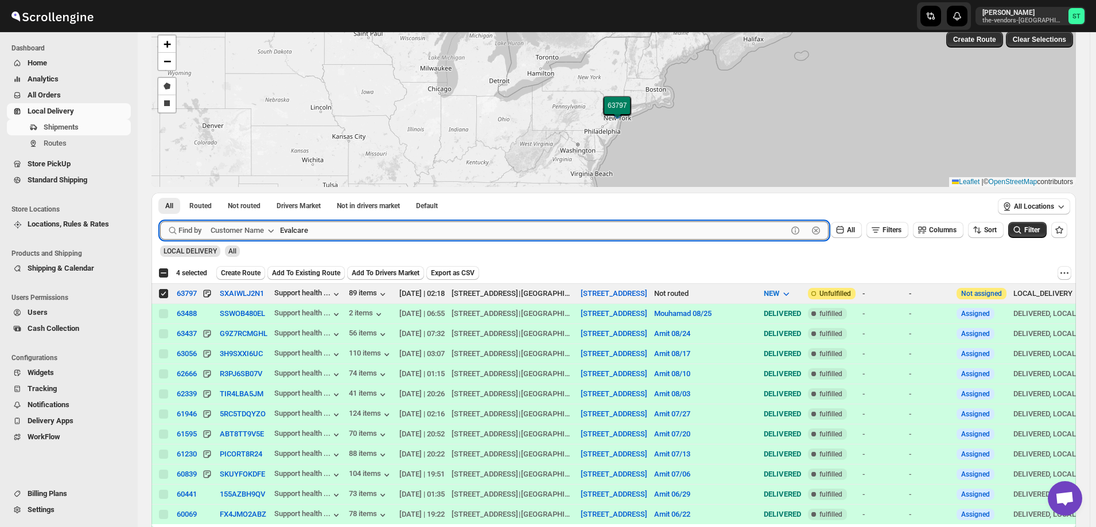
click at [160, 193] on button "Submit" at bounding box center [176, 199] width 33 height 12
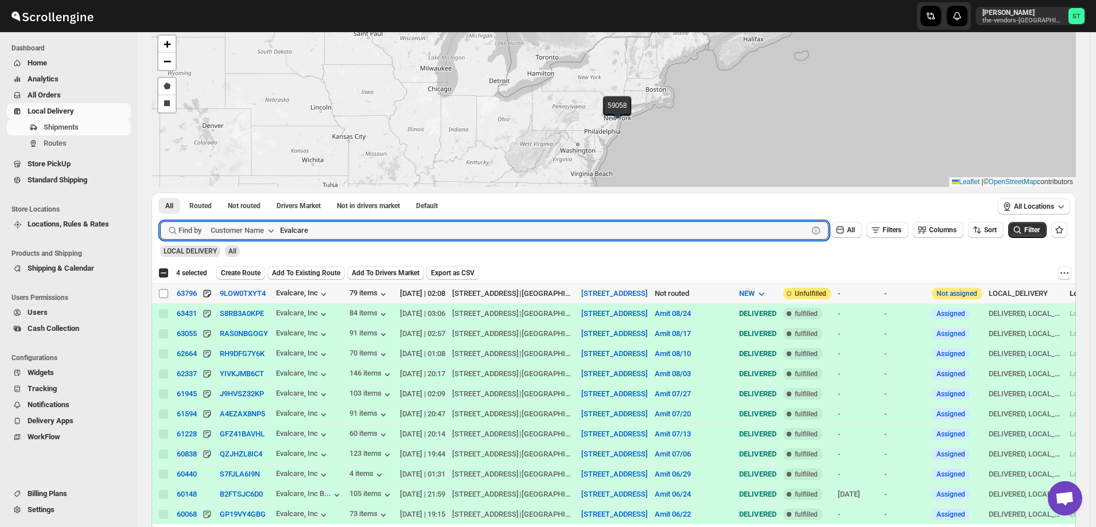
click at [164, 290] on input "Select shipment" at bounding box center [163, 293] width 9 height 9
checkbox input "true"
click at [354, 227] on input "Evalcare" at bounding box center [533, 231] width 507 height 18
paste input "Congregation [PERSON_NAME]"
type input "Congregation [PERSON_NAME]"
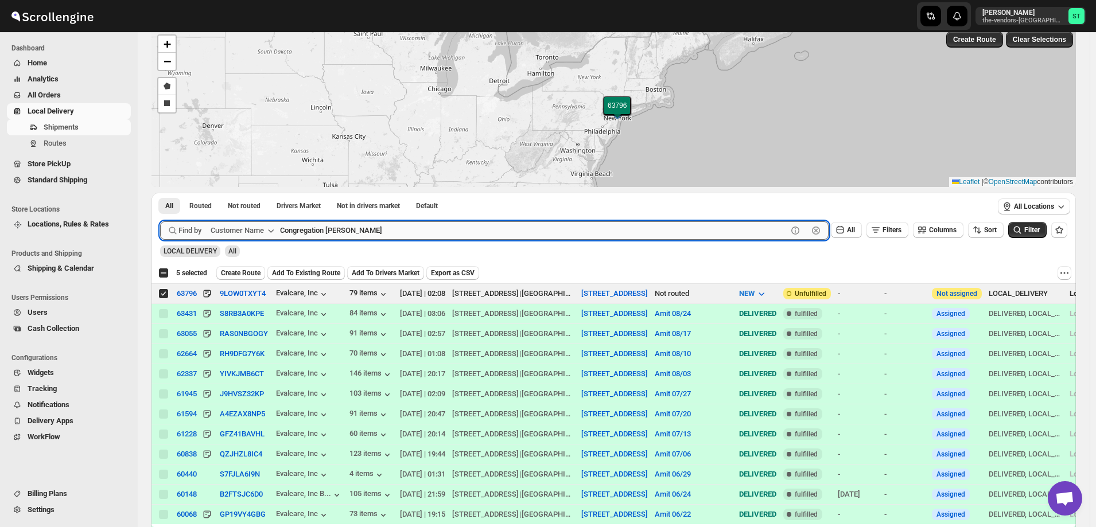
click at [160, 193] on button "Submit" at bounding box center [176, 199] width 33 height 12
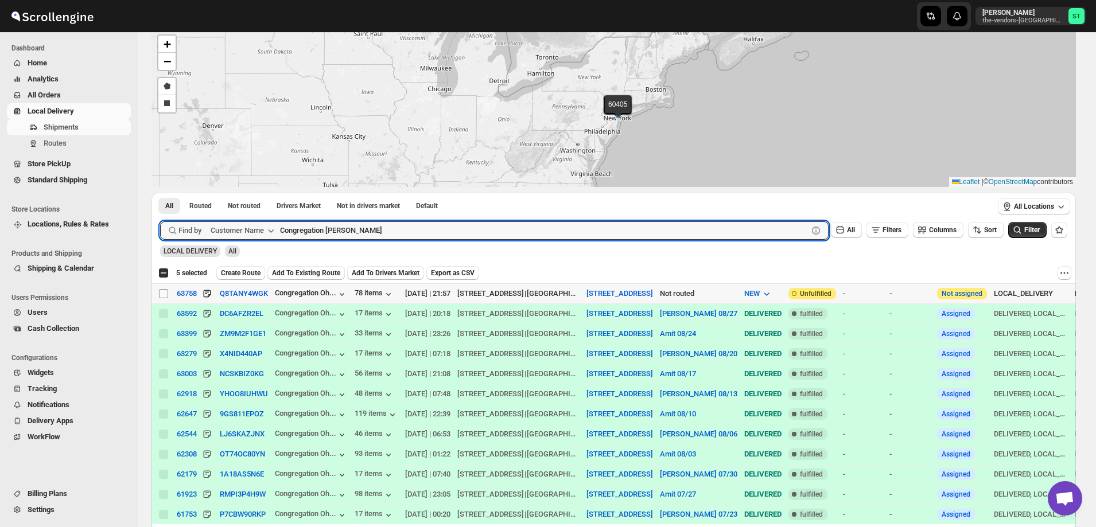
click at [162, 293] on input "Select shipment" at bounding box center [163, 293] width 9 height 9
checkbox input "true"
click at [405, 230] on input "Congregation [PERSON_NAME]" at bounding box center [533, 231] width 507 height 18
paste input "Yes I Can Services"
type input "Yes I Can Services"
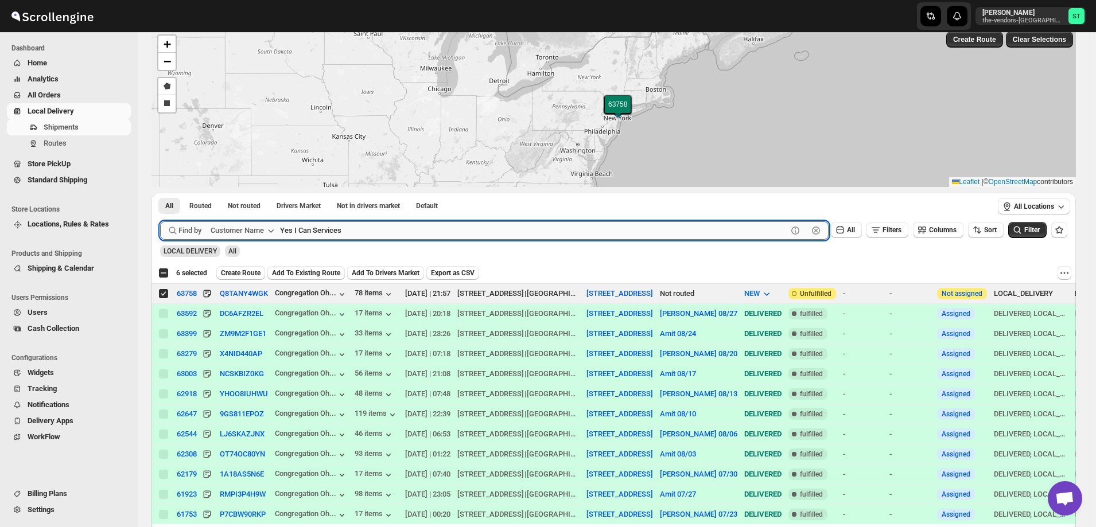
click at [160, 193] on button "Submit" at bounding box center [176, 199] width 33 height 12
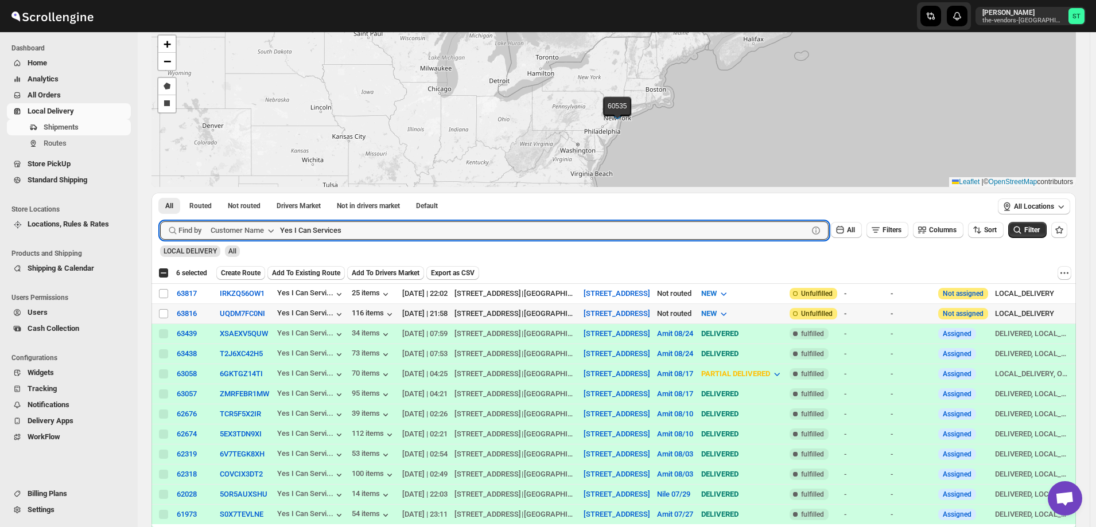
click at [163, 312] on input "Select shipment" at bounding box center [163, 313] width 9 height 9
checkbox input "true"
click at [354, 230] on input "Yes I Can Services" at bounding box center [533, 231] width 507 height 18
paste input "Pivot Group"
type input "Pivot Group"
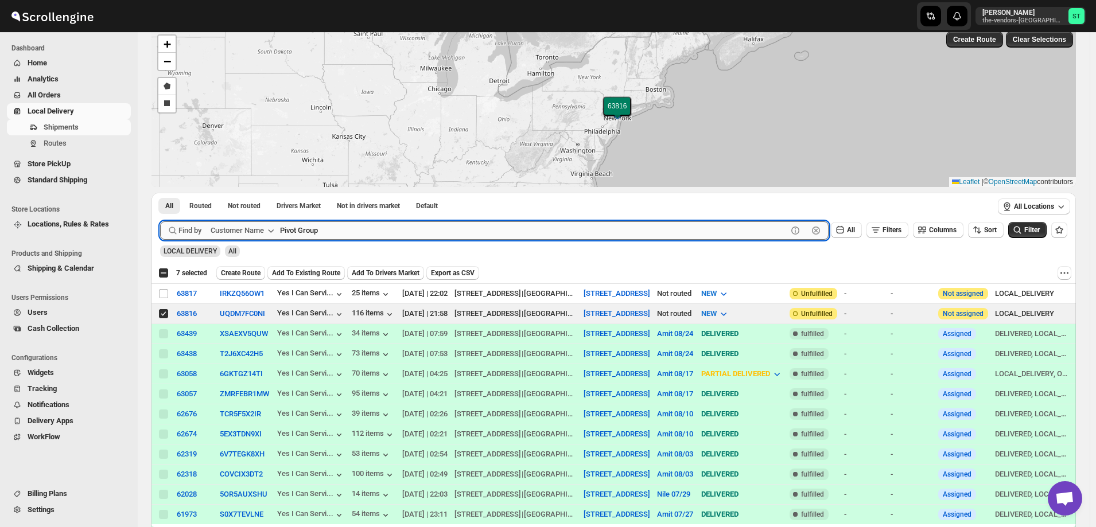
click at [160, 193] on button "Submit" at bounding box center [176, 199] width 33 height 12
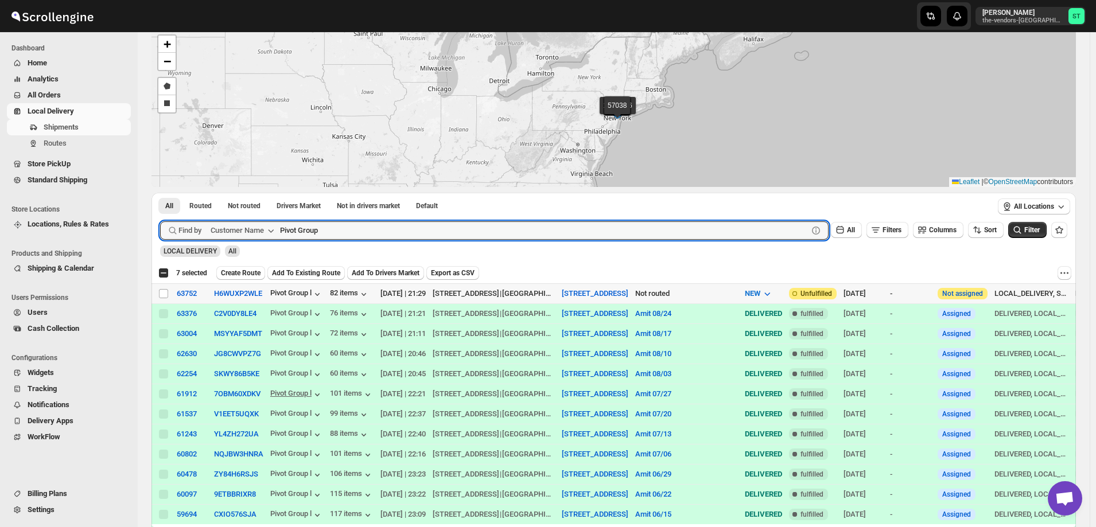
drag, startPoint x: 161, startPoint y: 294, endPoint x: 319, endPoint y: 388, distance: 183.8
click at [161, 293] on input "Select shipment" at bounding box center [163, 293] width 9 height 9
checkbox input "true"
click at [391, 226] on input "Pivot Group" at bounding box center [533, 231] width 507 height 18
paste input "RapidX Management LLC"
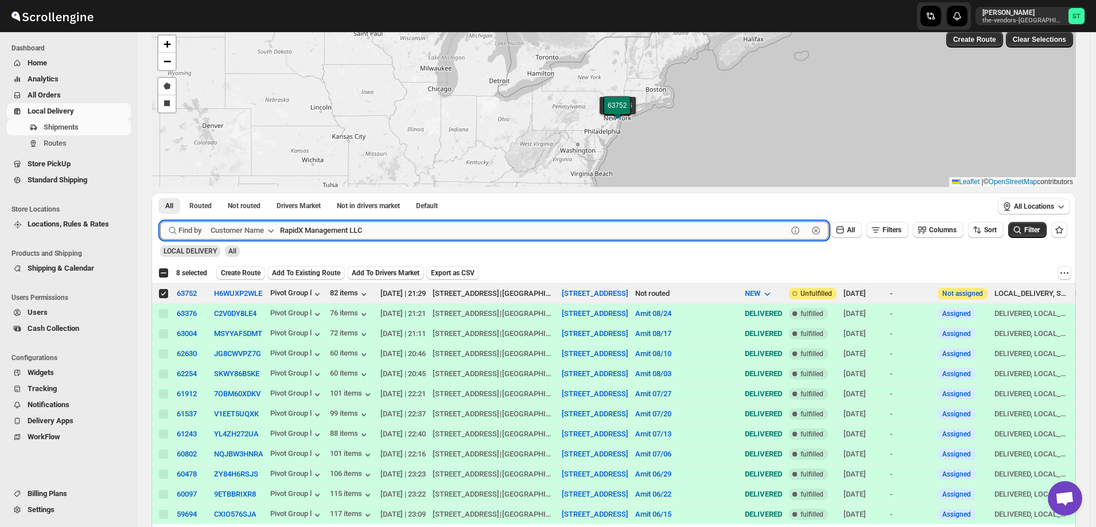
type input "RapidX Management LLC"
click at [160, 193] on button "Submit" at bounding box center [176, 199] width 33 height 12
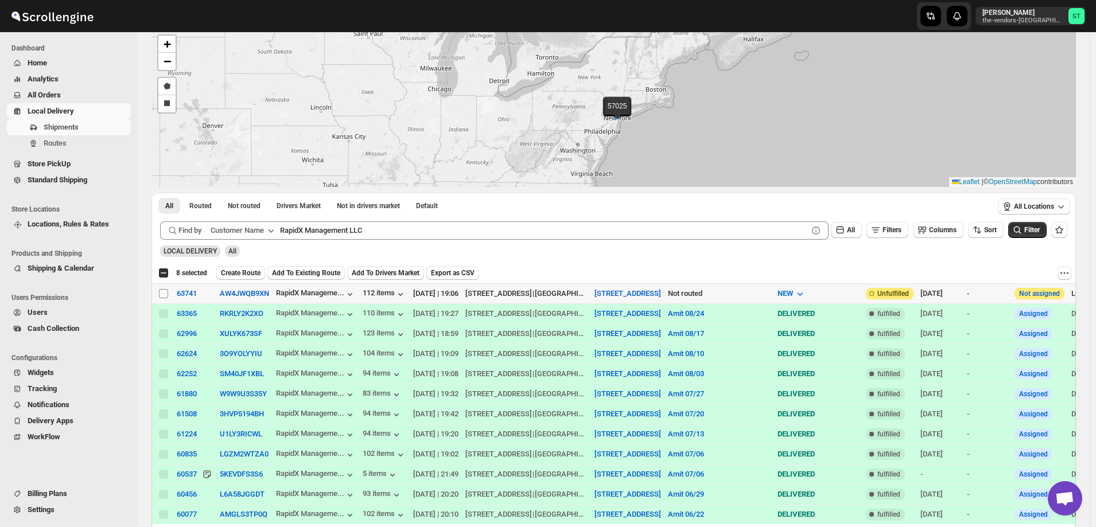
click at [164, 294] on input "Select shipment" at bounding box center [163, 293] width 9 height 9
checkbox input "true"
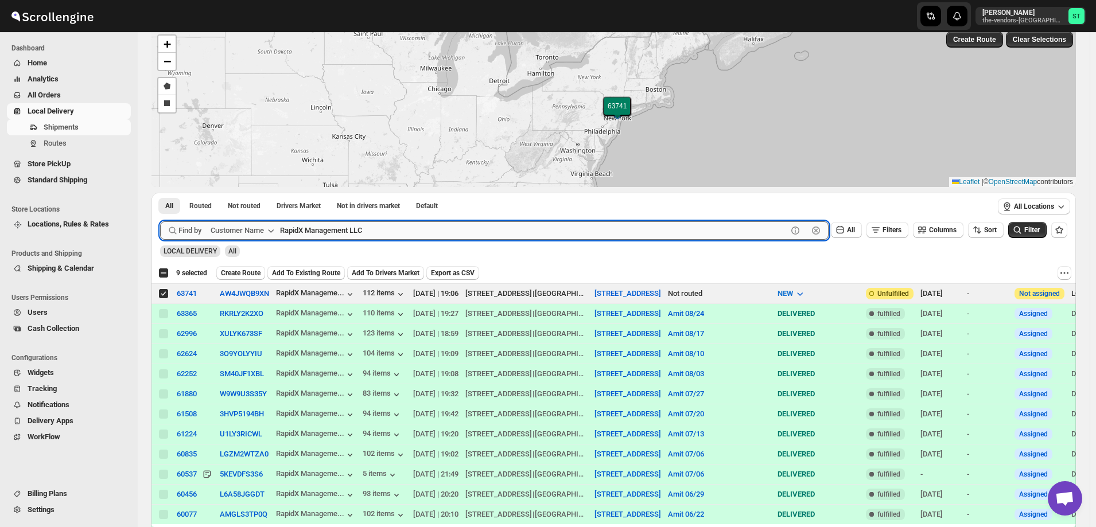
click at [413, 227] on input "RapidX Management LLC" at bounding box center [533, 231] width 507 height 18
paste input "Yes I Can Services 6th Floor"
type input "Yes I Can Services"
click at [160, 193] on button "Submit" at bounding box center [176, 199] width 33 height 12
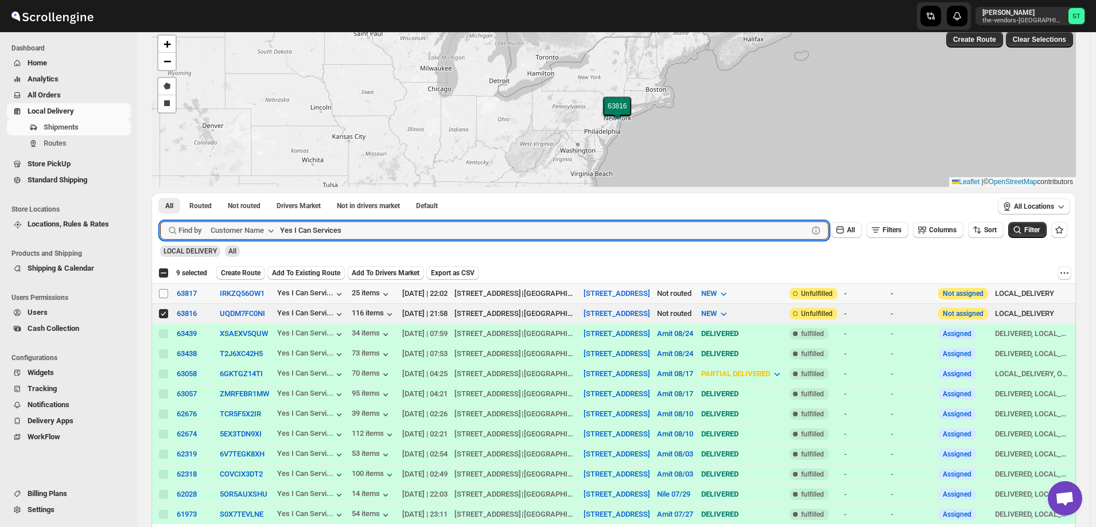
click at [163, 293] on input "Select shipment" at bounding box center [163, 293] width 9 height 9
checkbox input "true"
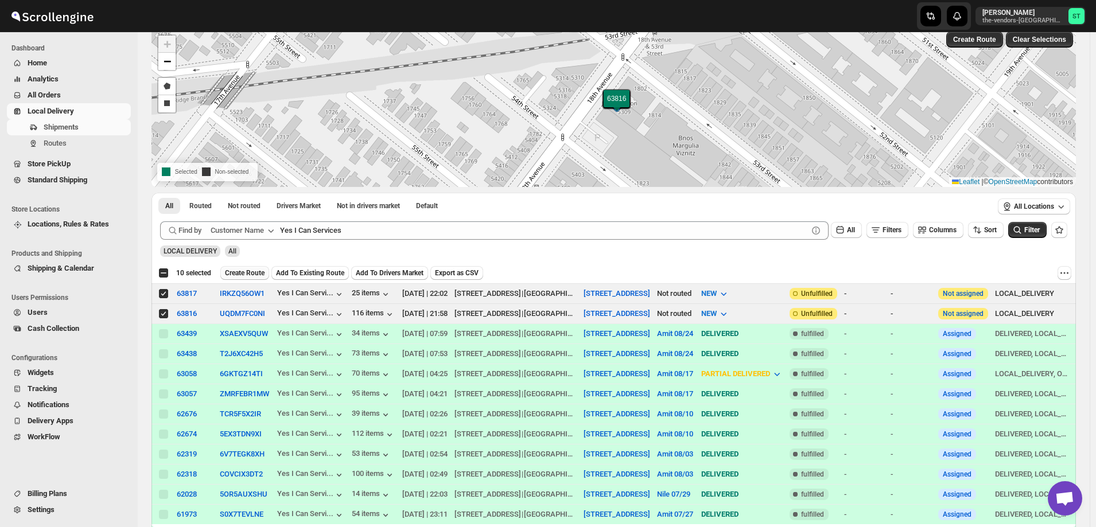
click at [250, 274] on span "Create Route" at bounding box center [245, 273] width 40 height 9
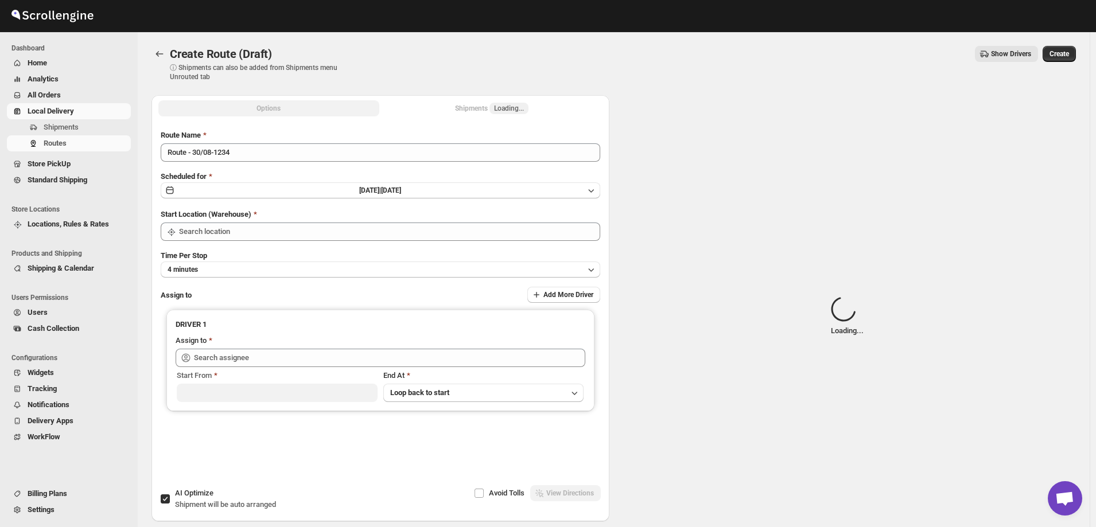
type input "[STREET_ADDRESS]"
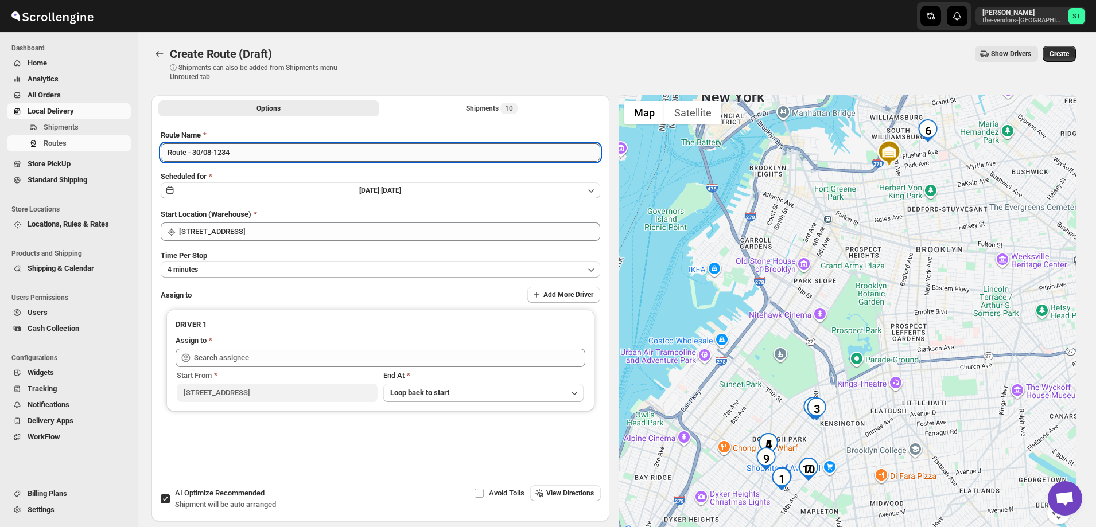
click at [248, 149] on input "Route - 30/08-1234" at bounding box center [381, 152] width 440 height 18
paste input "Amit"
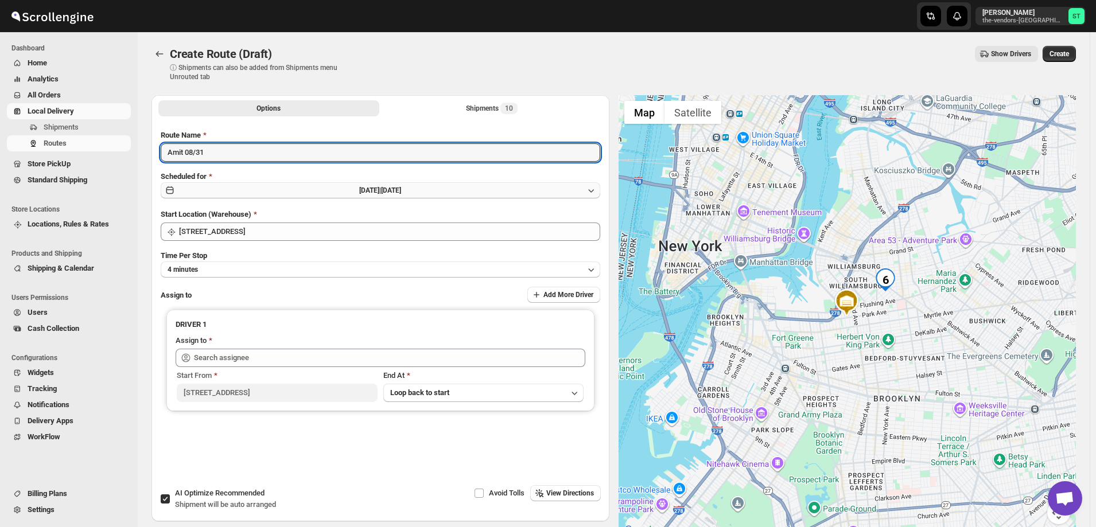
type input "Amit 08/31"
click at [344, 195] on button "[DATE] | [DATE]" at bounding box center [381, 191] width 440 height 16
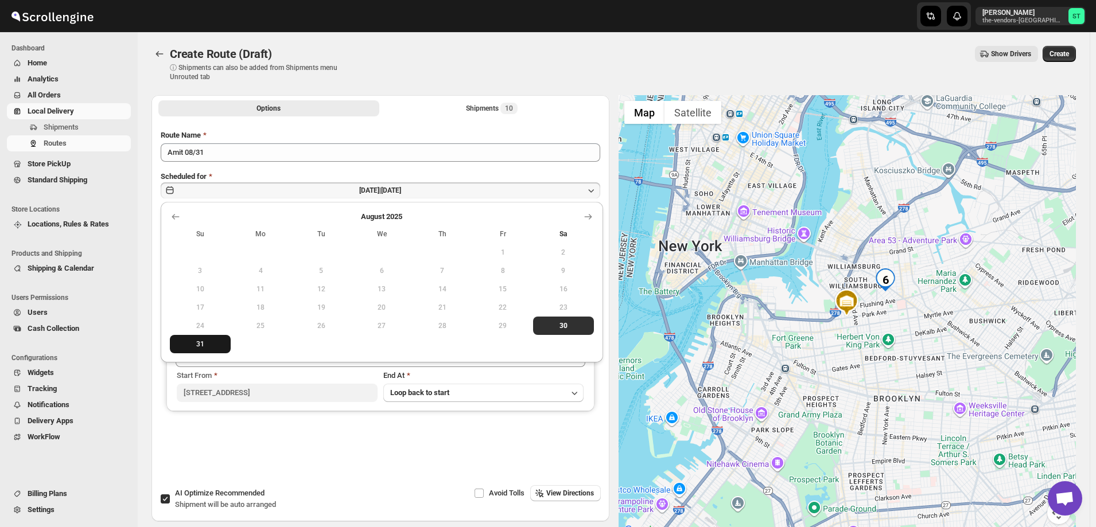
click at [193, 344] on span "31" at bounding box center [200, 344] width 52 height 9
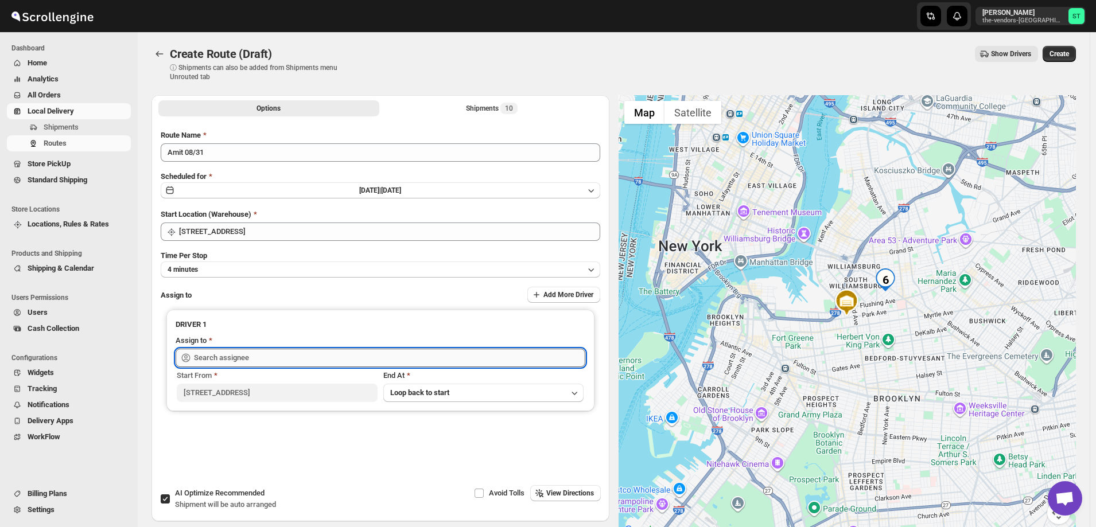
click at [250, 354] on input "text" at bounding box center [389, 358] width 391 height 18
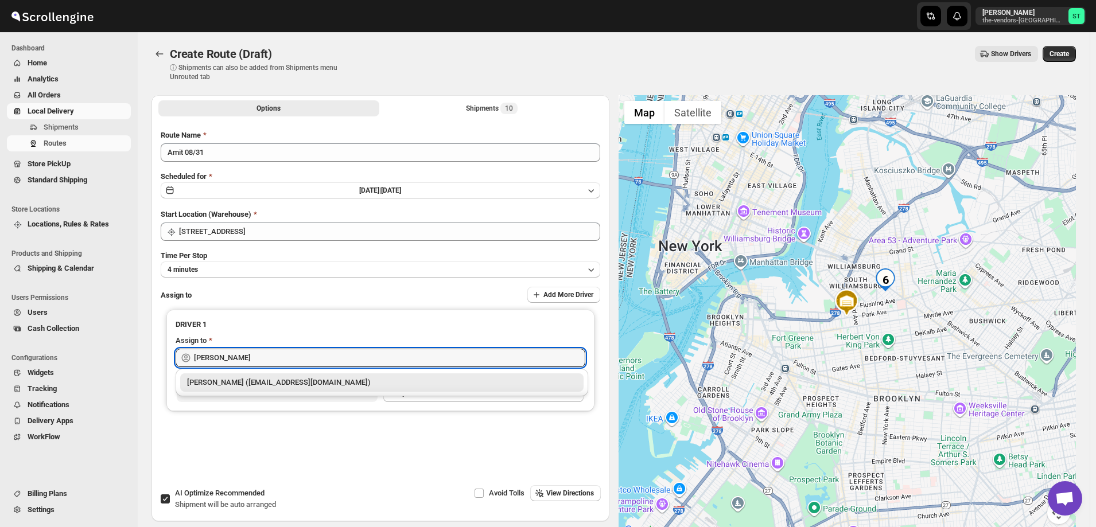
click at [251, 384] on div "[PERSON_NAME] ([EMAIL_ADDRESS][DOMAIN_NAME])" at bounding box center [382, 382] width 390 height 11
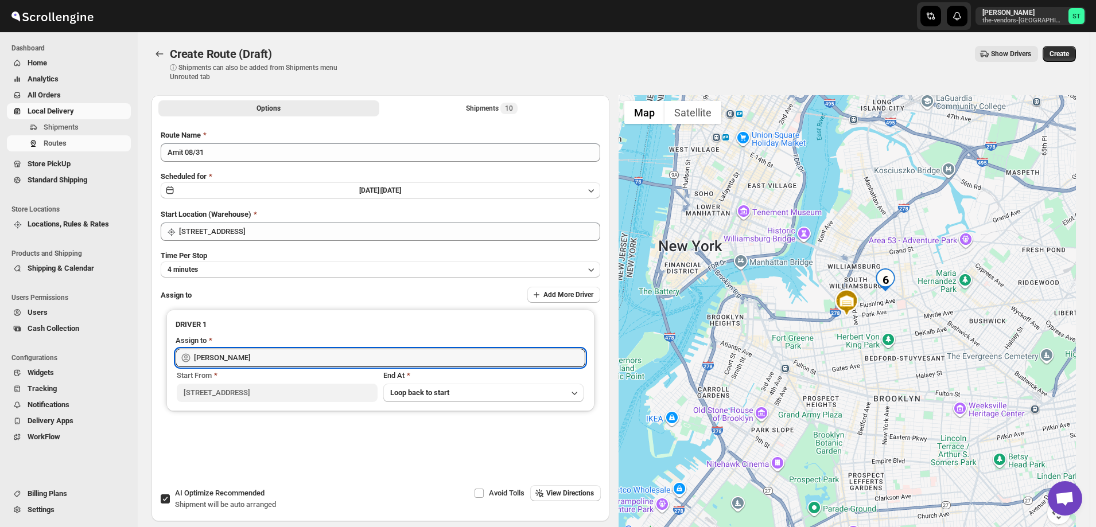
type input "[PERSON_NAME] ([EMAIL_ADDRESS][DOMAIN_NAME])"
click at [484, 106] on div "Shipments 10" at bounding box center [492, 108] width 52 height 11
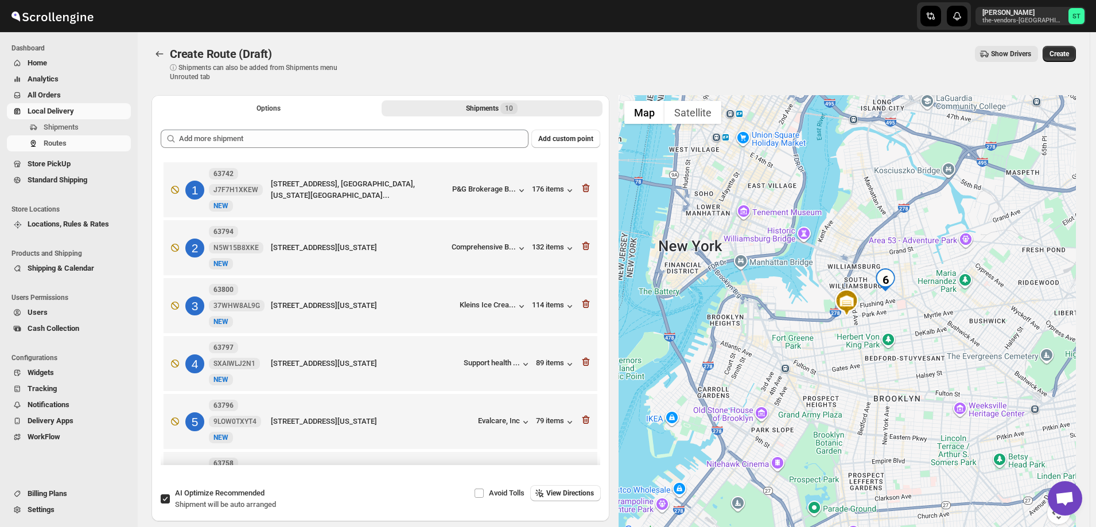
click at [163, 500] on input "AI Optimize Recommended Shipment will be auto arranged" at bounding box center [165, 499] width 9 height 9
checkbox input "false"
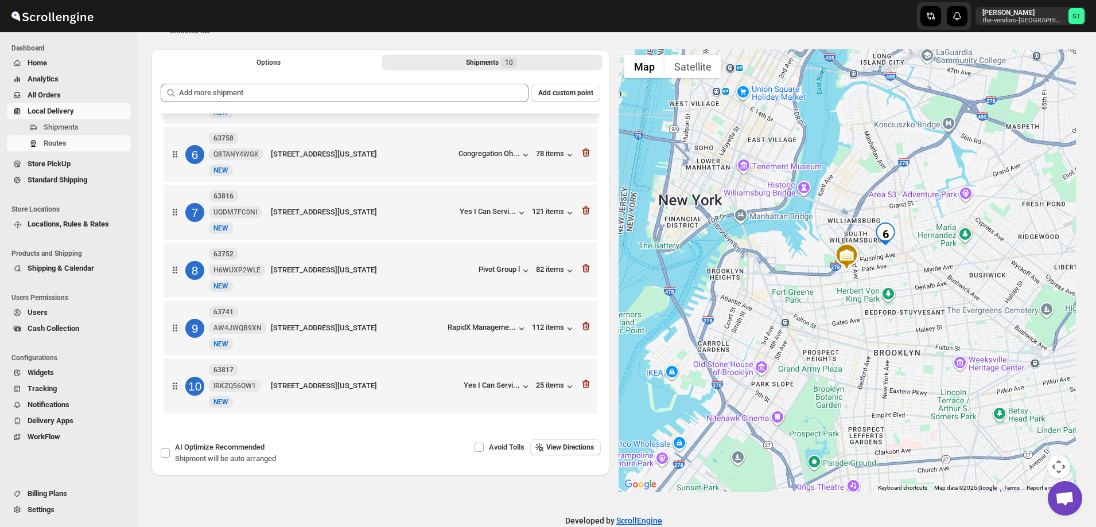
scroll to position [68, 0]
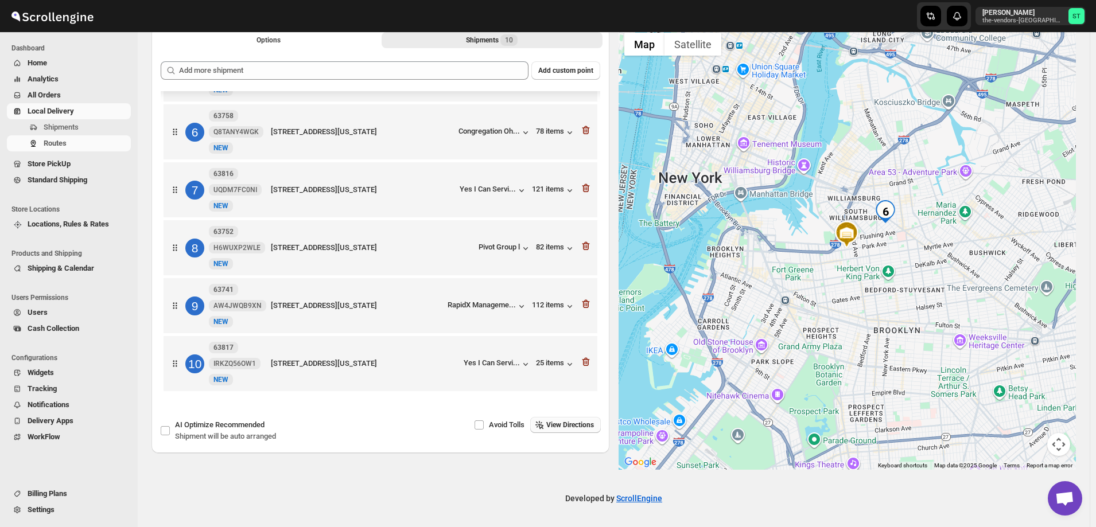
click at [576, 426] on span "View Directions" at bounding box center [570, 425] width 48 height 9
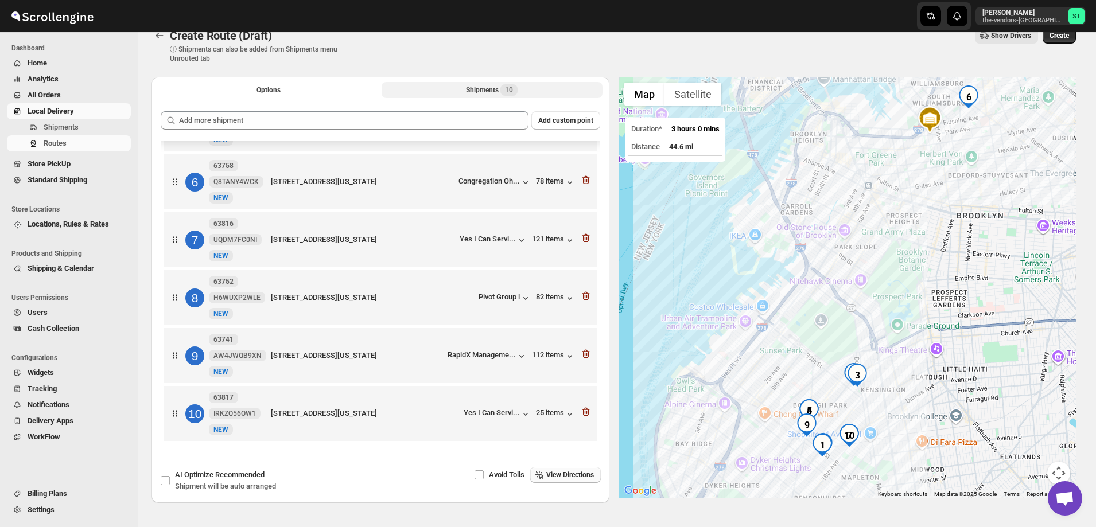
scroll to position [0, 0]
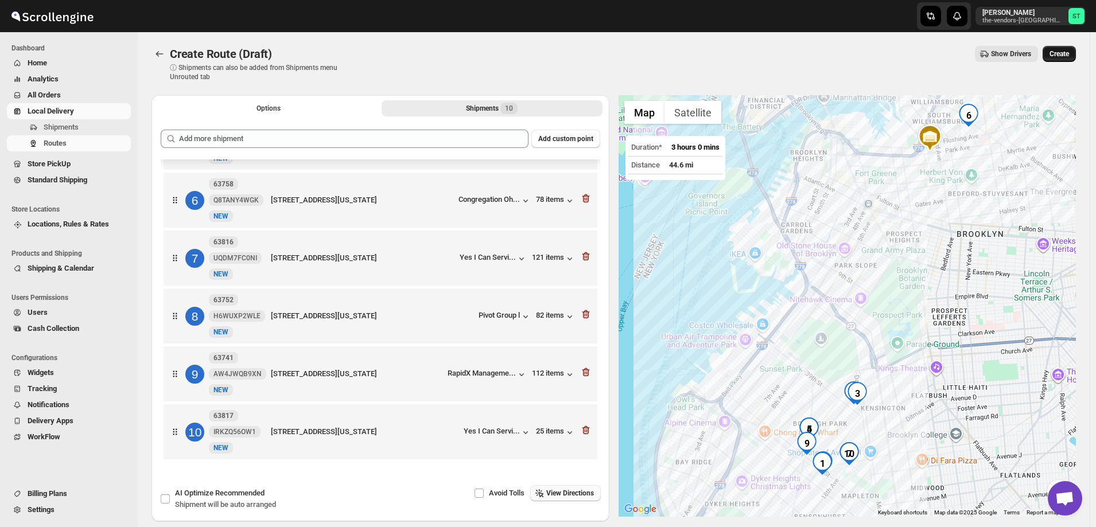
click at [1067, 53] on span "Create" at bounding box center [1060, 53] width 20 height 9
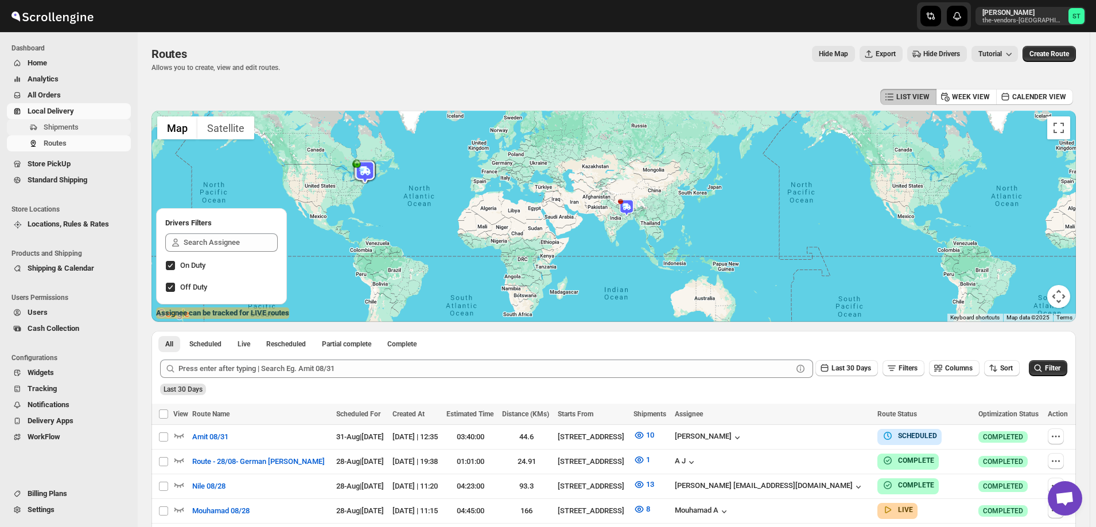
click at [59, 126] on span "Shipments" at bounding box center [61, 127] width 35 height 9
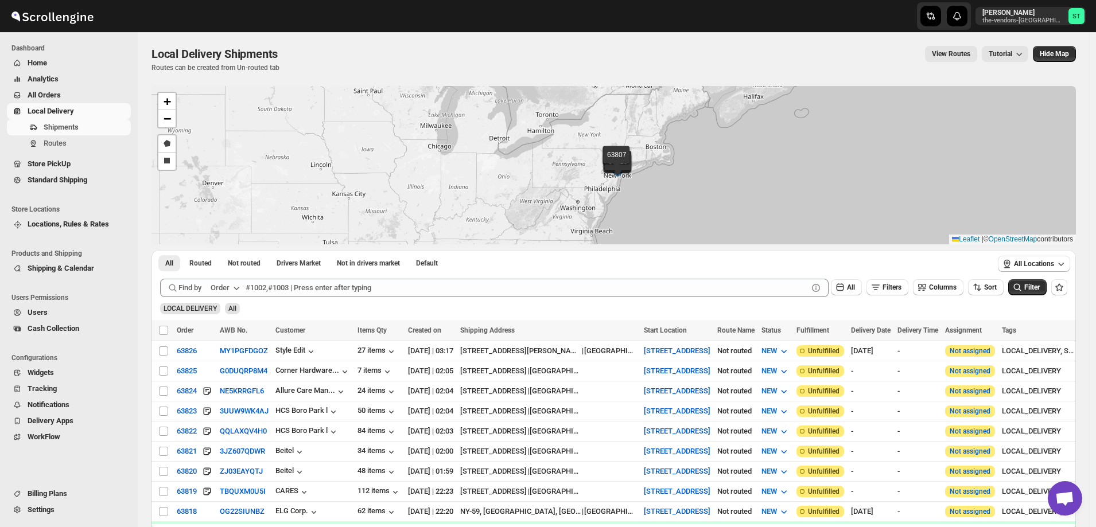
click at [220, 289] on div "Order" at bounding box center [220, 287] width 19 height 11
click at [232, 370] on div "Customer Name" at bounding box center [227, 373] width 53 height 11
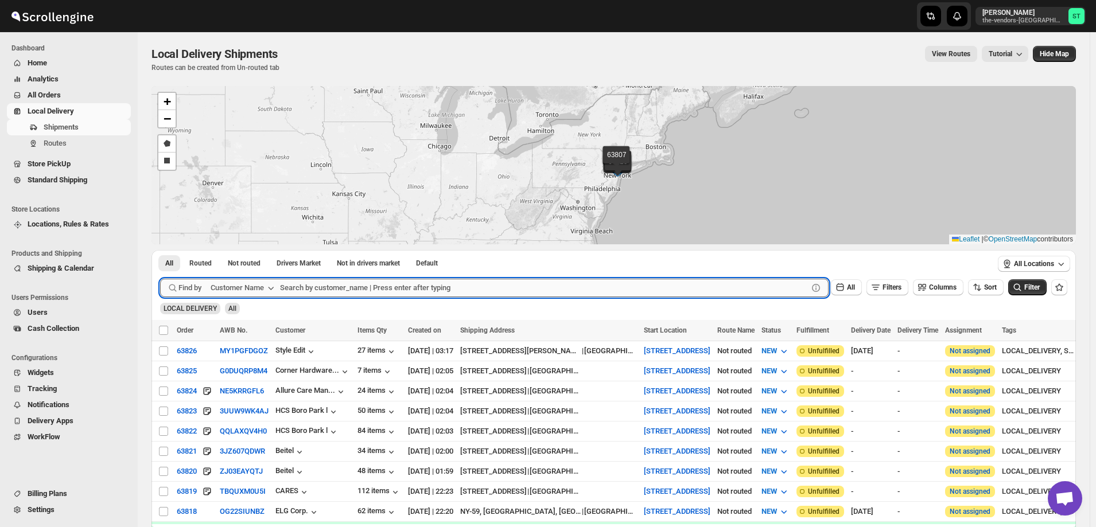
click at [387, 283] on input "text" at bounding box center [544, 288] width 528 height 18
paste input "MJH Construction Corp."
click at [160, 250] on button "Submit" at bounding box center [176, 256] width 33 height 12
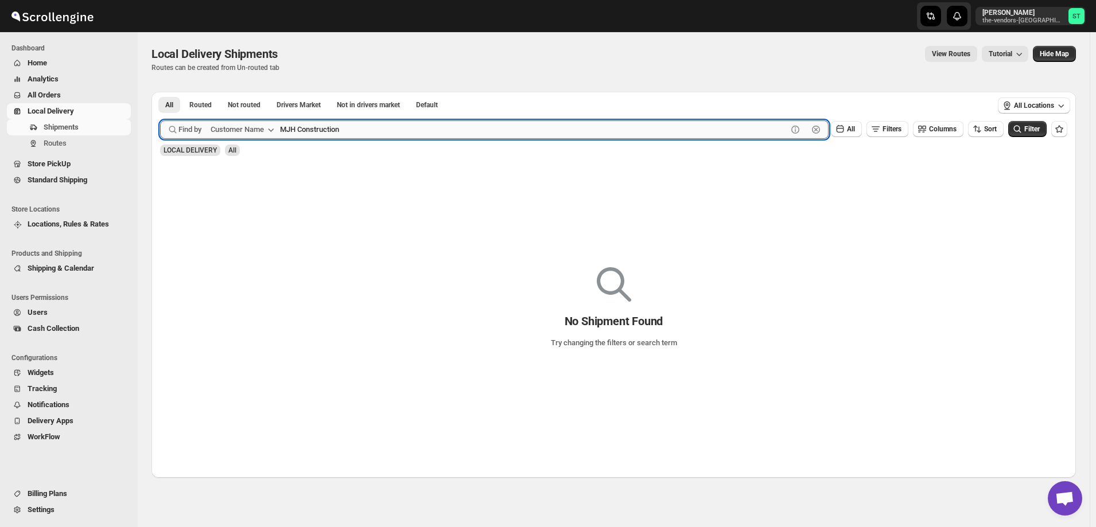
type input "MJH Construction"
click at [160, 92] on button "Submit" at bounding box center [176, 98] width 33 height 12
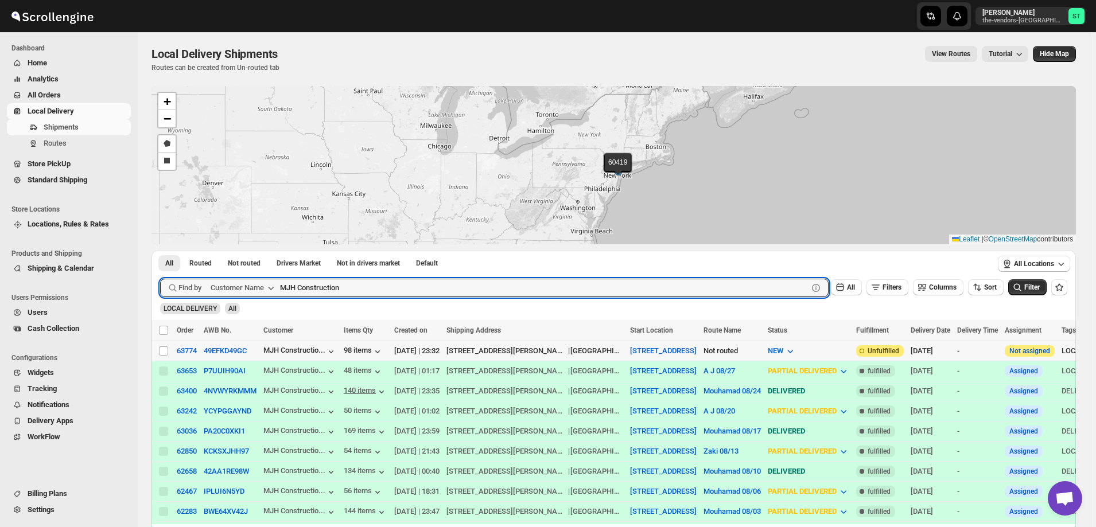
drag, startPoint x: 165, startPoint y: 349, endPoint x: 368, endPoint y: 389, distance: 207.0
click at [165, 349] on input "Select shipment" at bounding box center [163, 351] width 9 height 9
checkbox input "true"
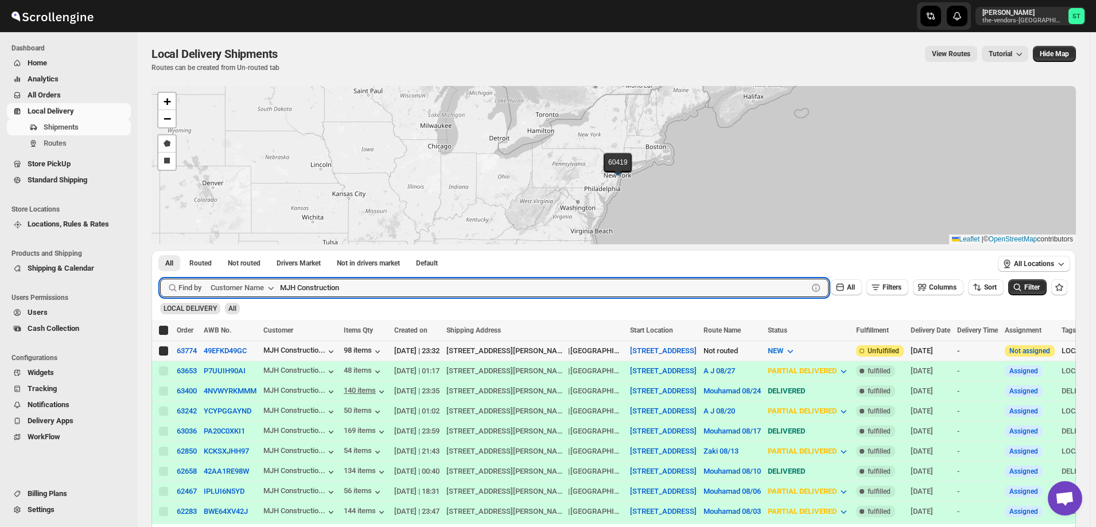
checkbox input "true"
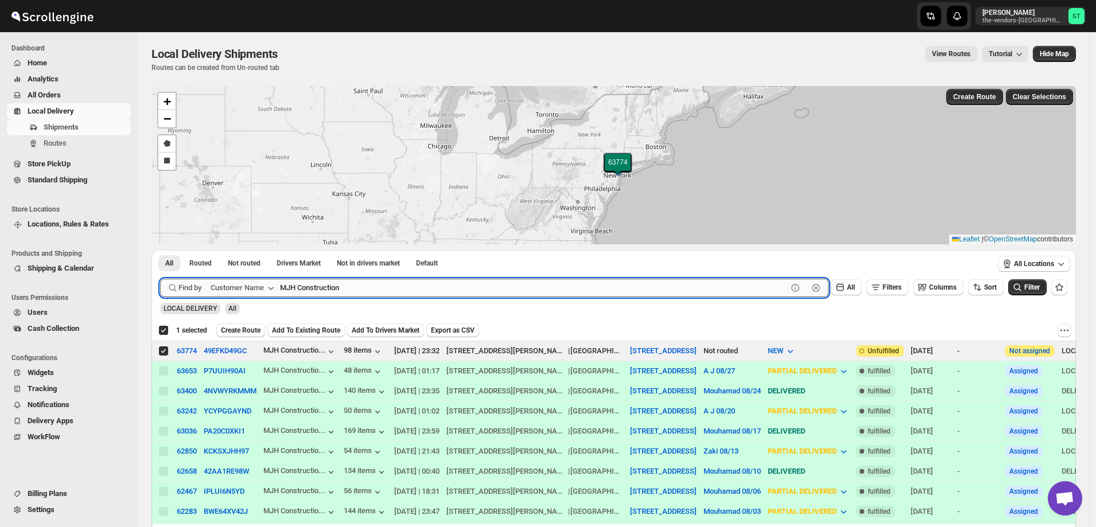
click at [383, 286] on input "MJH Construction" at bounding box center [533, 288] width 507 height 18
paste input "Velocity management"
click at [160, 250] on button "Submit" at bounding box center [176, 256] width 33 height 12
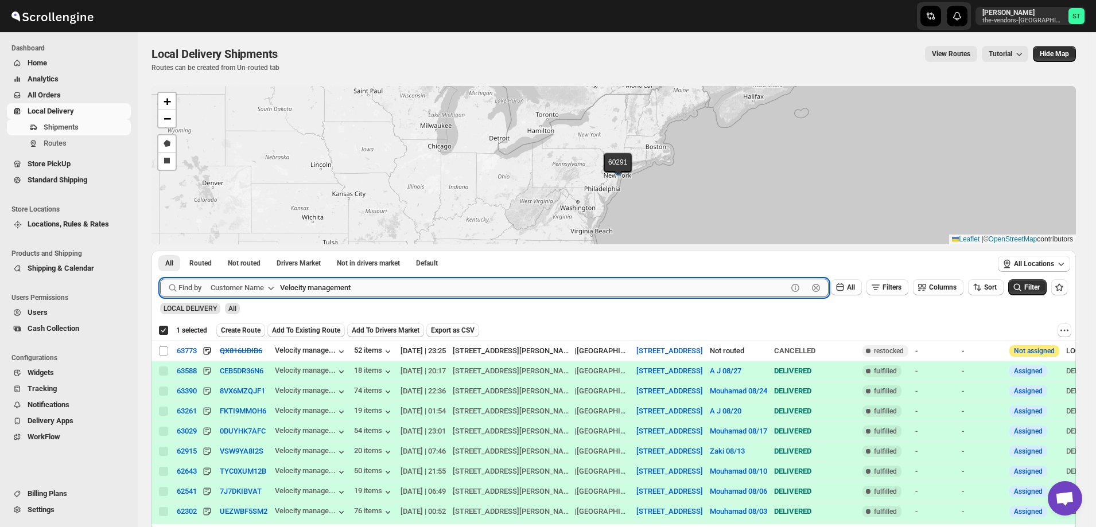
click at [370, 286] on input "Velocity management" at bounding box center [533, 288] width 507 height 18
paste input "HCS [PERSON_NAME]"
type input "HCS [PERSON_NAME]"
click at [160, 250] on button "Submit" at bounding box center [176, 256] width 33 height 12
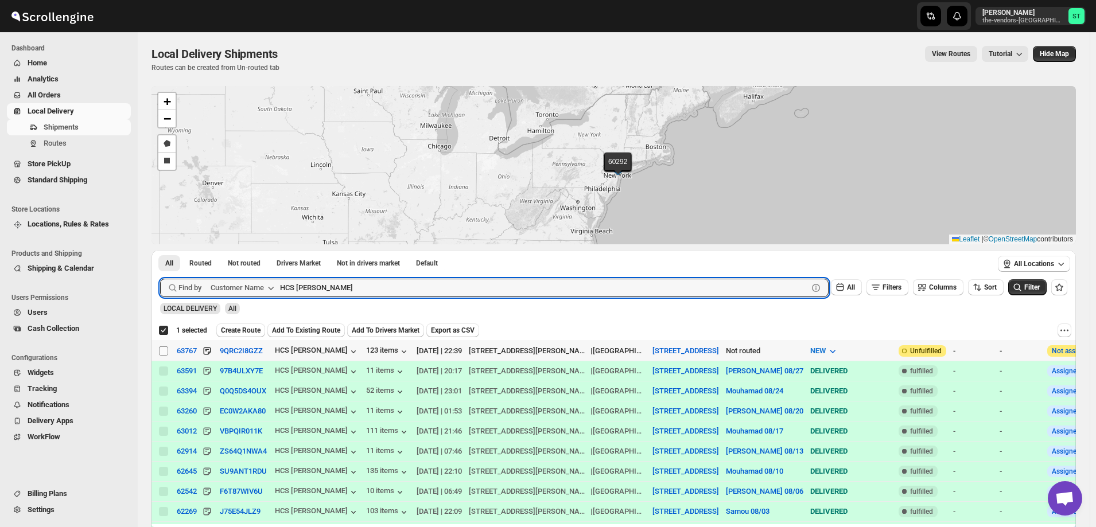
click at [160, 349] on input "Select shipment" at bounding box center [163, 351] width 9 height 9
checkbox input "true"
checkbox input "false"
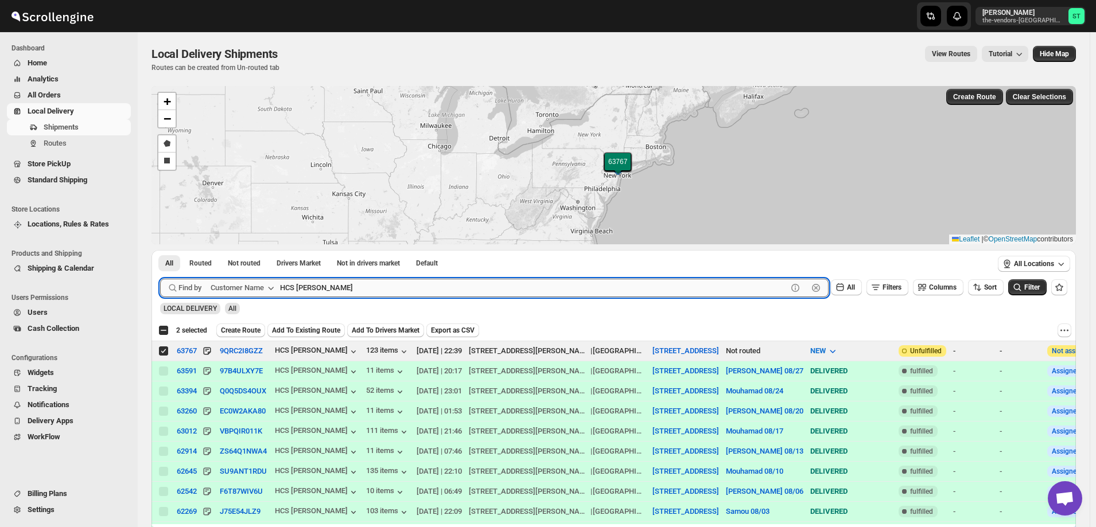
click at [353, 282] on input "HCS [PERSON_NAME]" at bounding box center [533, 288] width 507 height 18
paste input "JCS Realty"
type input "JCS Realty"
click at [160, 250] on button "Submit" at bounding box center [176, 256] width 33 height 12
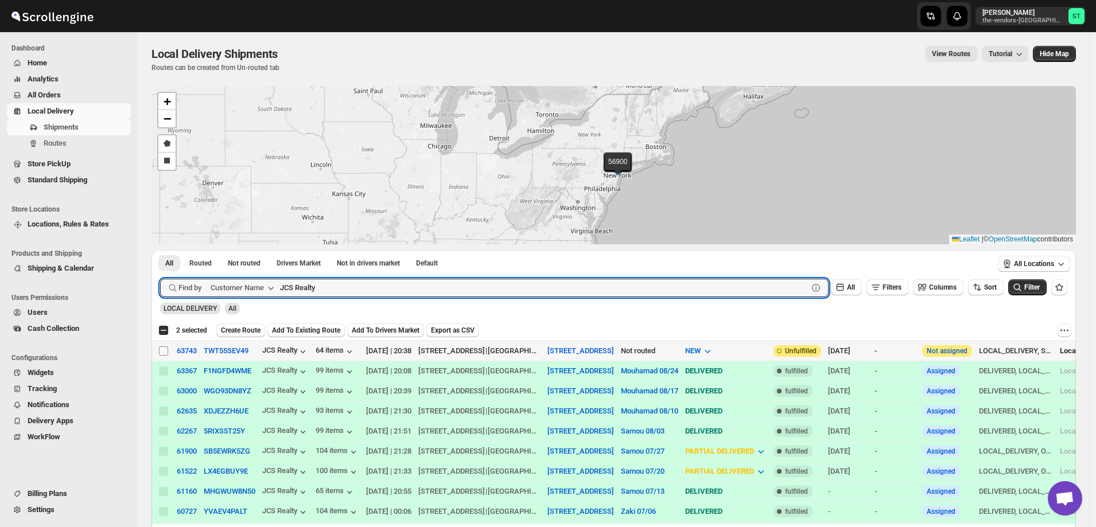
click at [162, 349] on input "Select shipment" at bounding box center [163, 351] width 9 height 9
checkbox input "true"
click at [358, 282] on input "JCS Realty" at bounding box center [533, 288] width 507 height 18
paste input "Smart Cafe Anchor Health Homecare Services Inc"
type input "Smart Cafe Anchor Health Homecare Services Inc"
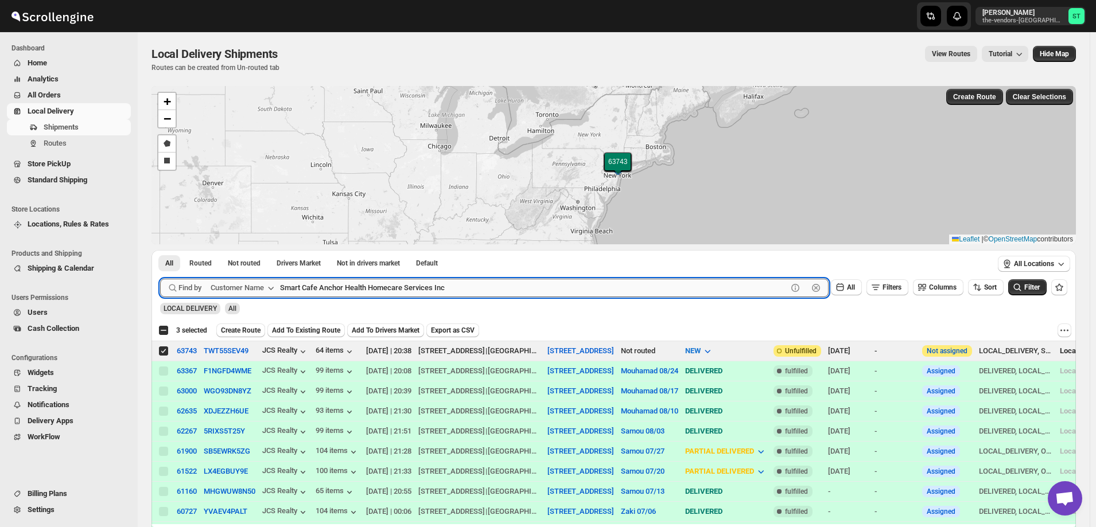
click at [160, 250] on button "Submit" at bounding box center [176, 256] width 33 height 12
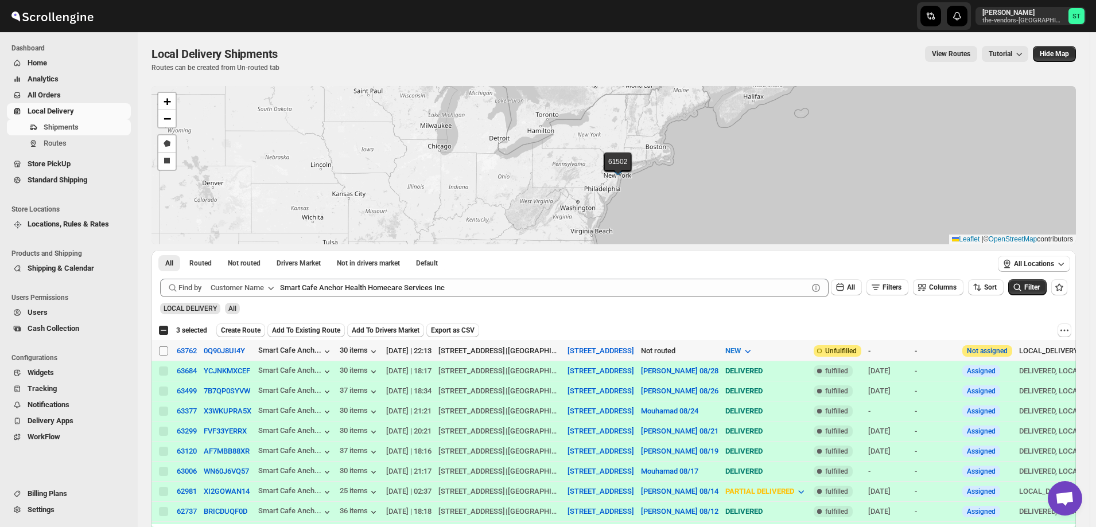
click at [161, 347] on input "Select shipment" at bounding box center [163, 351] width 9 height 9
checkbox input "true"
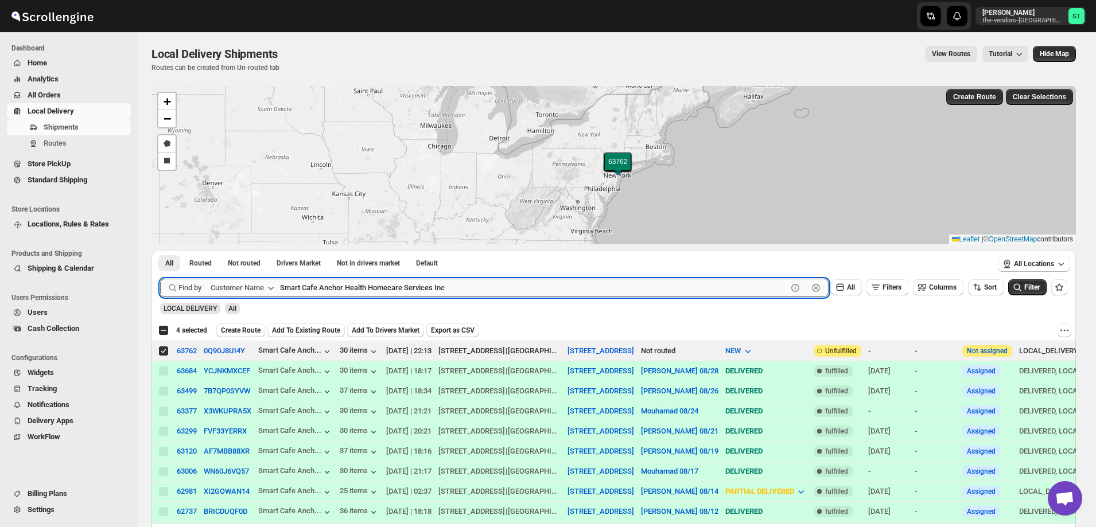
click at [393, 285] on input "Smart Cafe Anchor Health Homecare Services Inc" at bounding box center [533, 288] width 507 height 18
paste input "Apex Group"
type input "Apex Group"
click at [160, 250] on button "Submit" at bounding box center [176, 256] width 33 height 12
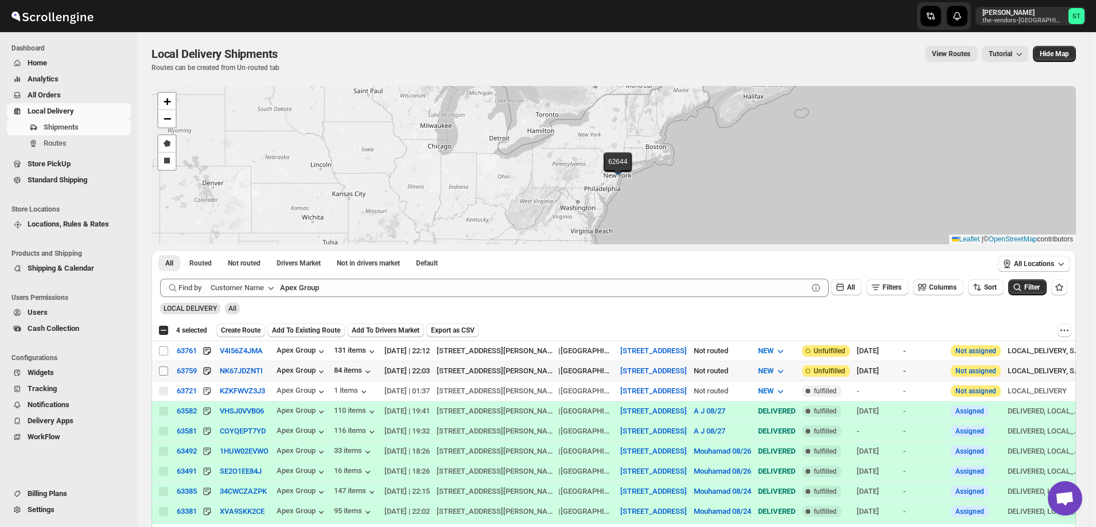
click at [164, 371] on input "Select shipment" at bounding box center [163, 371] width 9 height 9
checkbox input "true"
click at [165, 347] on input "Select shipment" at bounding box center [163, 351] width 9 height 9
checkbox input "true"
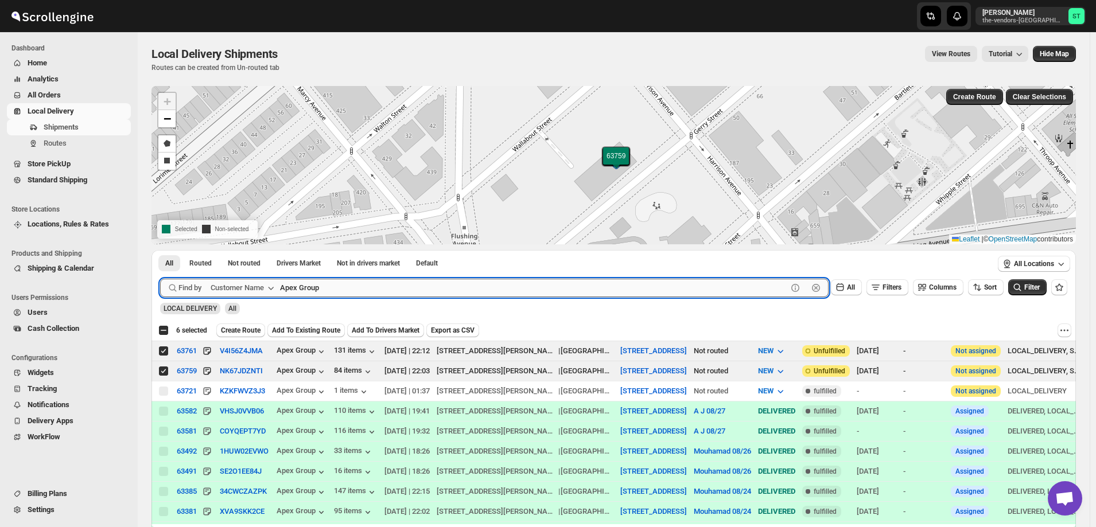
click at [347, 285] on input "Apex Group" at bounding box center [533, 288] width 507 height 18
paste input "[PERSON_NAME] - Pesach Tikvah 3rd floor"
type input "[PERSON_NAME] - Pesach Tikvah 3rd floor"
click at [160, 250] on button "Submit" at bounding box center [176, 256] width 33 height 12
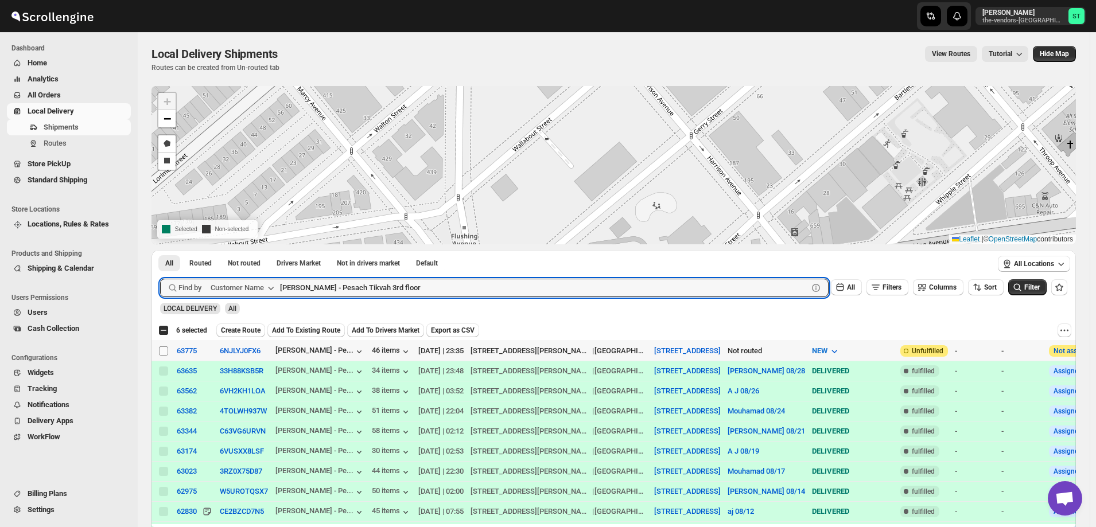
click at [165, 350] on input "Select shipment" at bounding box center [163, 351] width 9 height 9
checkbox input "true"
click at [429, 281] on input "[PERSON_NAME] - Pesach Tikvah 3rd floor" at bounding box center [533, 288] width 507 height 18
paste input "4th"
type input "[PERSON_NAME] - Pesach Tikvah 4th floor"
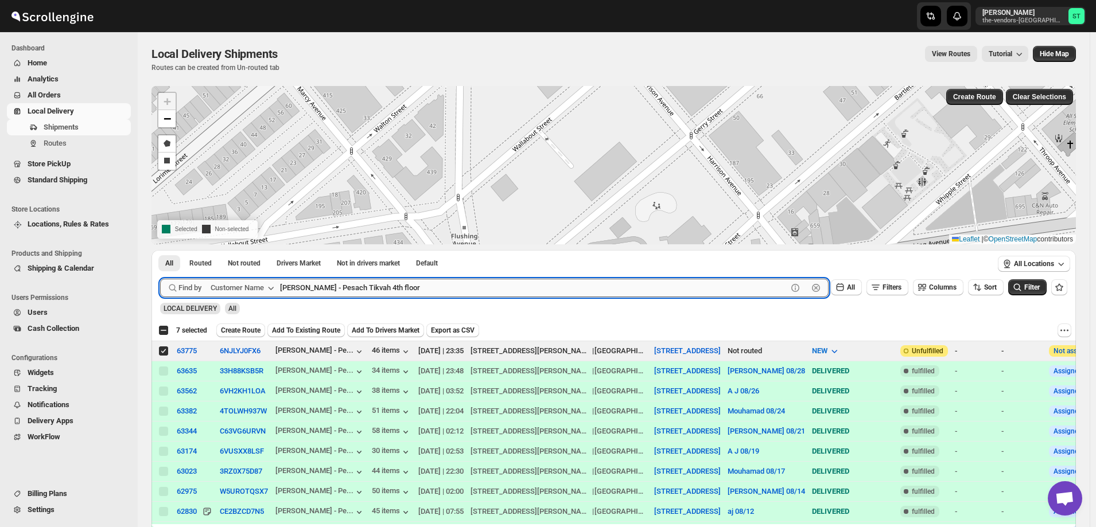
click at [160, 250] on button "Submit" at bounding box center [176, 256] width 33 height 12
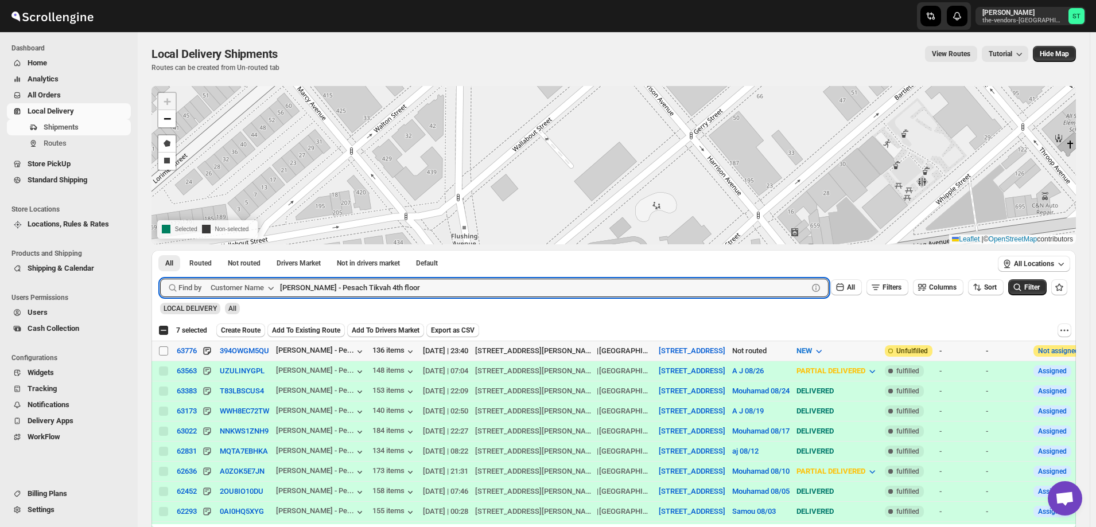
click at [164, 349] on input "Select shipment" at bounding box center [163, 351] width 9 height 9
checkbox input "true"
click at [468, 285] on input "[PERSON_NAME] - Pesach Tikvah 4th floor" at bounding box center [533, 288] width 507 height 18
paste input "Heartfelt Builders"
type input "Heartfelt Builders"
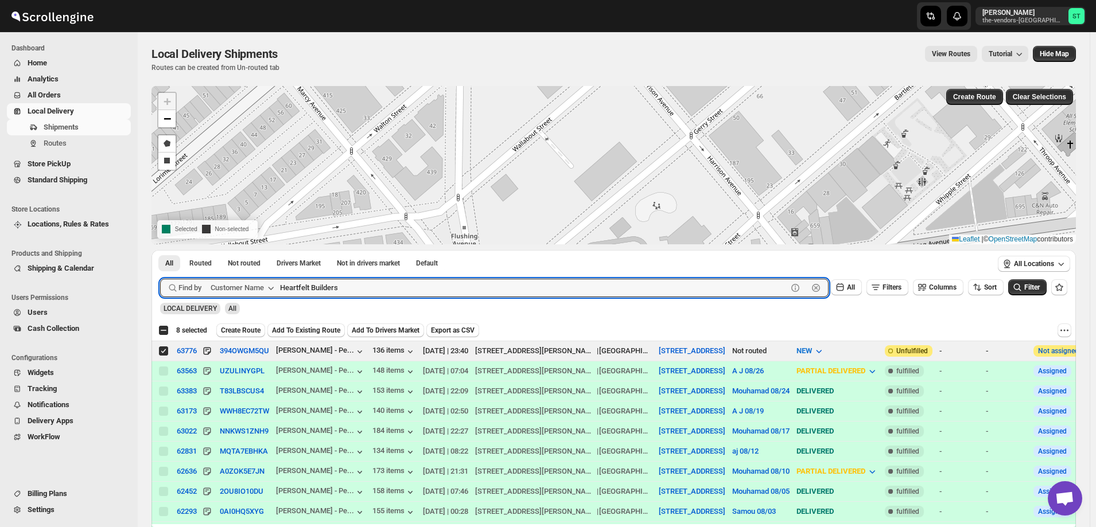
click at [160, 250] on button "Submit" at bounding box center [176, 256] width 33 height 12
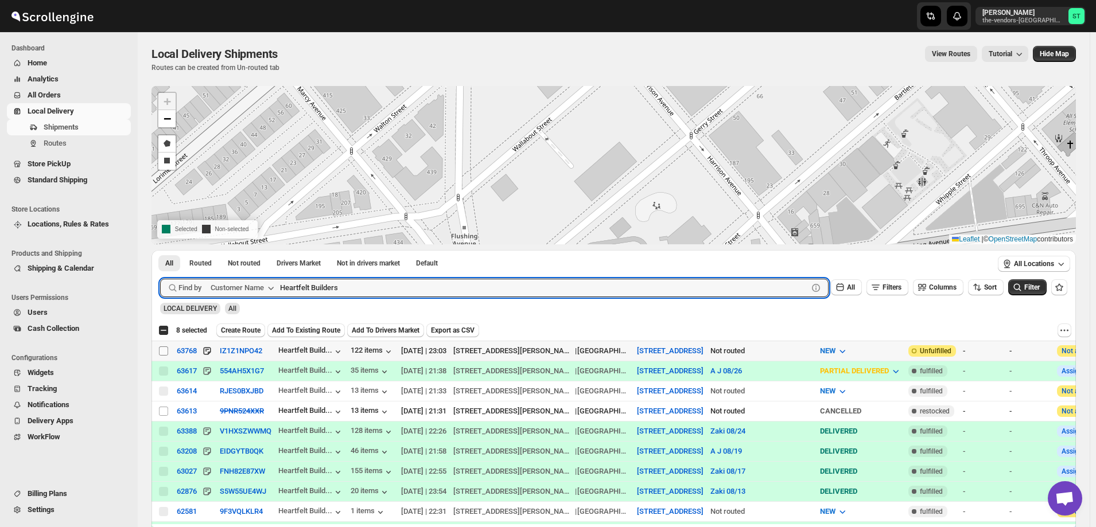
click at [163, 350] on input "Select shipment" at bounding box center [163, 351] width 9 height 9
checkbox input "true"
click at [362, 284] on input "Heartfelt Builders" at bounding box center [533, 288] width 507 height 18
paste input "Pelican Interio"
type input "Pelican Interiors"
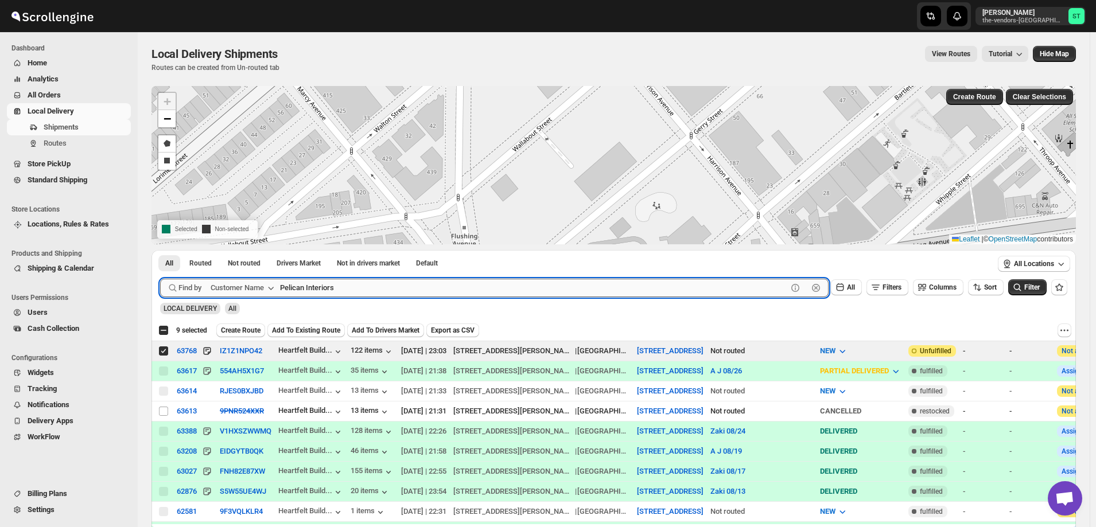
click at [160, 250] on button "Submit" at bounding box center [176, 256] width 33 height 12
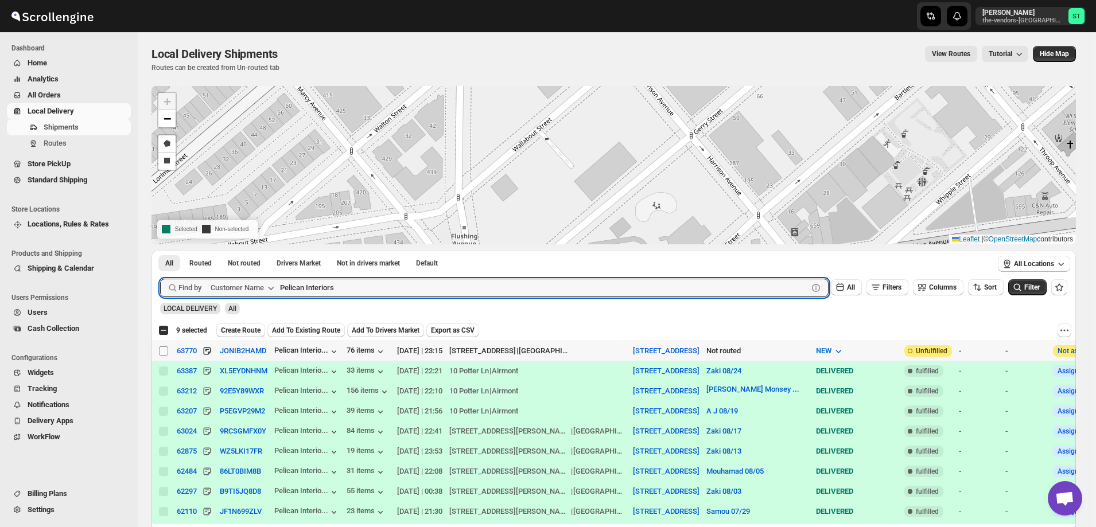
click at [163, 350] on input "Select shipment" at bounding box center [163, 351] width 9 height 9
checkbox input "true"
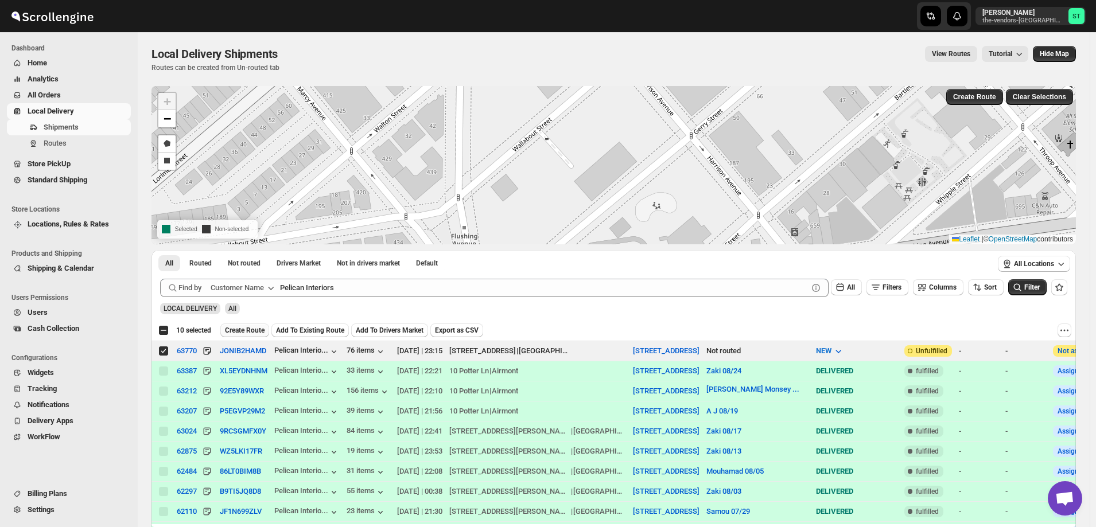
click at [248, 330] on span "Create Route" at bounding box center [245, 330] width 40 height 9
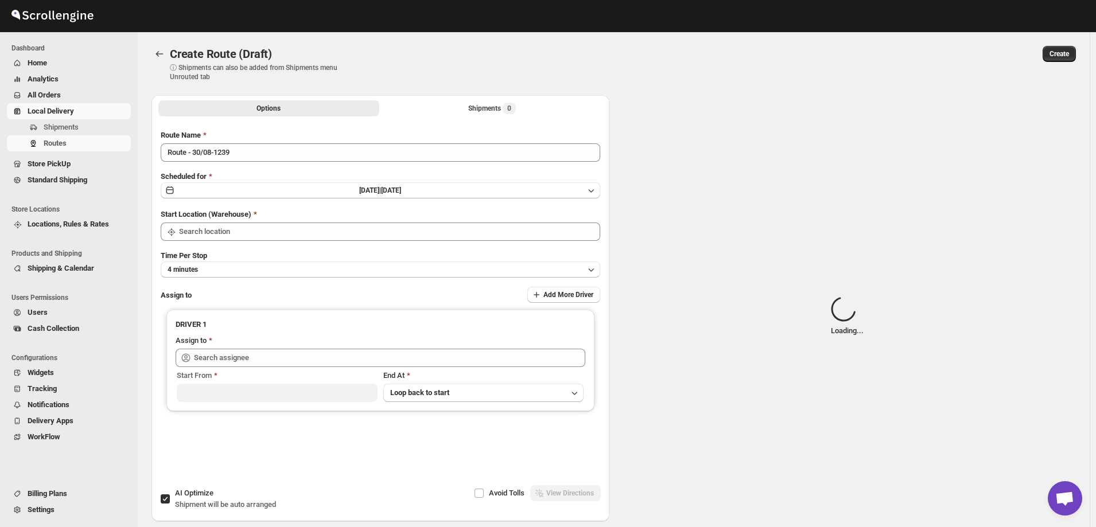
type input "[STREET_ADDRESS]"
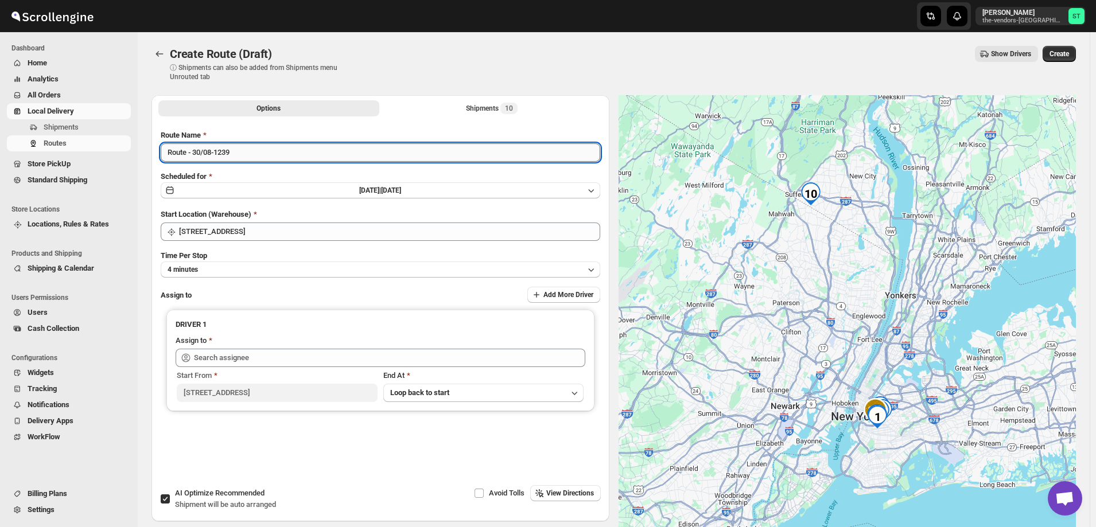
click at [243, 152] on input "Route - 30/08-1239" at bounding box center [381, 152] width 440 height 18
paste input "Mouhamad"
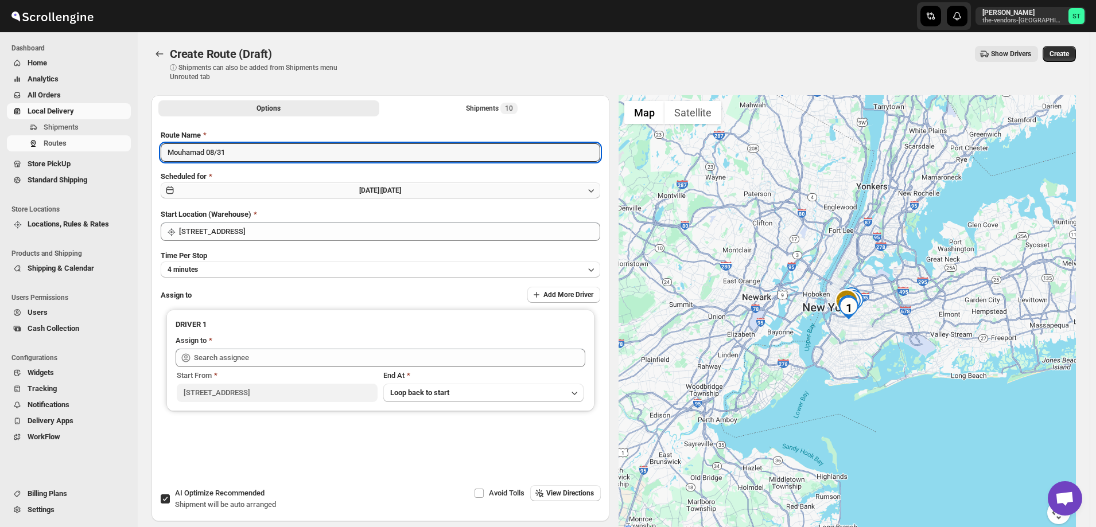
type input "Mouhamad 08/31"
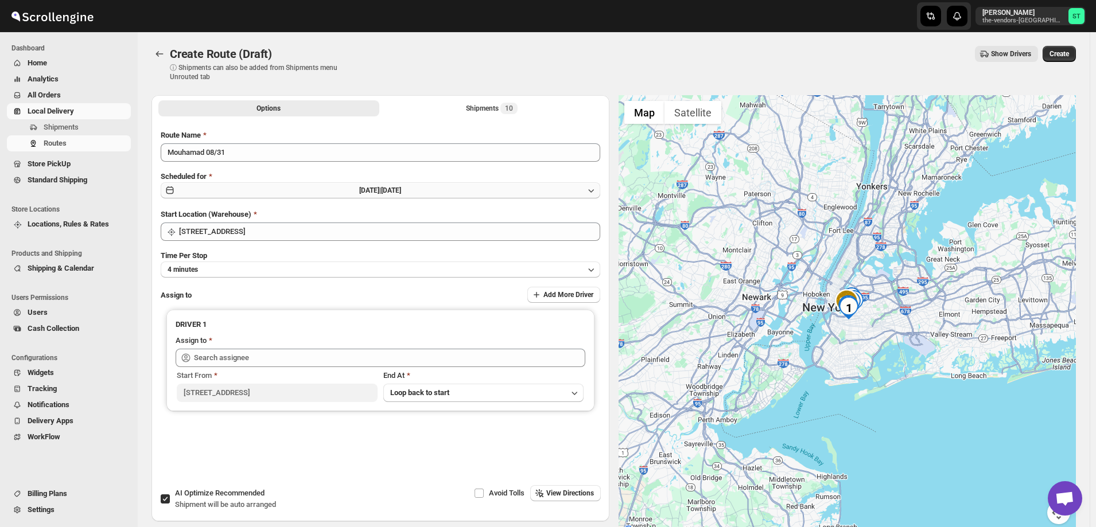
click at [328, 188] on button "[DATE] | [DATE]" at bounding box center [381, 191] width 440 height 16
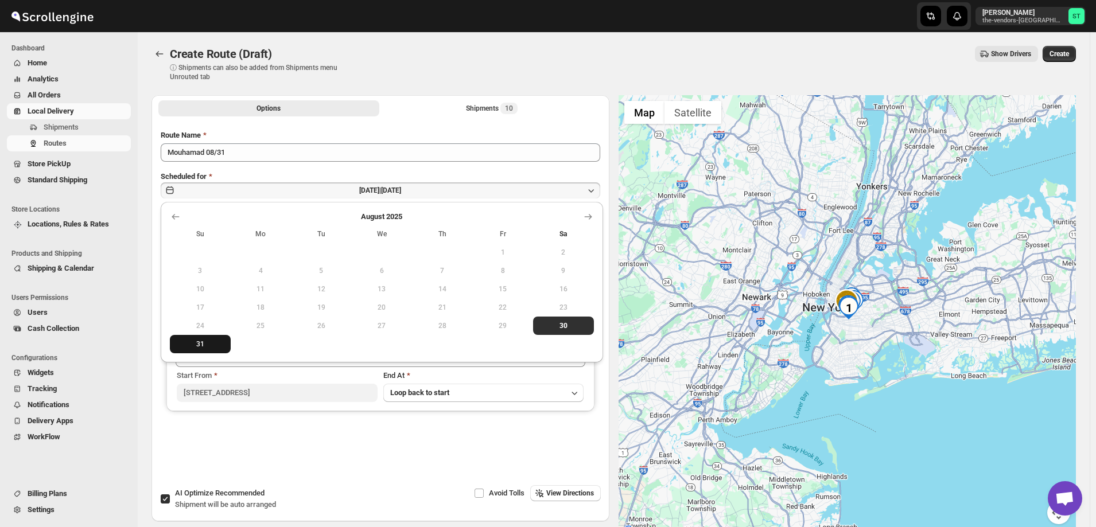
click at [200, 342] on span "31" at bounding box center [200, 344] width 52 height 9
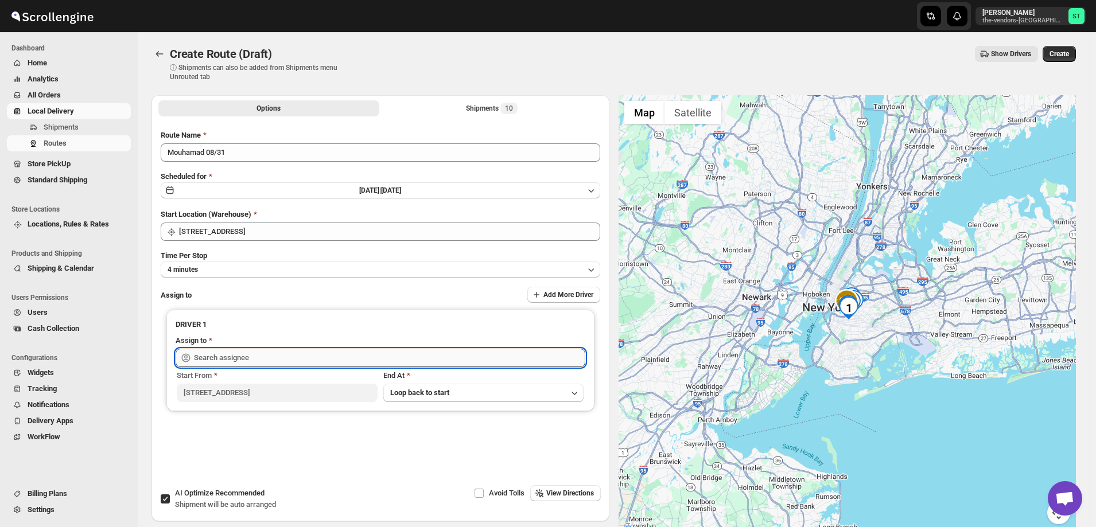
click at [249, 360] on input "text" at bounding box center [389, 358] width 391 height 18
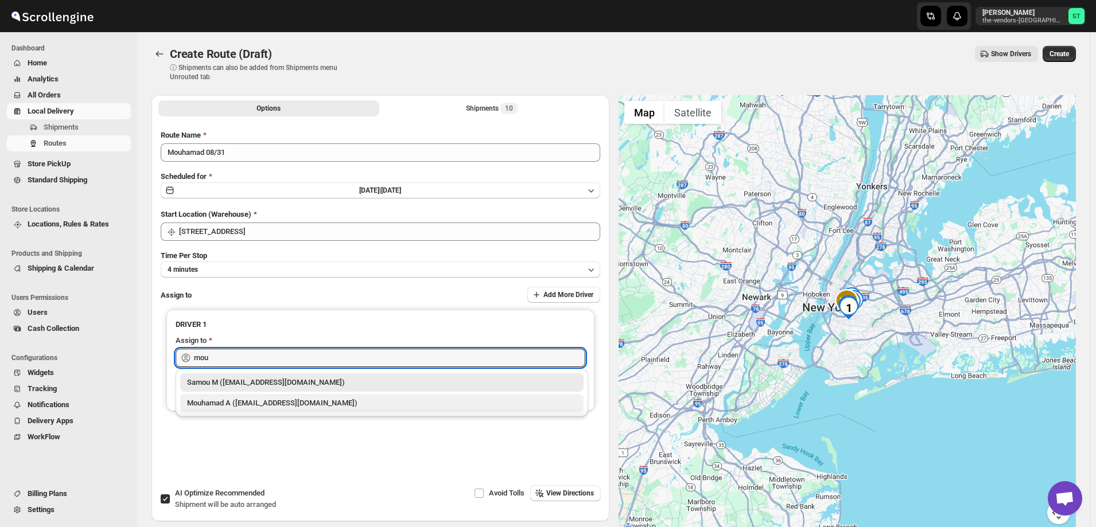
click at [257, 403] on div "Mouhamad A ([EMAIL_ADDRESS][DOMAIN_NAME])" at bounding box center [382, 403] width 390 height 11
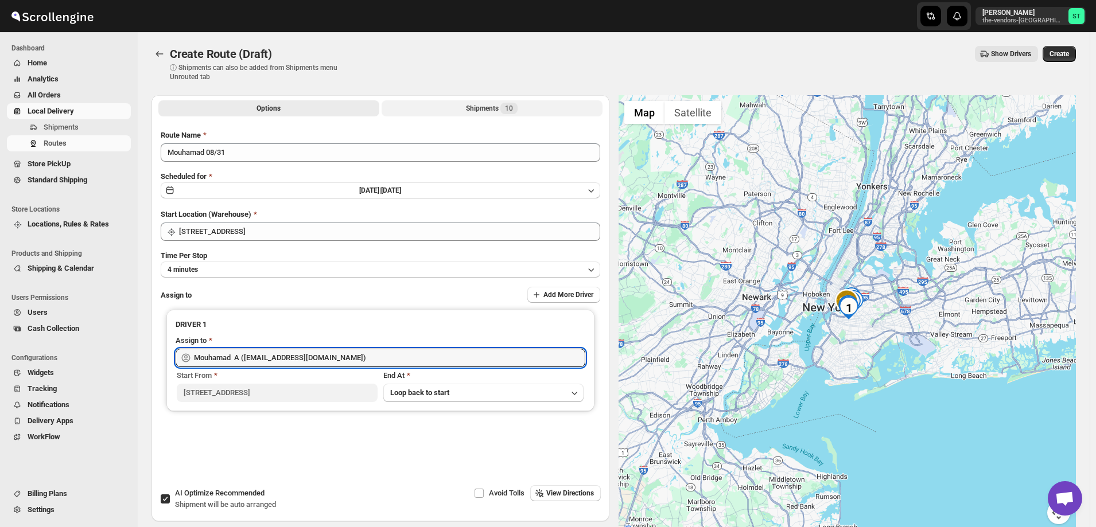
type input "Mouhamad A ([EMAIL_ADDRESS][DOMAIN_NAME])"
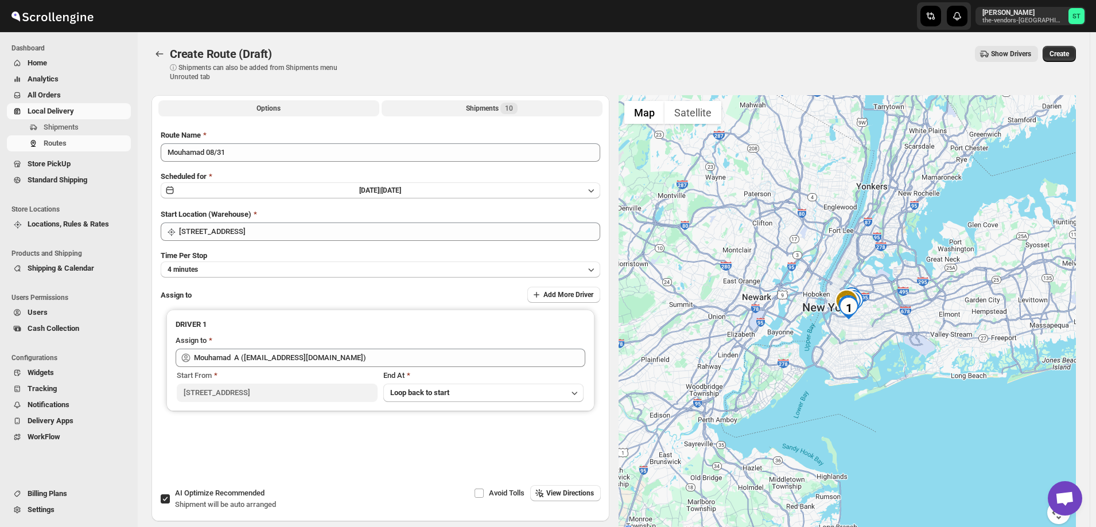
click at [486, 101] on button "Shipments 10" at bounding box center [492, 108] width 221 height 16
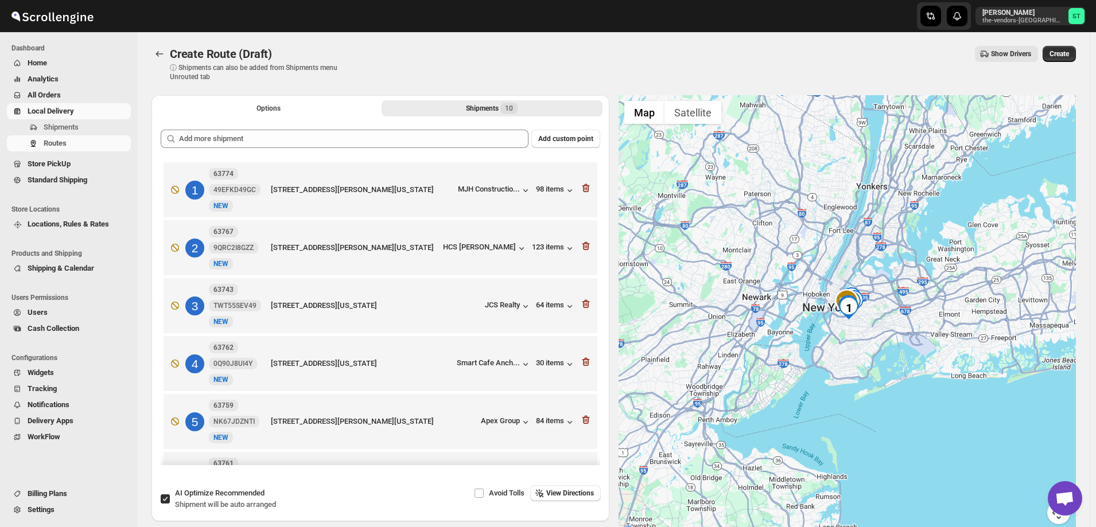
click at [161, 502] on input "AI Optimize Recommended Shipment will be auto arranged" at bounding box center [165, 499] width 9 height 9
checkbox input "false"
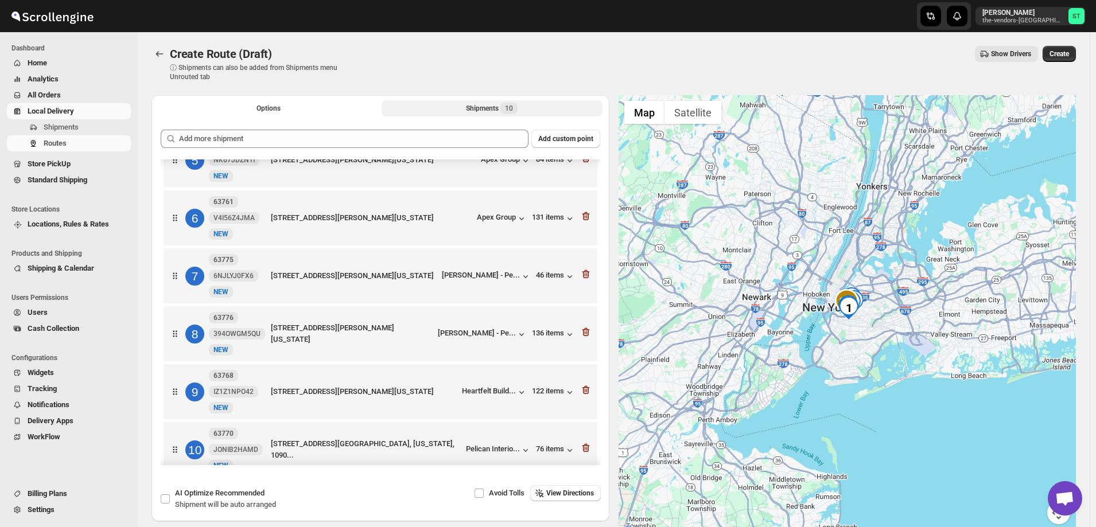
scroll to position [279, 0]
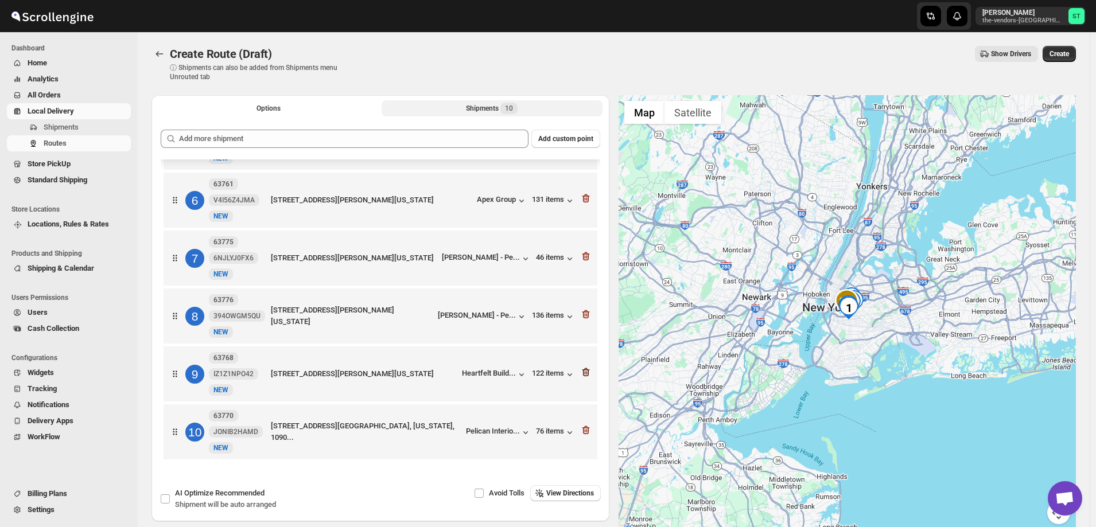
click at [584, 371] on icon "button" at bounding box center [585, 372] width 11 height 11
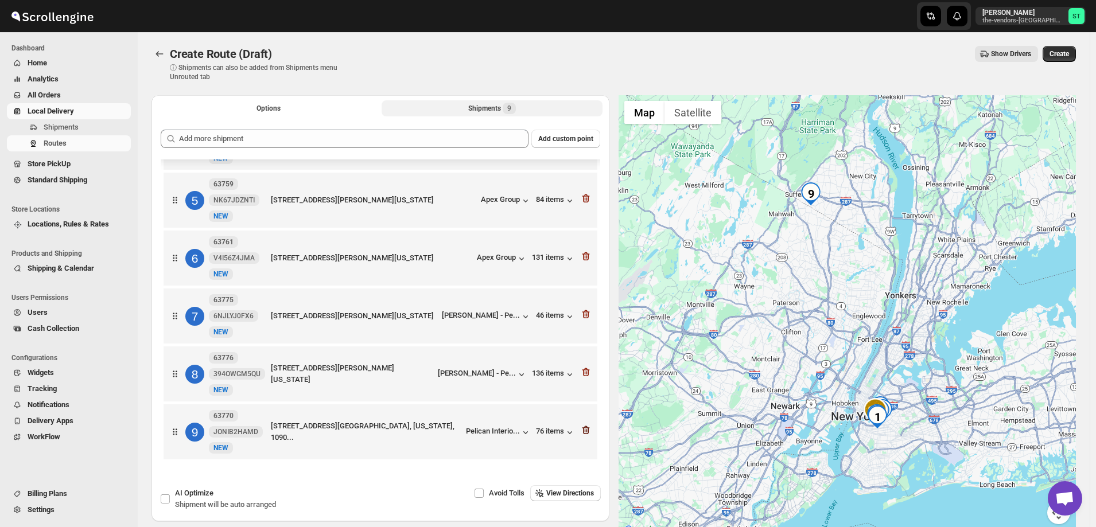
click at [582, 429] on icon "button" at bounding box center [585, 430] width 11 height 11
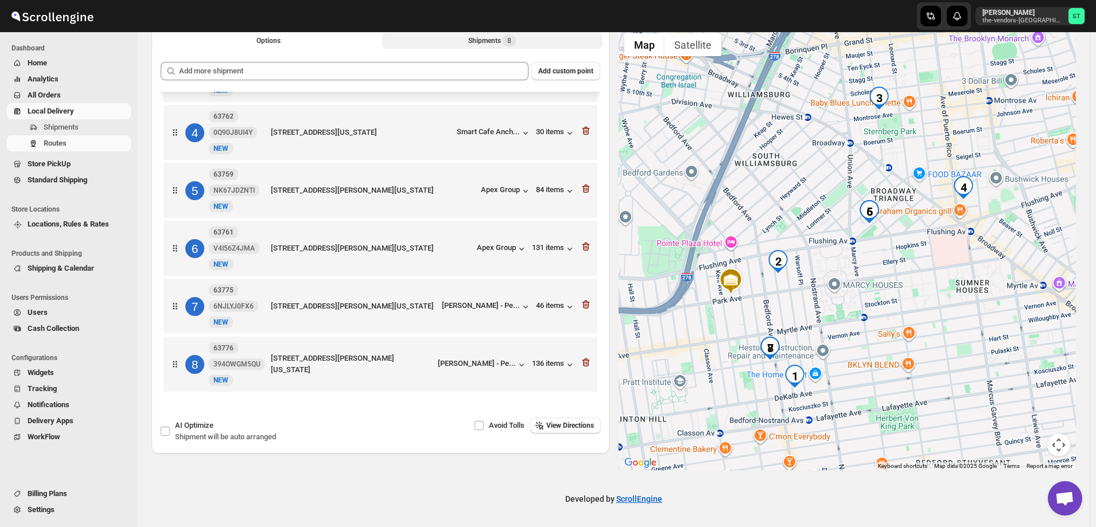
scroll to position [68, 0]
click at [560, 422] on span "View Directions" at bounding box center [570, 425] width 48 height 9
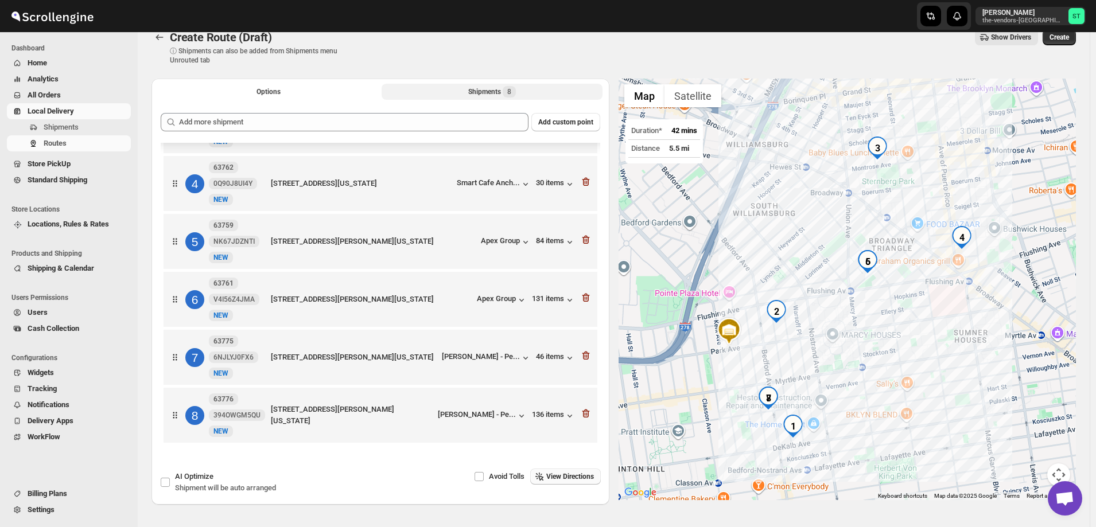
scroll to position [0, 0]
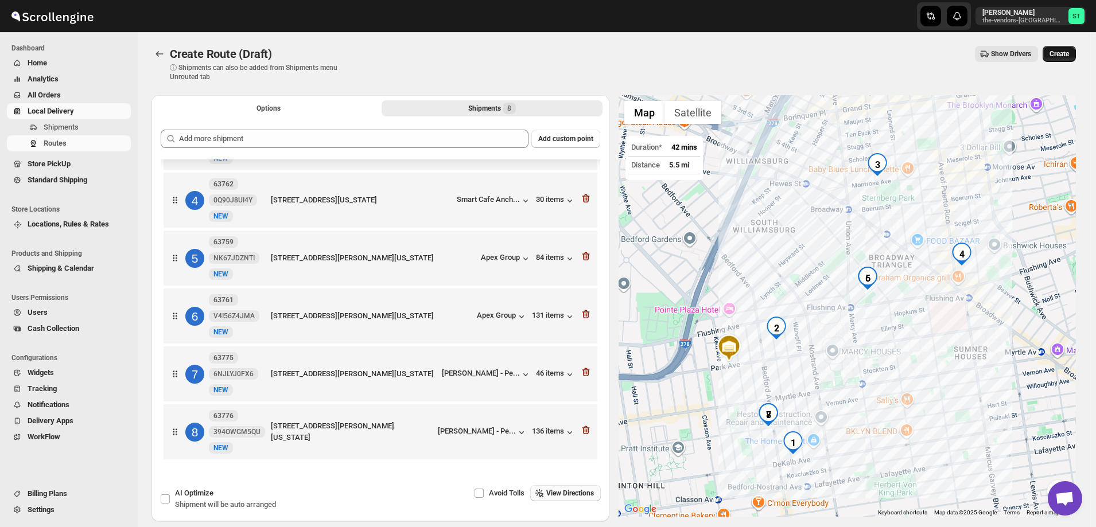
click at [1062, 52] on span "Create" at bounding box center [1060, 53] width 20 height 9
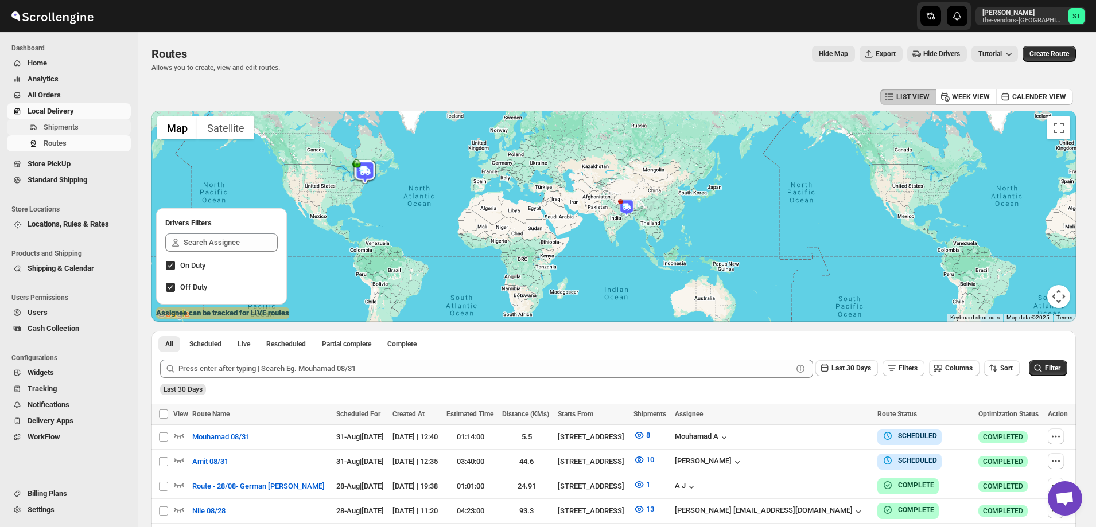
click at [57, 125] on span "Shipments" at bounding box center [61, 127] width 35 height 9
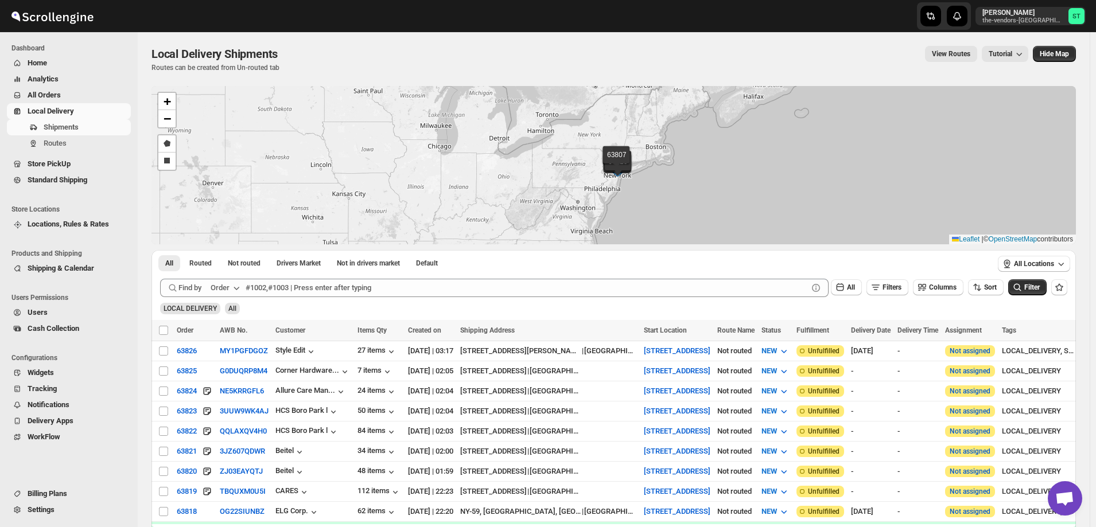
click at [225, 286] on div "Order" at bounding box center [220, 287] width 19 height 11
click at [233, 375] on div "Customer Name" at bounding box center [227, 373] width 53 height 11
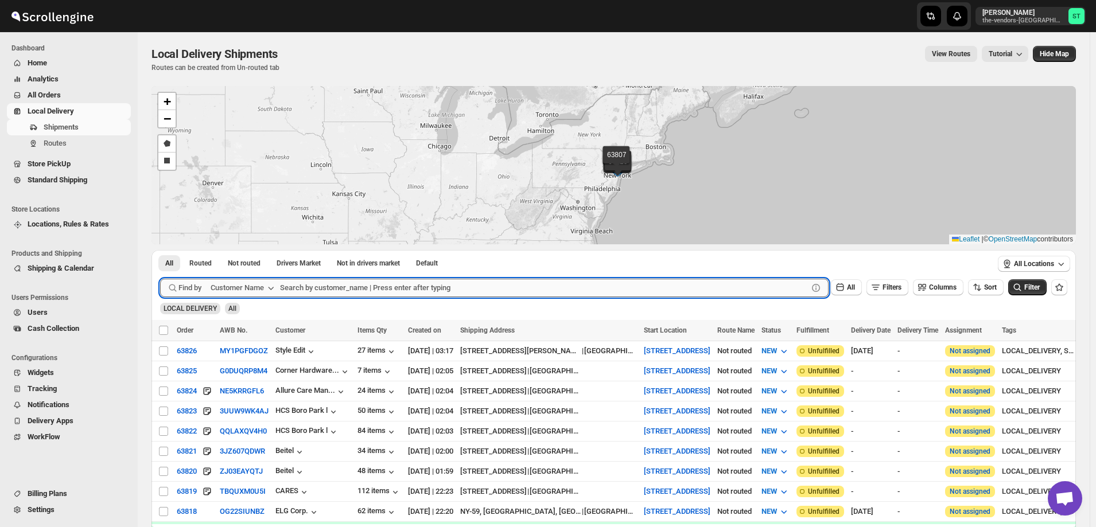
click at [390, 282] on input "text" at bounding box center [544, 288] width 528 height 18
paste input "Heartfelt Builders"
type input "Heartfelt Builders"
click at [160, 250] on button "Submit" at bounding box center [176, 256] width 33 height 12
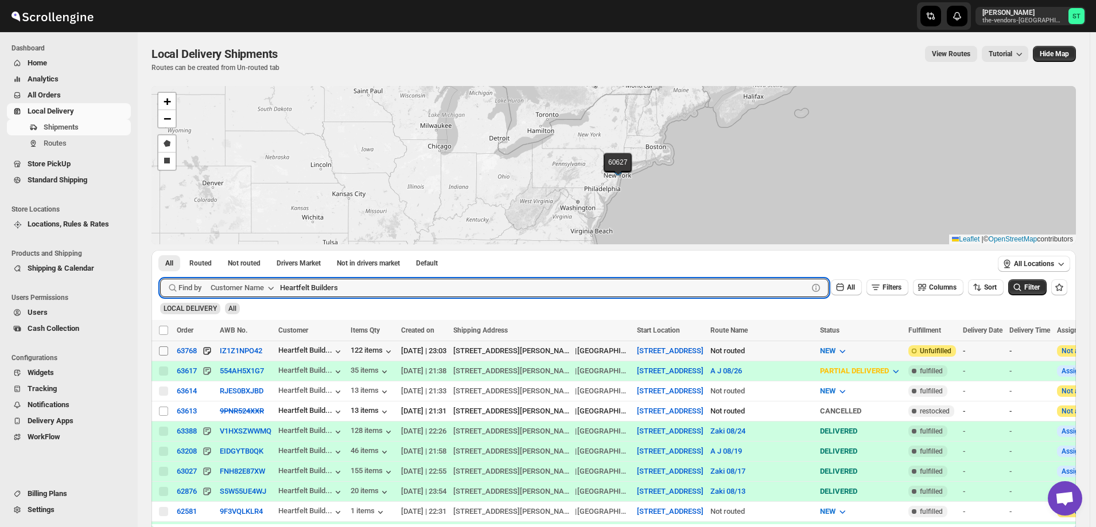
click at [166, 351] on input "Select shipment" at bounding box center [163, 351] width 9 height 9
checkbox input "true"
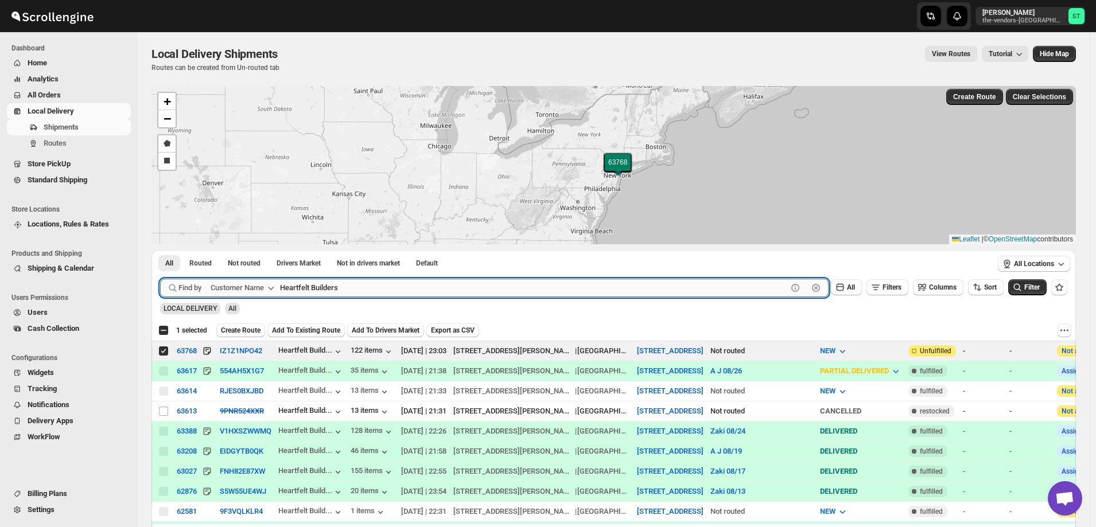
click at [352, 287] on input "Heartfelt Builders" at bounding box center [533, 288] width 507 height 18
paste input "Pelican Interio"
type input "Pelican Interiors"
click at [160, 250] on button "Submit" at bounding box center [176, 256] width 33 height 12
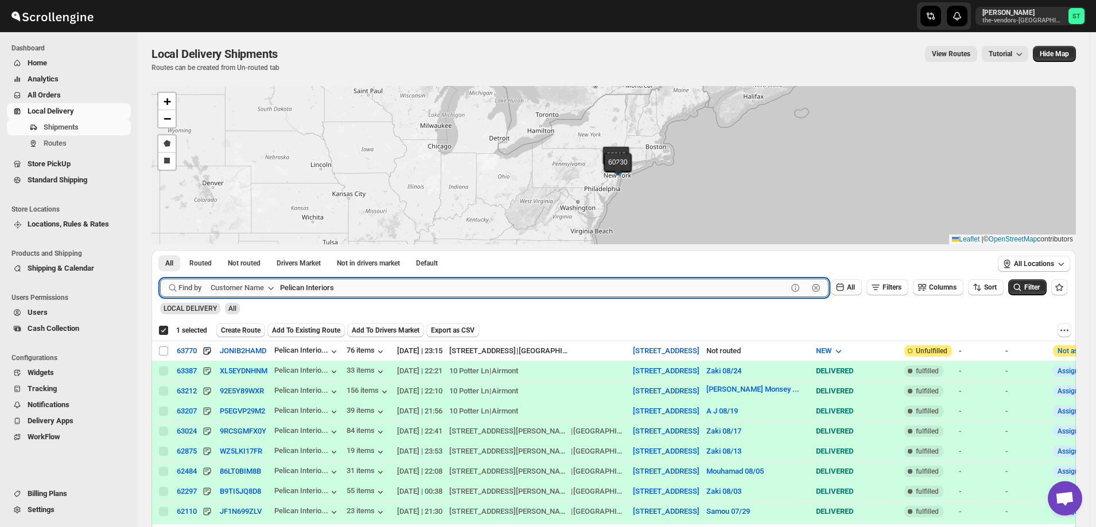
checkbox input "true"
click at [165, 351] on input "Select shipment" at bounding box center [163, 351] width 9 height 9
checkbox input "true"
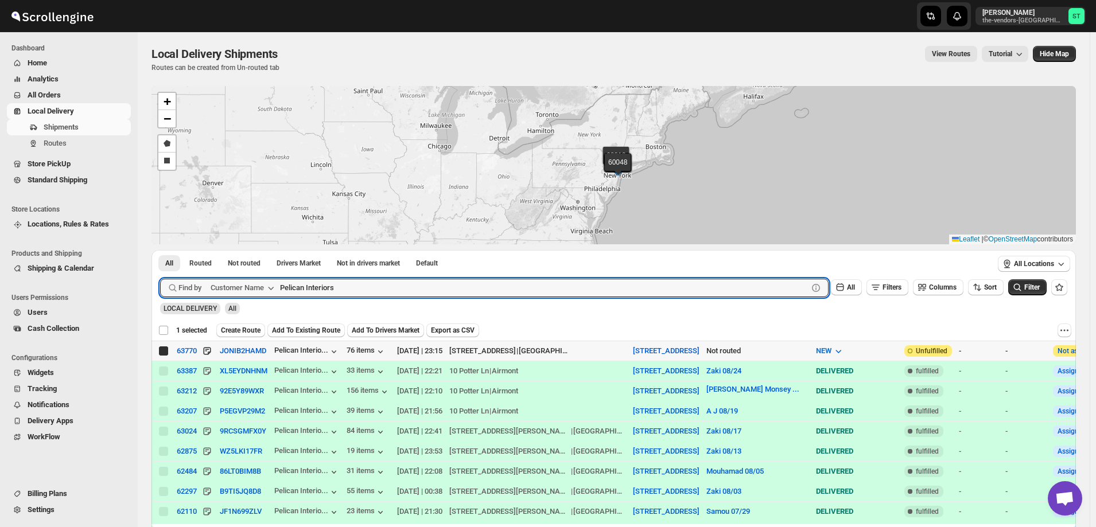
checkbox input "false"
click at [408, 288] on input "Pelican Interiors" at bounding box center [533, 288] width 507 height 18
paste input "Revamp [GEOGRAPHIC_DATA]"
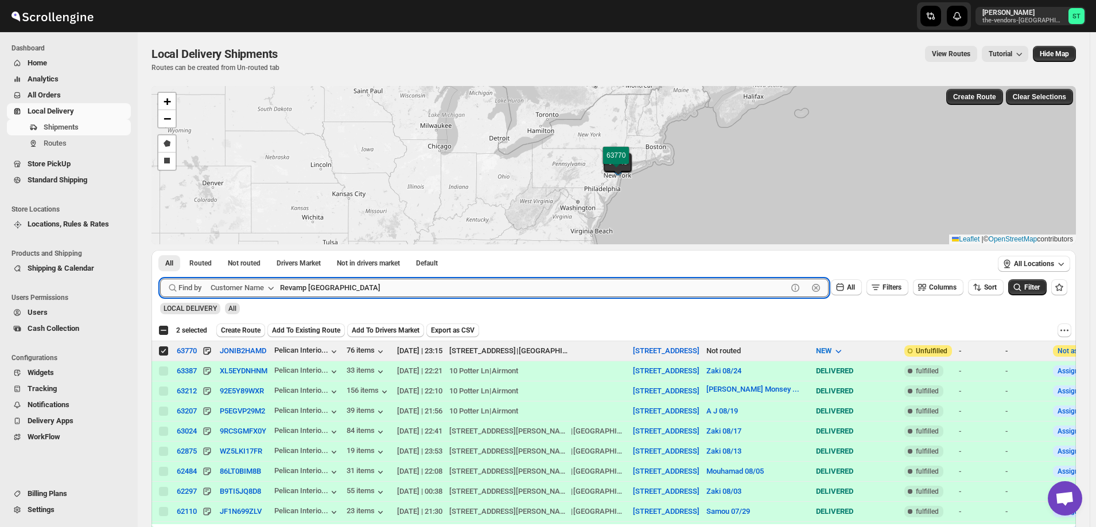
type input "Revamp [GEOGRAPHIC_DATA]"
click at [160, 250] on button "Submit" at bounding box center [176, 256] width 33 height 12
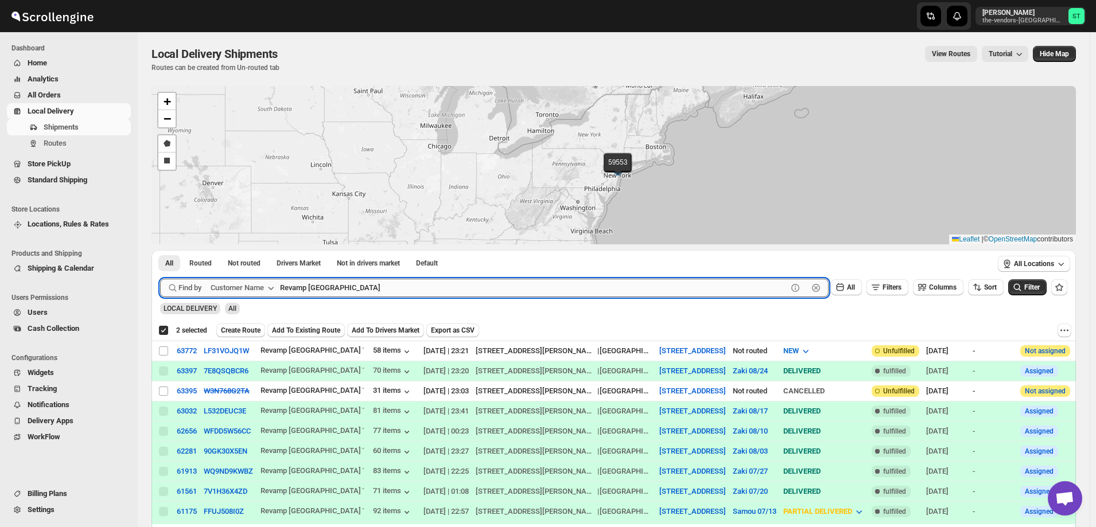
checkbox input "true"
click at [164, 350] on input "Select shipment" at bounding box center [163, 351] width 9 height 9
checkbox input "true"
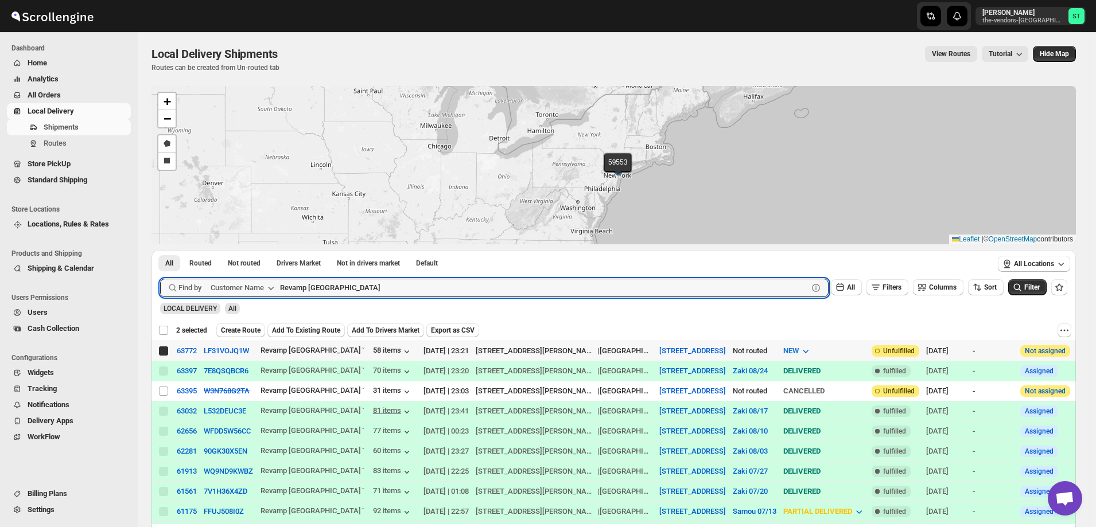
checkbox input "false"
click at [376, 291] on input "Revamp [GEOGRAPHIC_DATA]" at bounding box center [533, 288] width 507 height 18
paste input "Prime Structure"
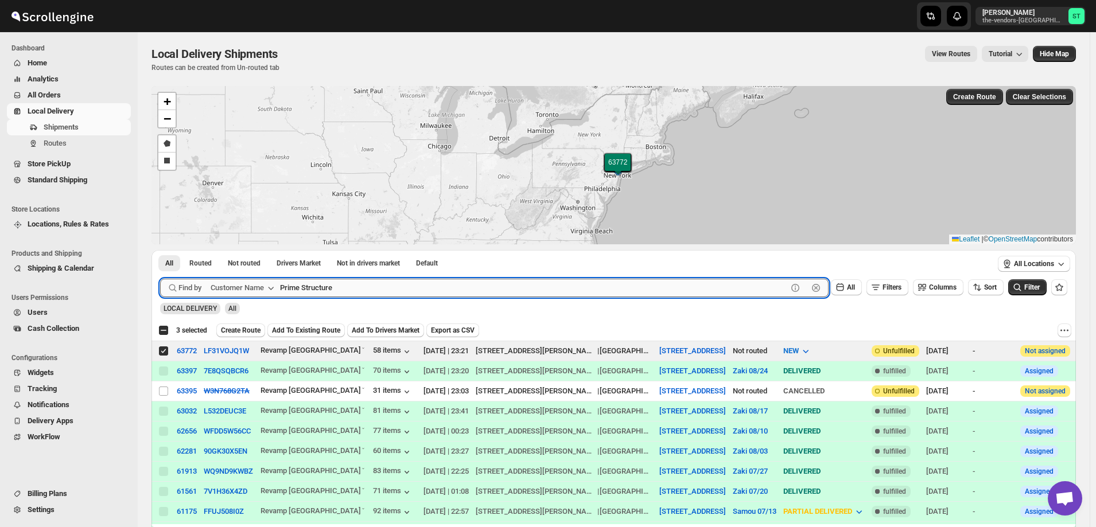
type input "Prime Structure"
click at [160, 250] on button "Submit" at bounding box center [176, 256] width 33 height 12
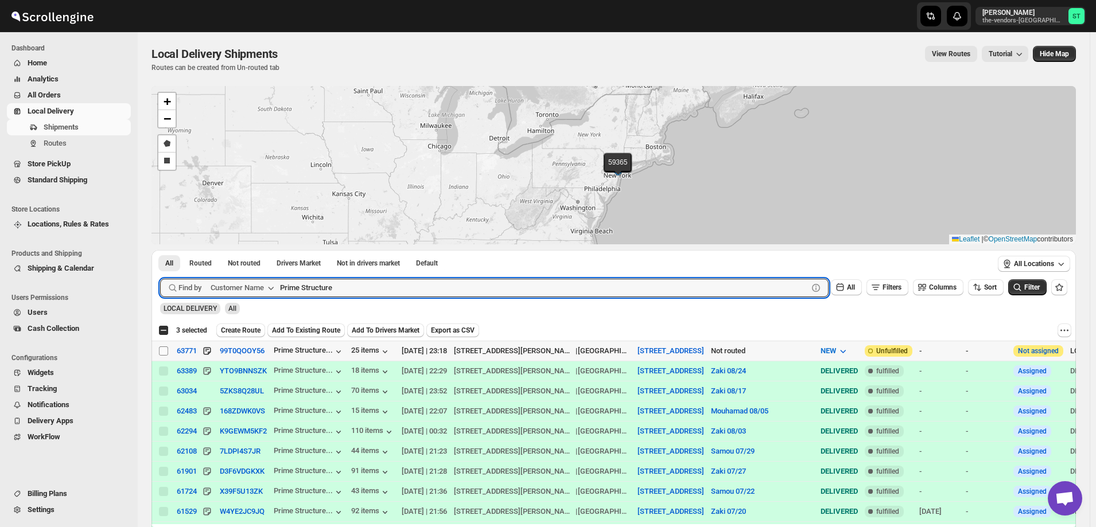
click at [162, 350] on input "Select shipment" at bounding box center [163, 351] width 9 height 9
checkbox input "true"
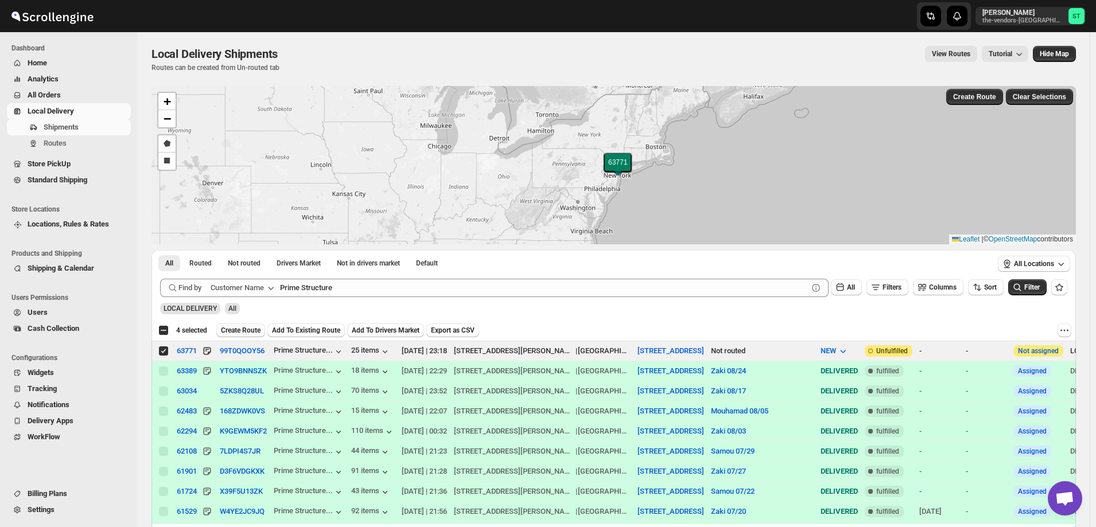
click at [243, 329] on span "Create Route" at bounding box center [241, 330] width 40 height 9
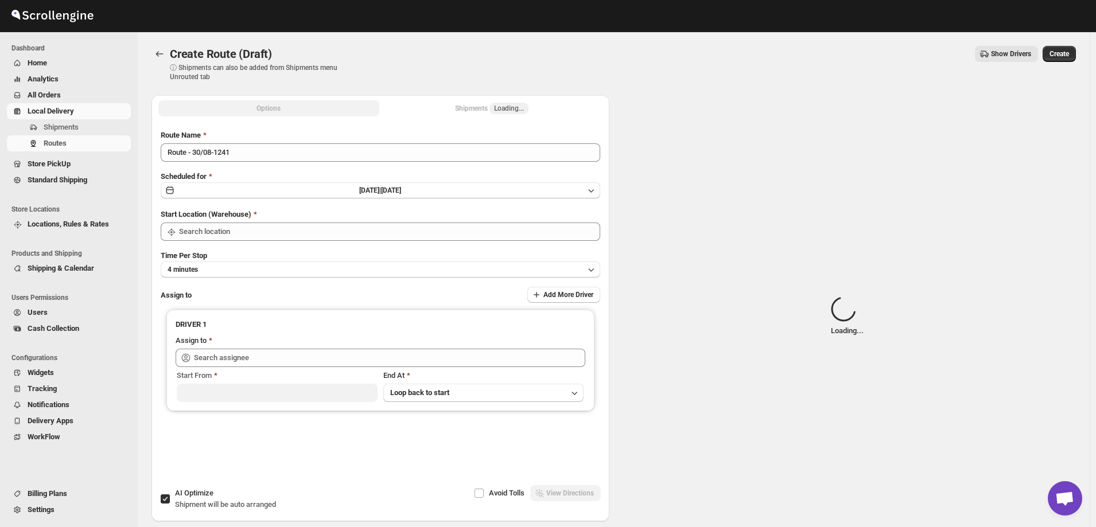
type input "[STREET_ADDRESS]"
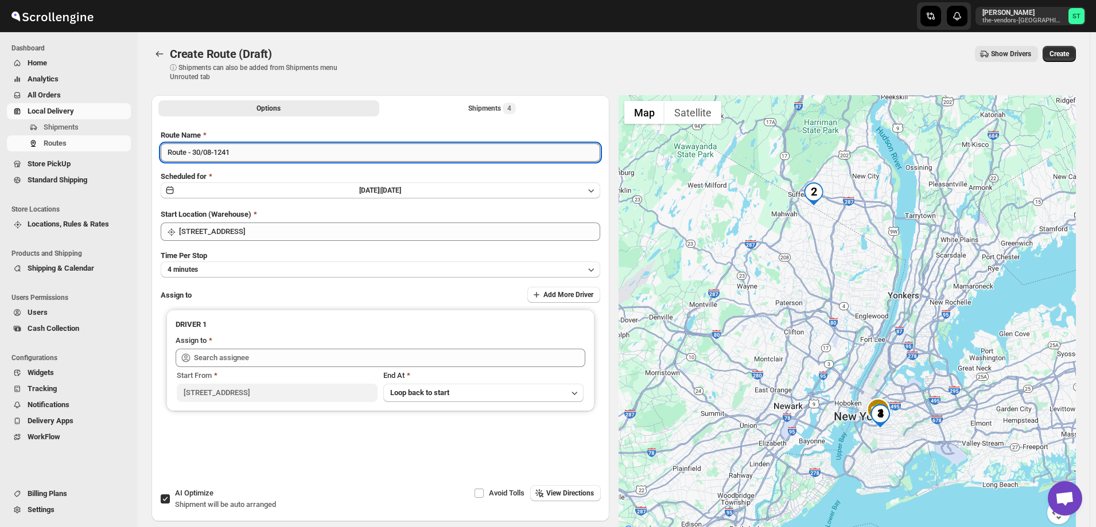
click at [257, 147] on input "Route - 30/08-1241" at bounding box center [381, 152] width 440 height 18
paste input "Zaki"
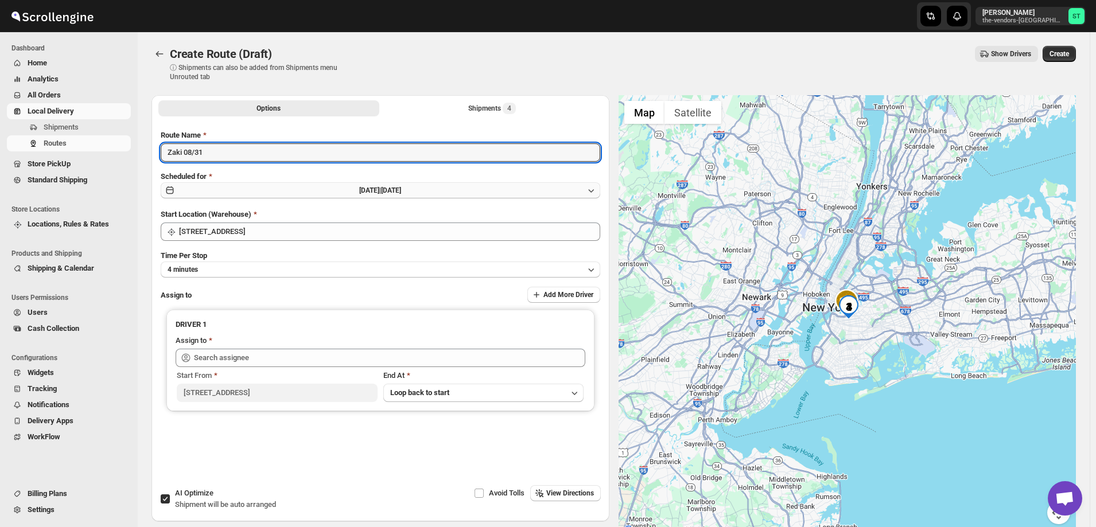
type input "Zaki 08/31"
click at [359, 190] on span "[DATE] |" at bounding box center [370, 191] width 22 height 8
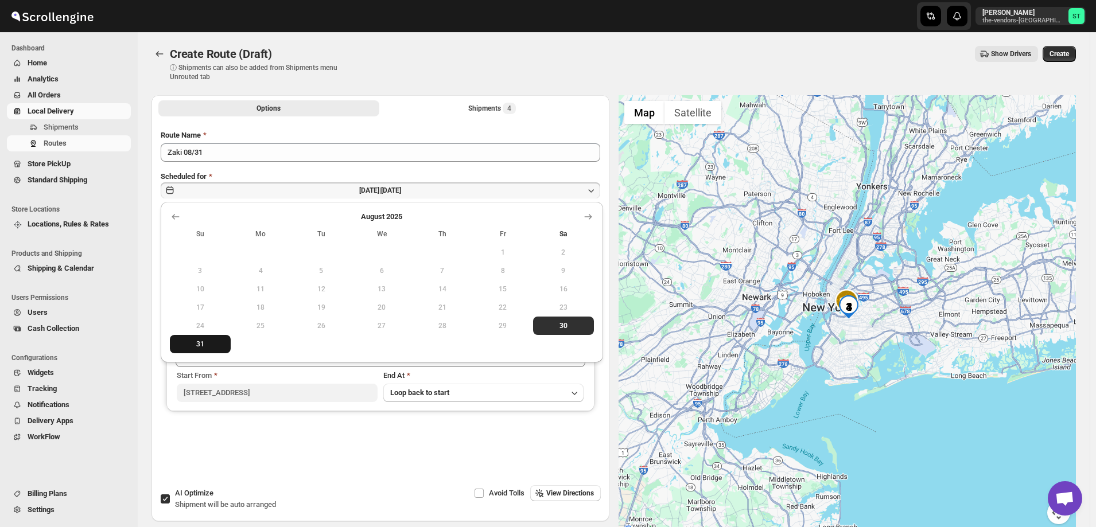
click at [200, 337] on button "31" at bounding box center [200, 344] width 61 height 18
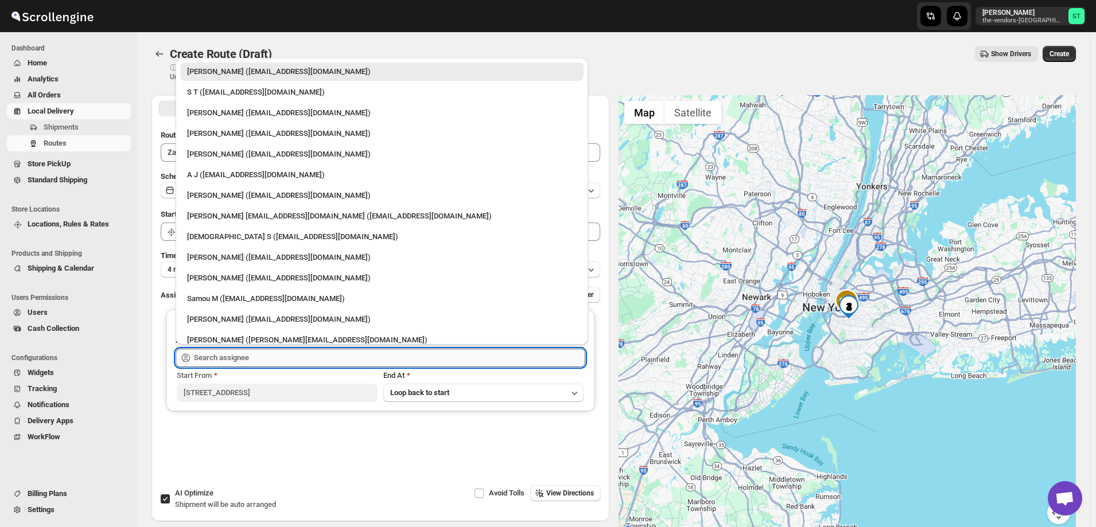
click at [251, 355] on input "text" at bounding box center [389, 358] width 391 height 18
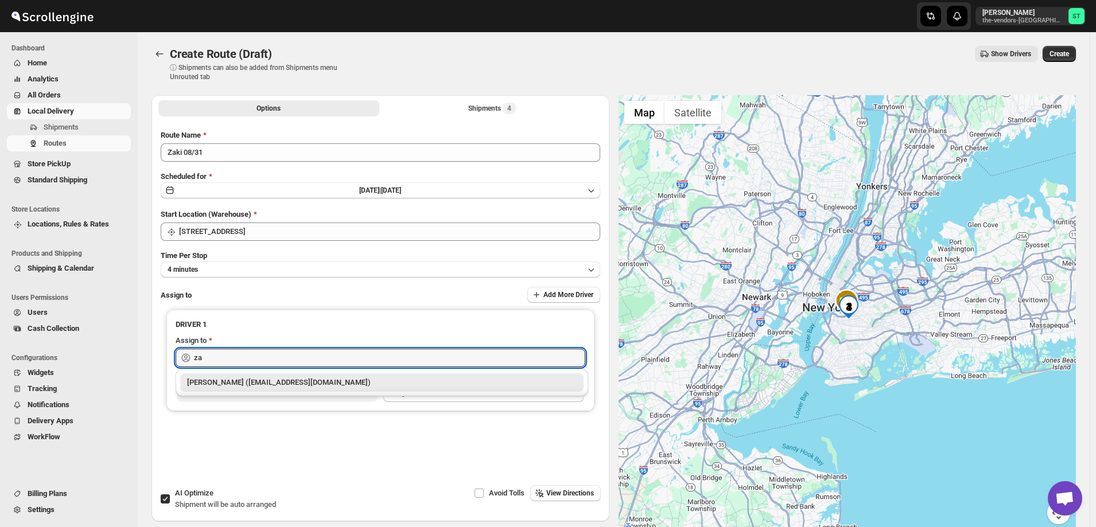
click at [240, 383] on div "[PERSON_NAME] ([EMAIL_ADDRESS][DOMAIN_NAME])" at bounding box center [382, 382] width 390 height 11
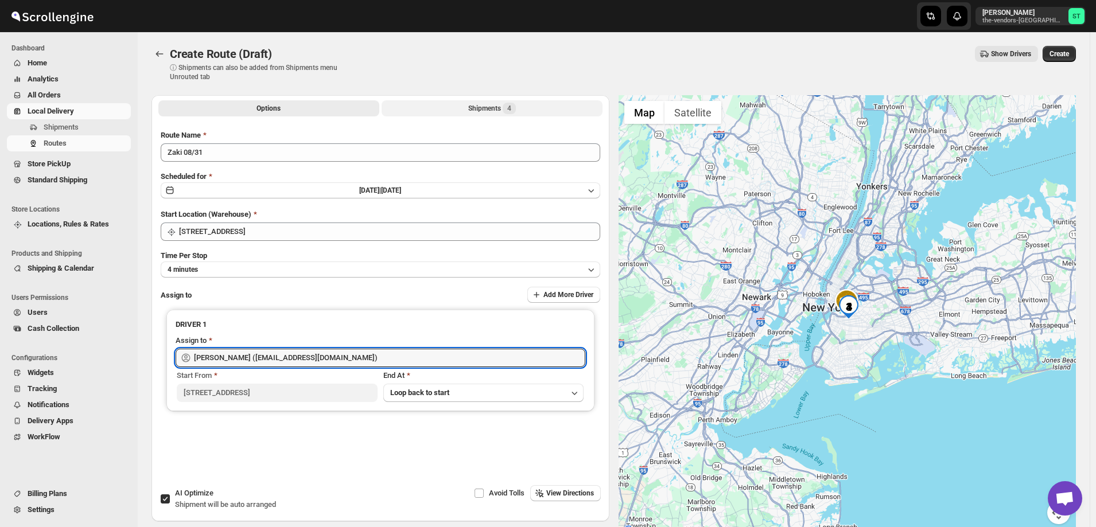
type input "[PERSON_NAME] ([EMAIL_ADDRESS][DOMAIN_NAME])"
click at [483, 103] on div "Shipments 4" at bounding box center [492, 108] width 48 height 11
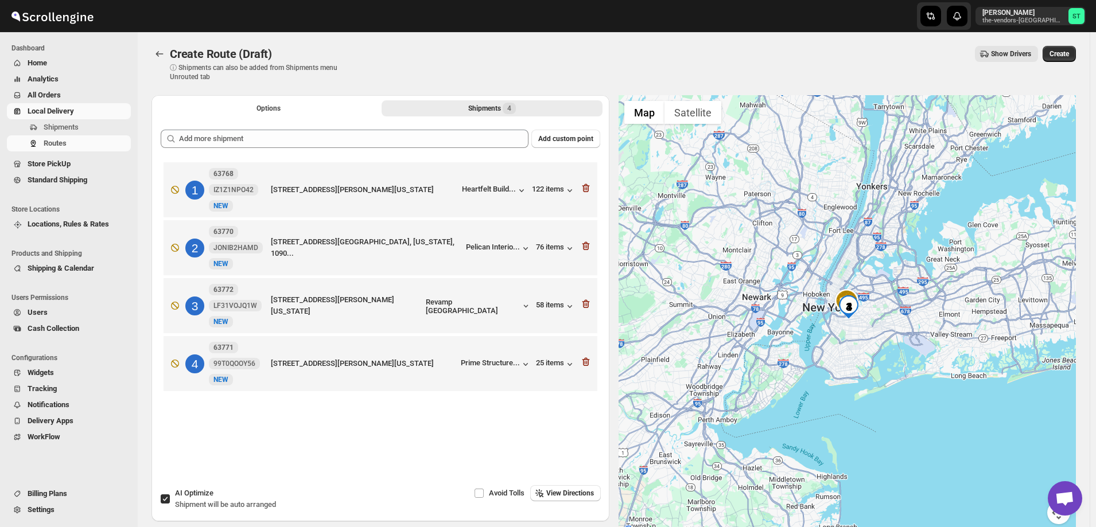
click at [163, 500] on input "AI Optimize Shipment will be auto arranged" at bounding box center [165, 499] width 9 height 9
checkbox input "false"
click at [308, 108] on button "Options" at bounding box center [268, 108] width 221 height 16
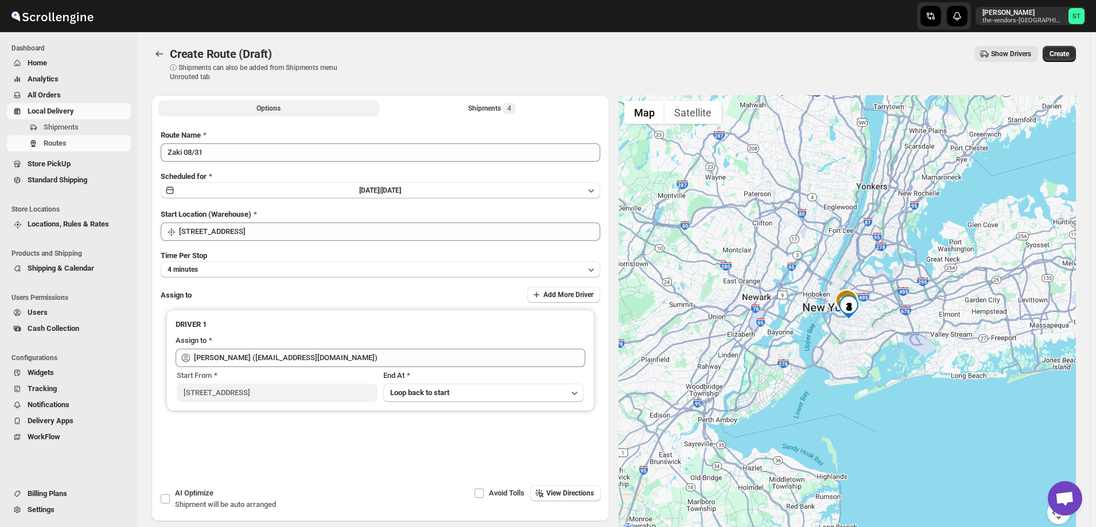
click at [308, 108] on button "Options" at bounding box center [268, 108] width 221 height 16
click at [457, 103] on button "Shipments 4" at bounding box center [492, 108] width 221 height 16
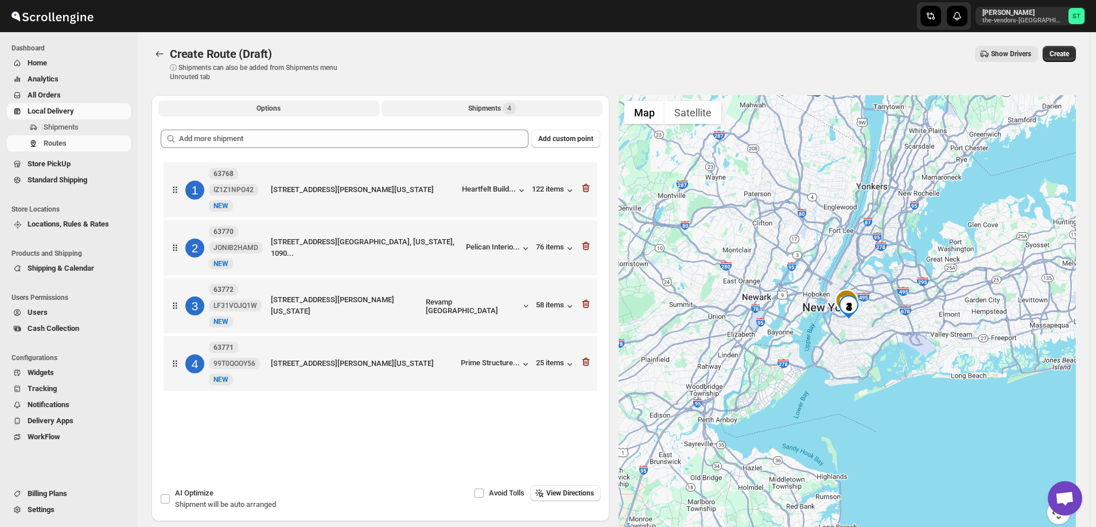
click at [315, 108] on button "Options" at bounding box center [268, 108] width 221 height 16
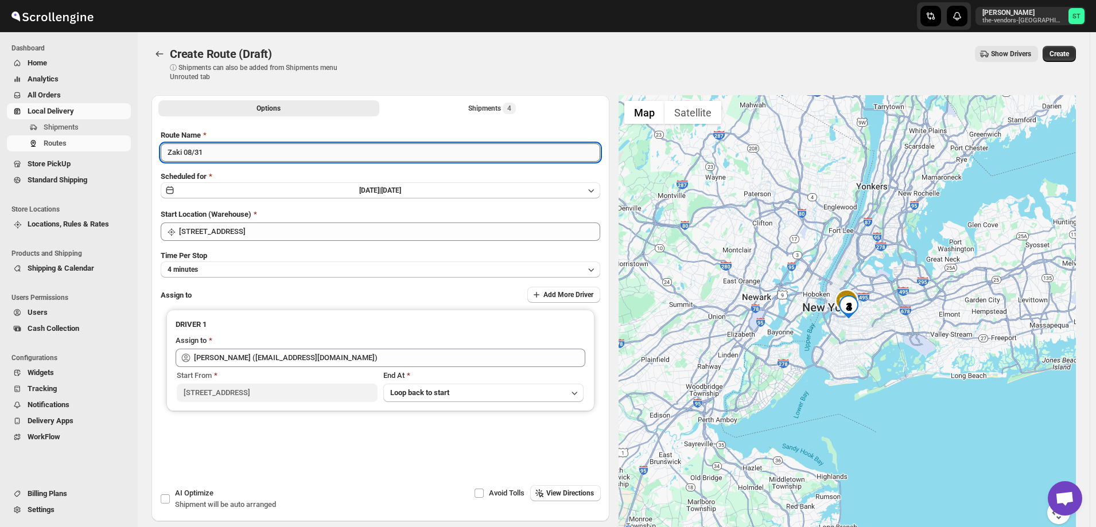
click at [242, 152] on input "Zaki 08/31" at bounding box center [381, 152] width 440 height 18
click at [480, 101] on button "Shipments 4" at bounding box center [492, 108] width 221 height 16
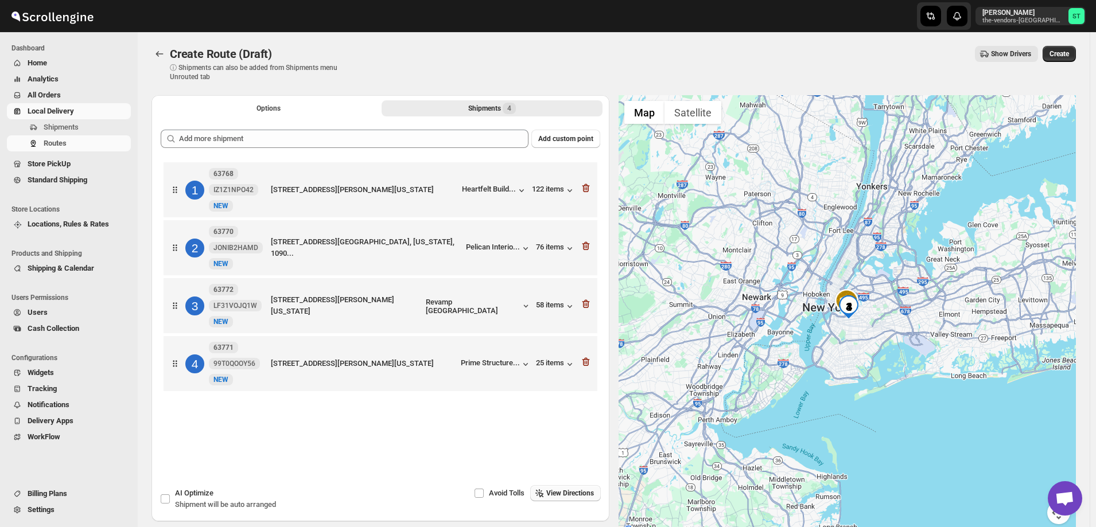
click at [563, 488] on button "View Directions" at bounding box center [565, 494] width 71 height 16
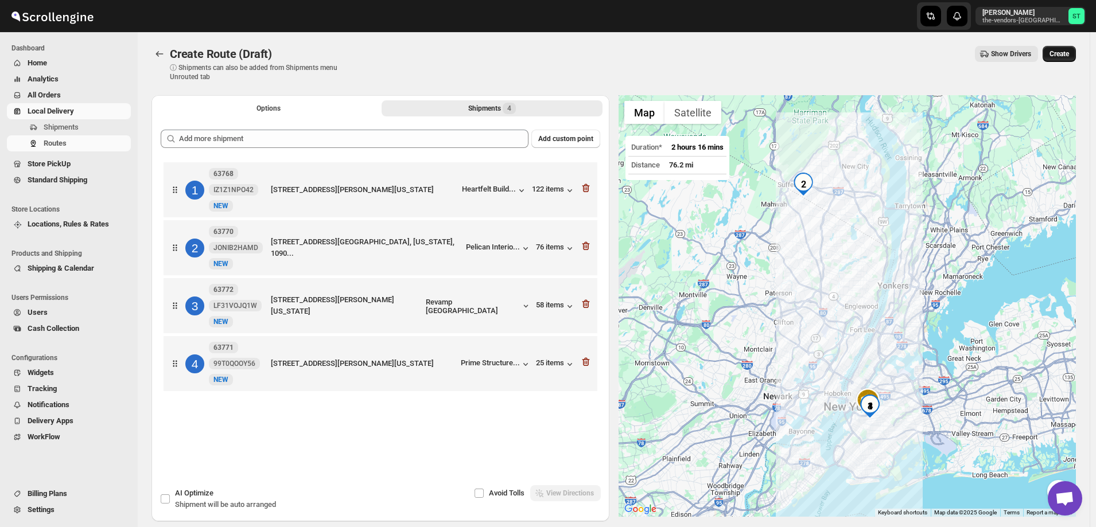
click at [1069, 53] on span "Create" at bounding box center [1060, 53] width 20 height 9
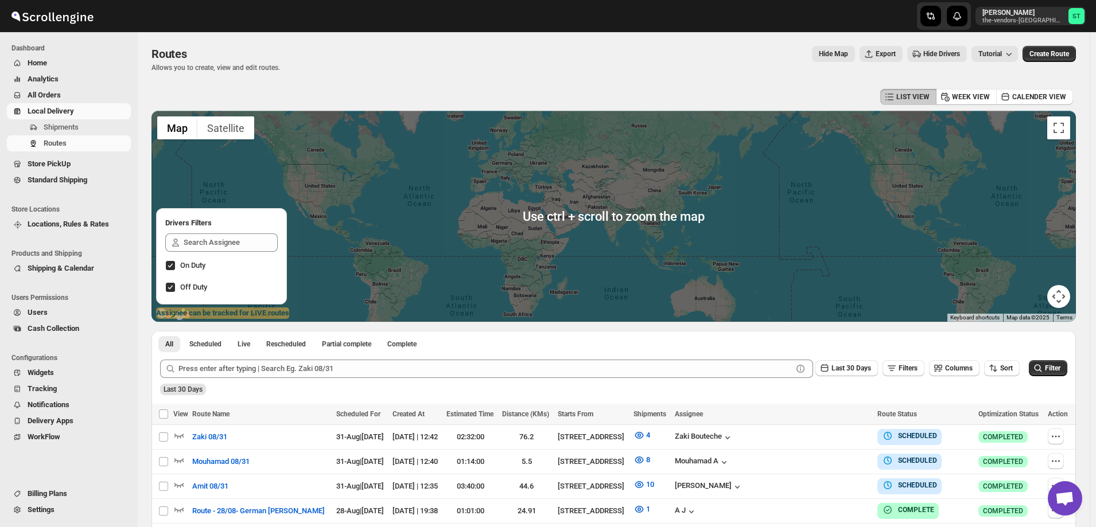
scroll to position [115, 0]
